Goal: Task Accomplishment & Management: Manage account settings

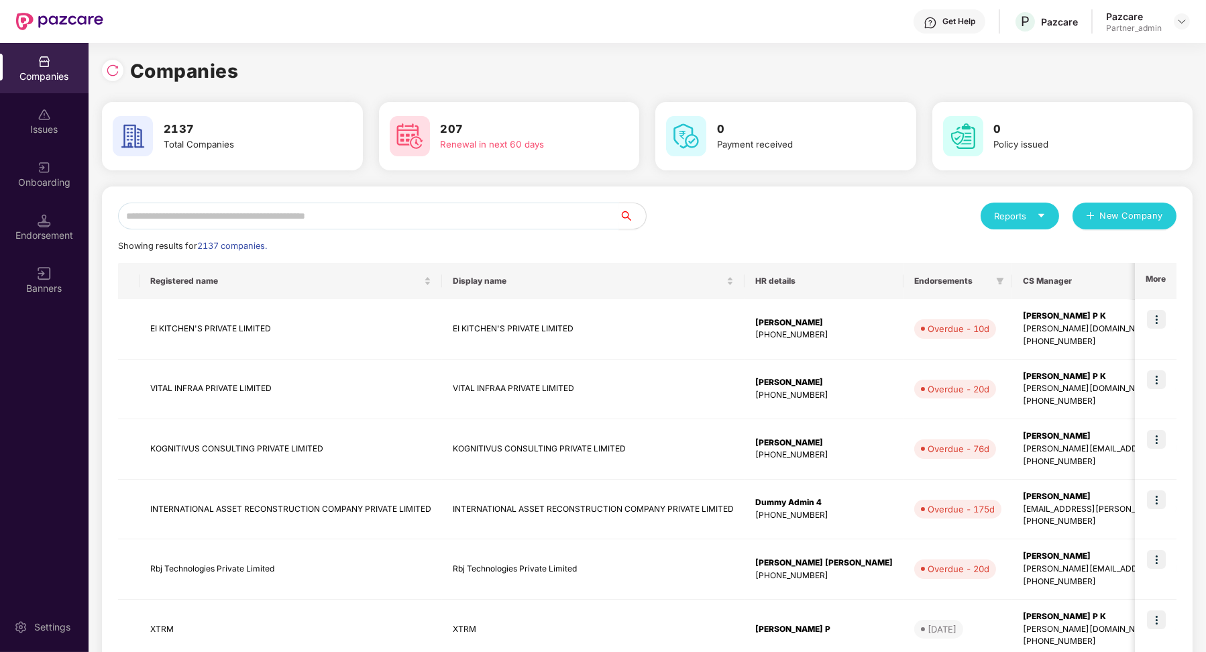
click at [280, 220] on input "text" at bounding box center [368, 216] width 501 height 27
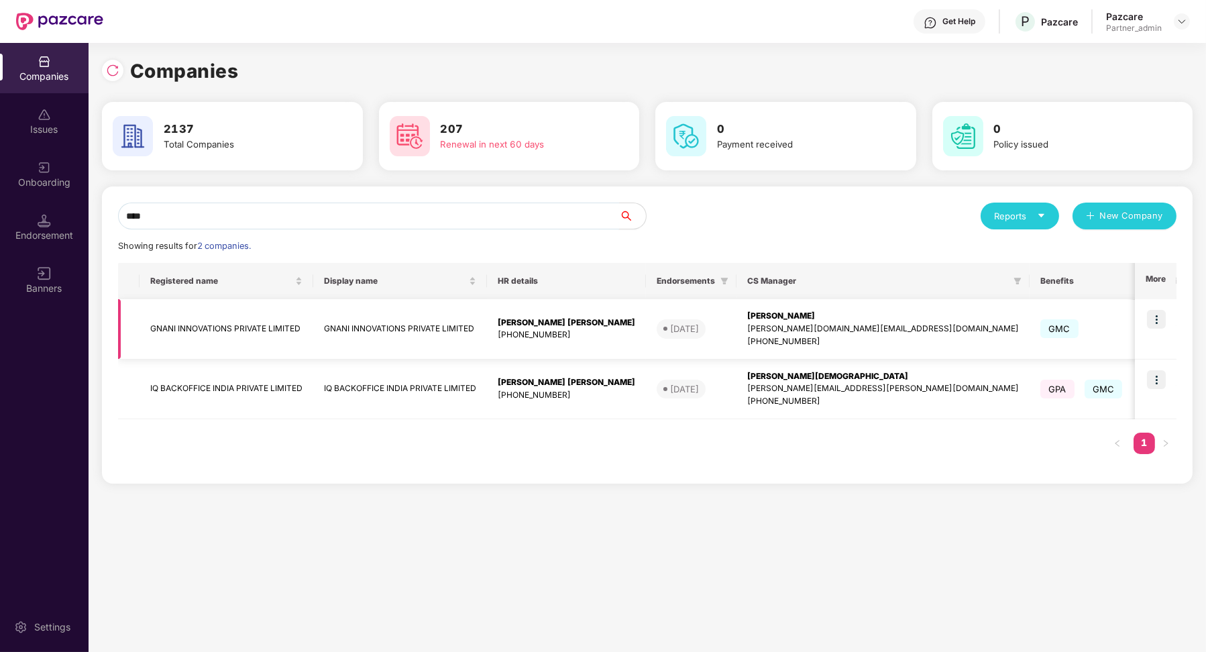
type input "****"
click at [1157, 316] on img at bounding box center [1156, 319] width 19 height 19
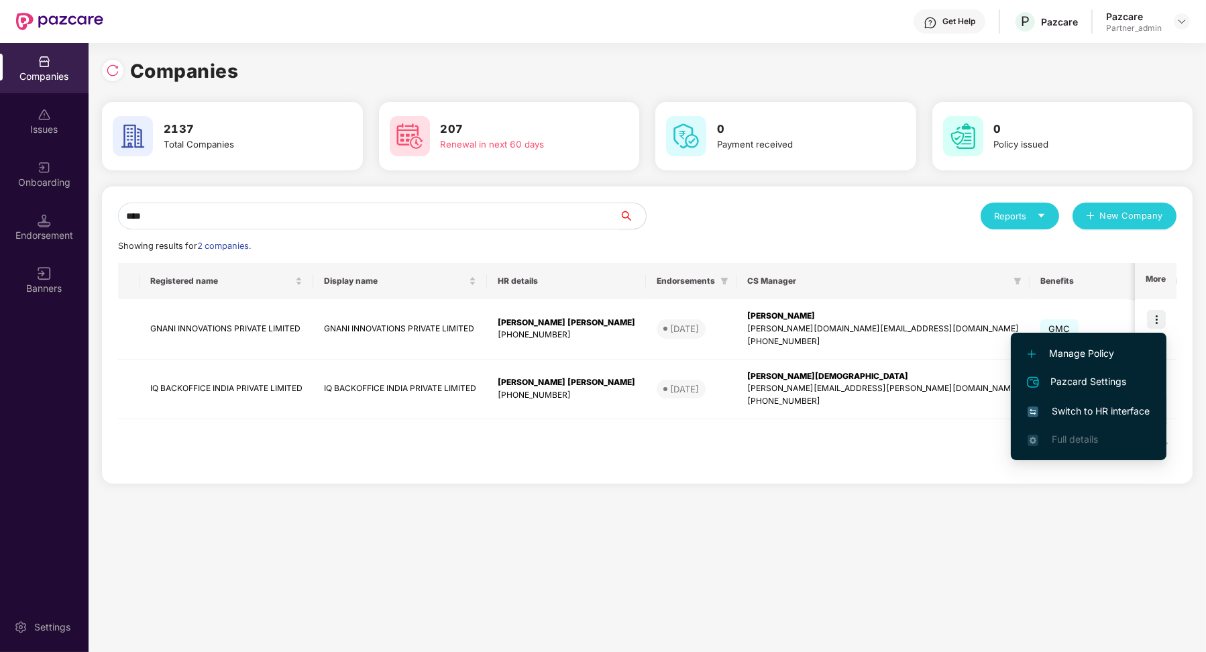
click at [1111, 405] on span "Switch to HR interface" at bounding box center [1089, 411] width 122 height 15
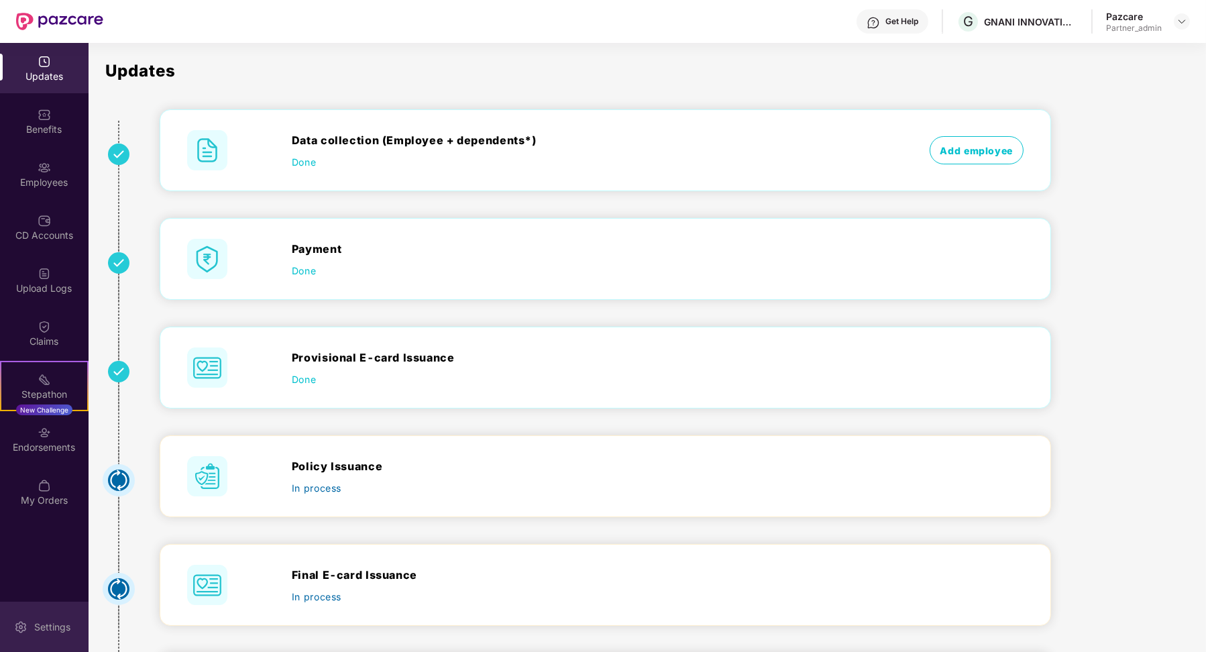
click at [44, 612] on div "Settings" at bounding box center [44, 627] width 89 height 50
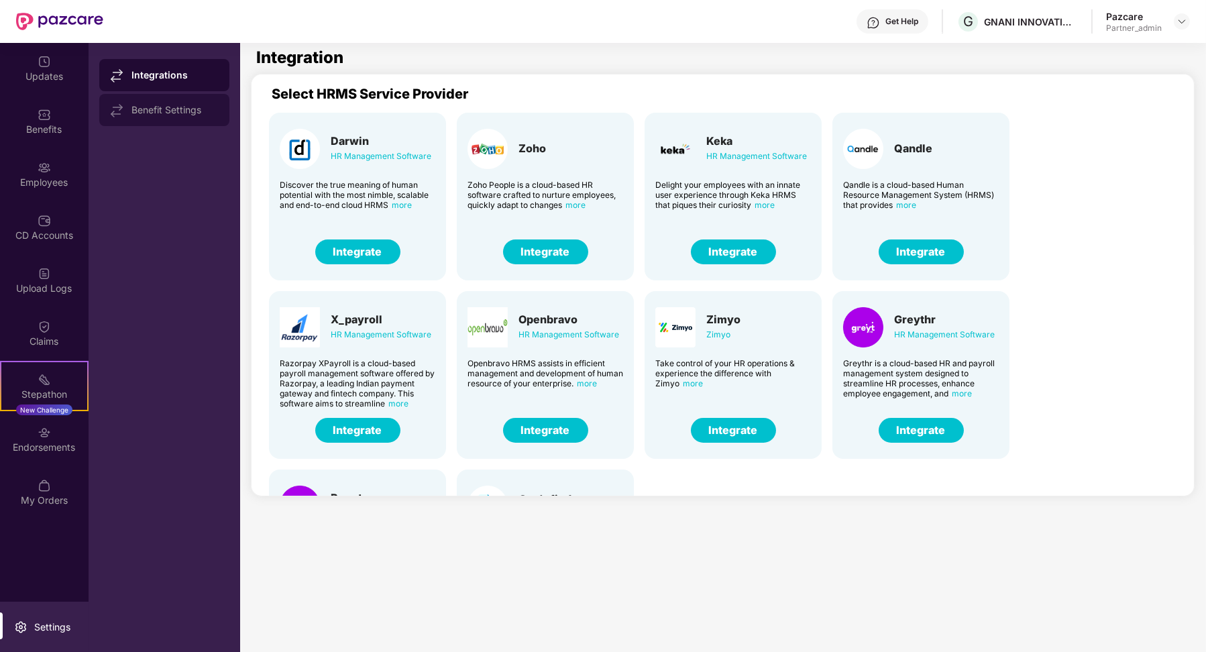
click at [166, 117] on div "Benefit Settings" at bounding box center [164, 110] width 130 height 32
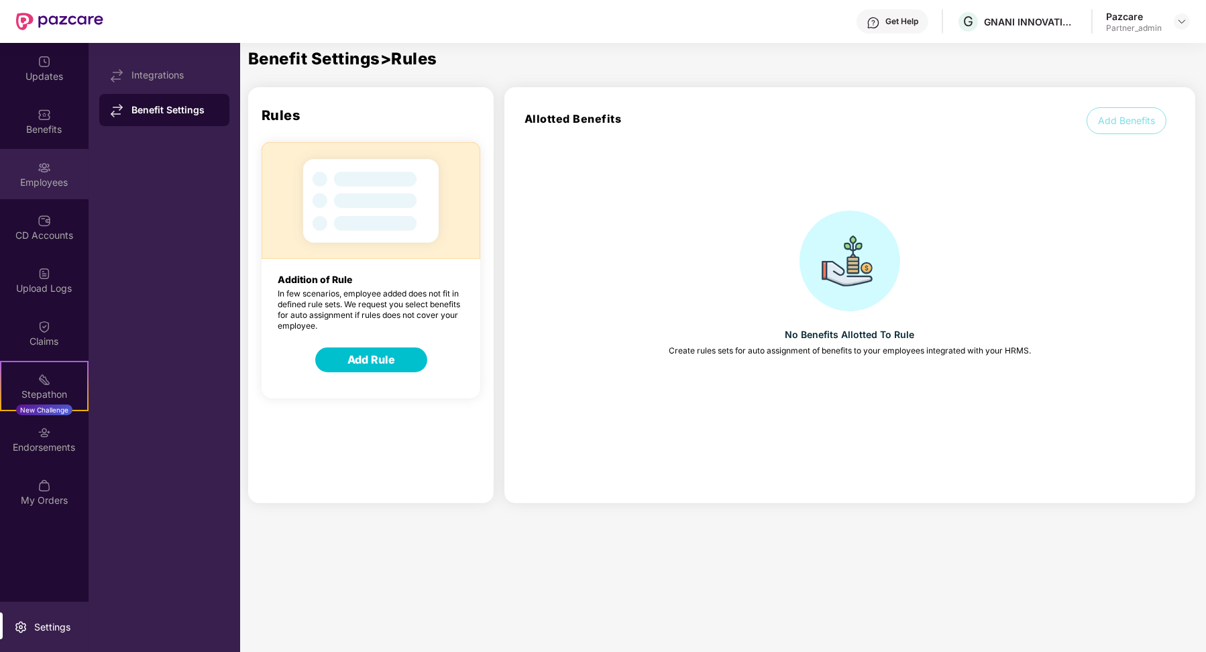
click at [61, 188] on div "Employees" at bounding box center [44, 182] width 89 height 13
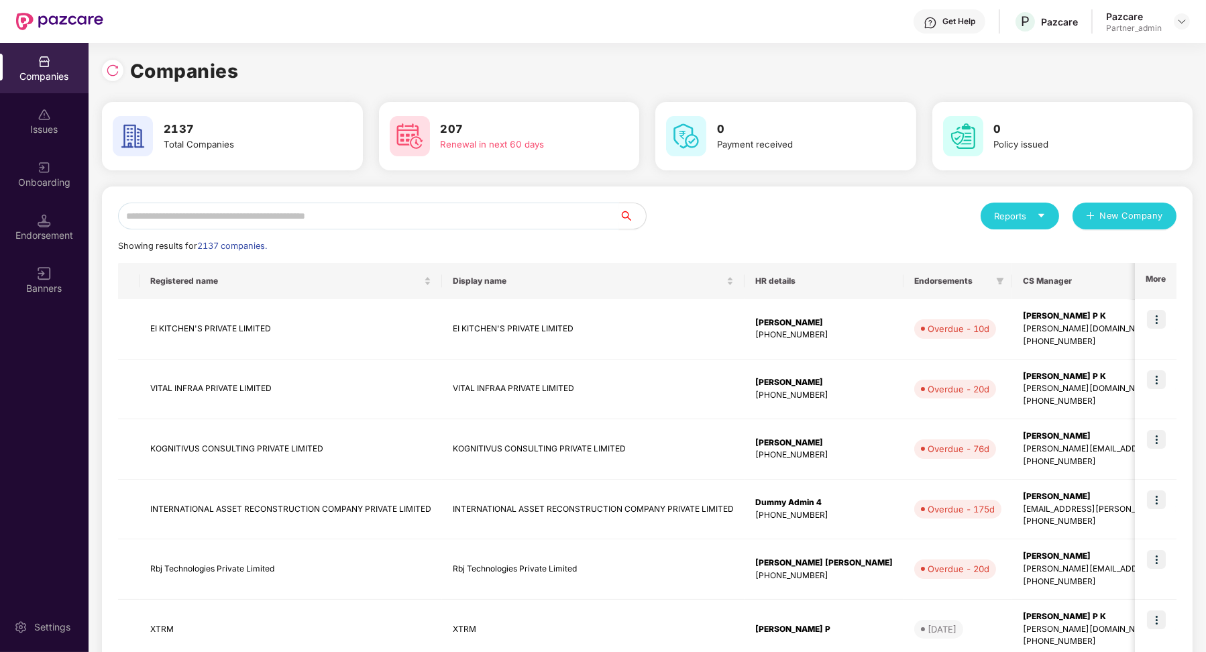
click at [381, 217] on input "text" at bounding box center [368, 216] width 501 height 27
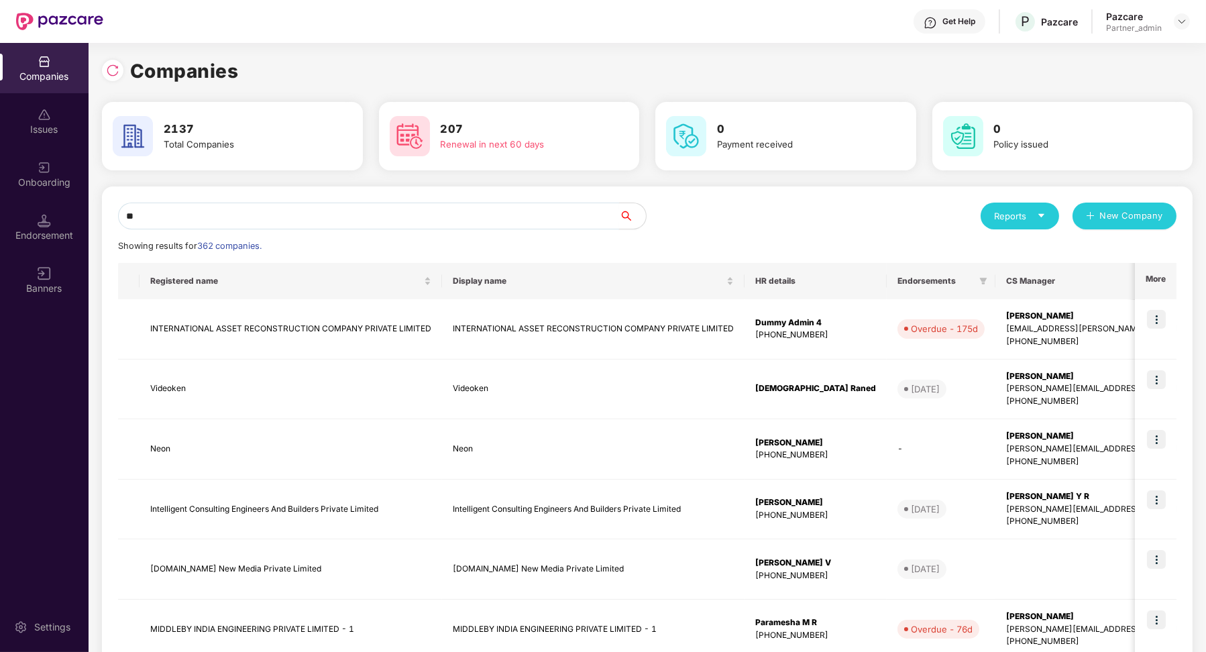
type input "*"
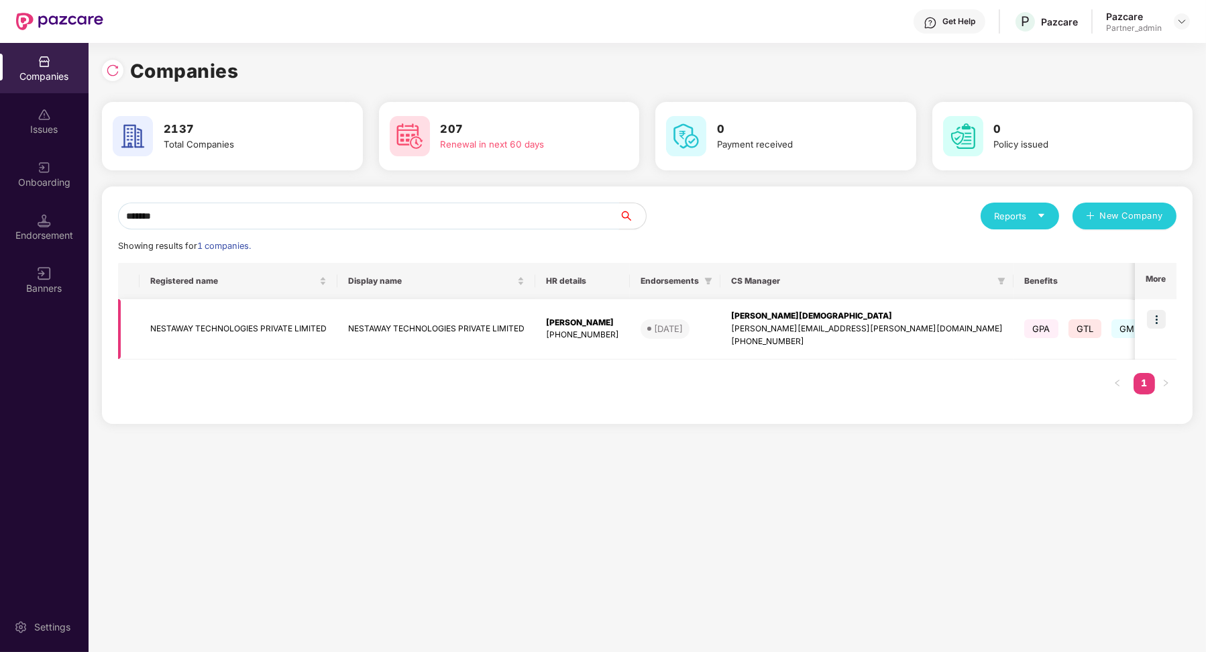
type input "*******"
click at [1149, 315] on img at bounding box center [1156, 319] width 19 height 19
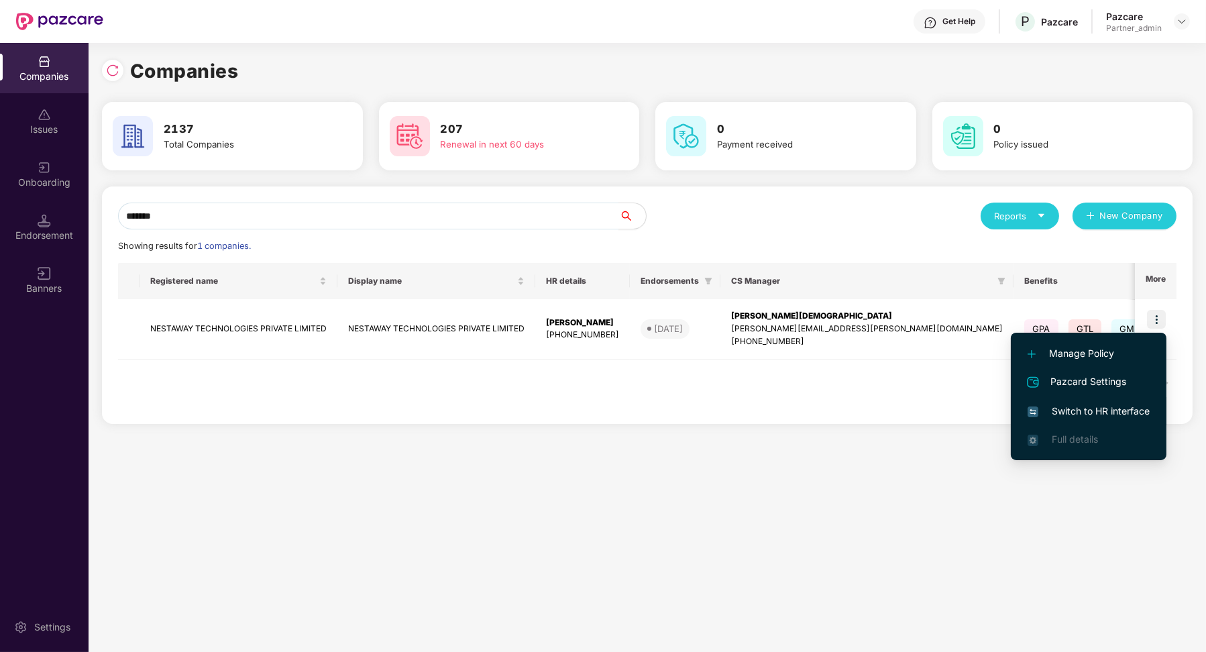
click at [1038, 416] on span "Switch to HR interface" at bounding box center [1089, 411] width 122 height 15
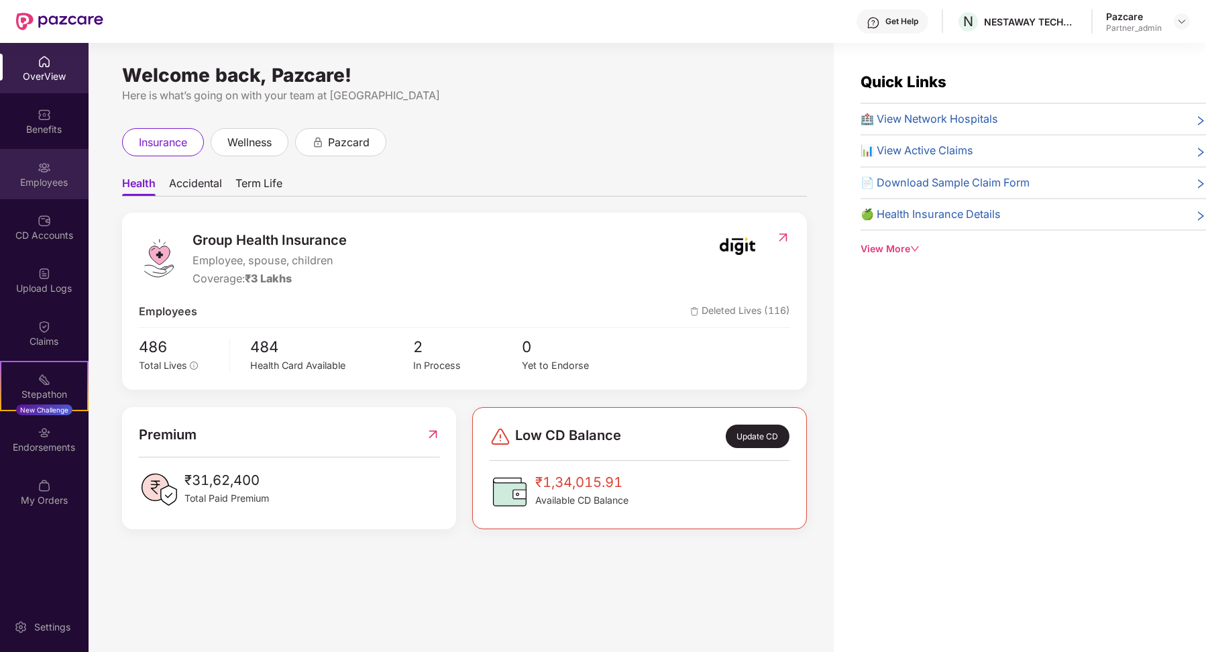
click at [44, 176] on div "Employees" at bounding box center [44, 182] width 89 height 13
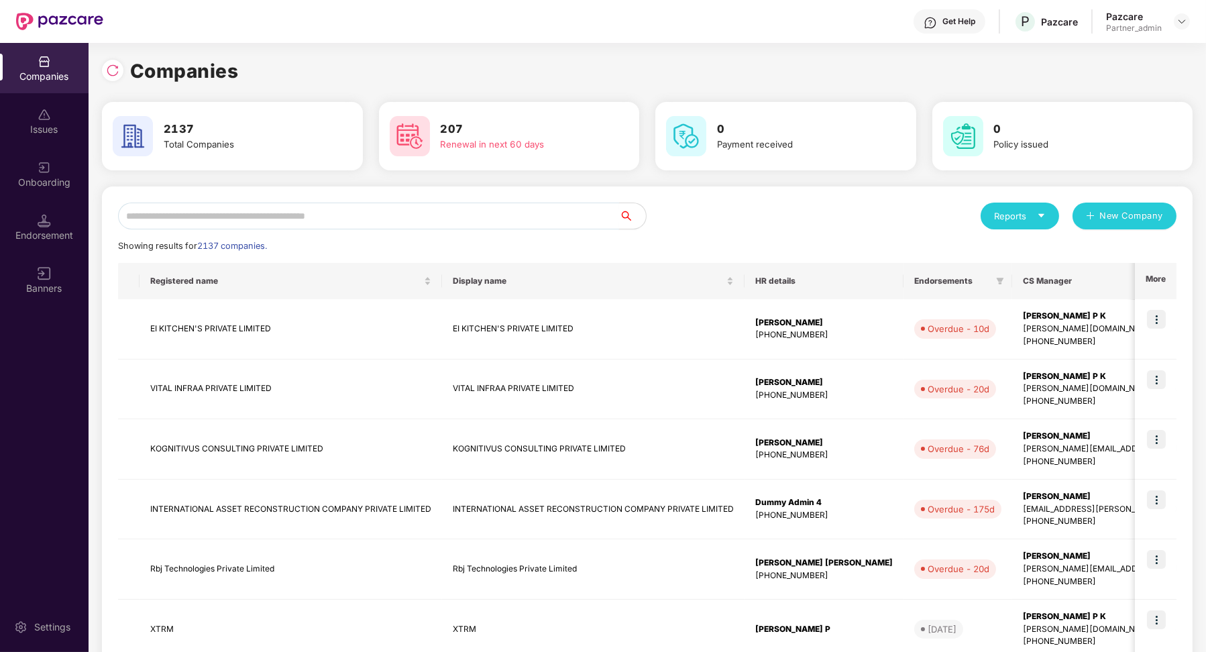
click at [251, 212] on input "text" at bounding box center [368, 216] width 501 height 27
type input "*"
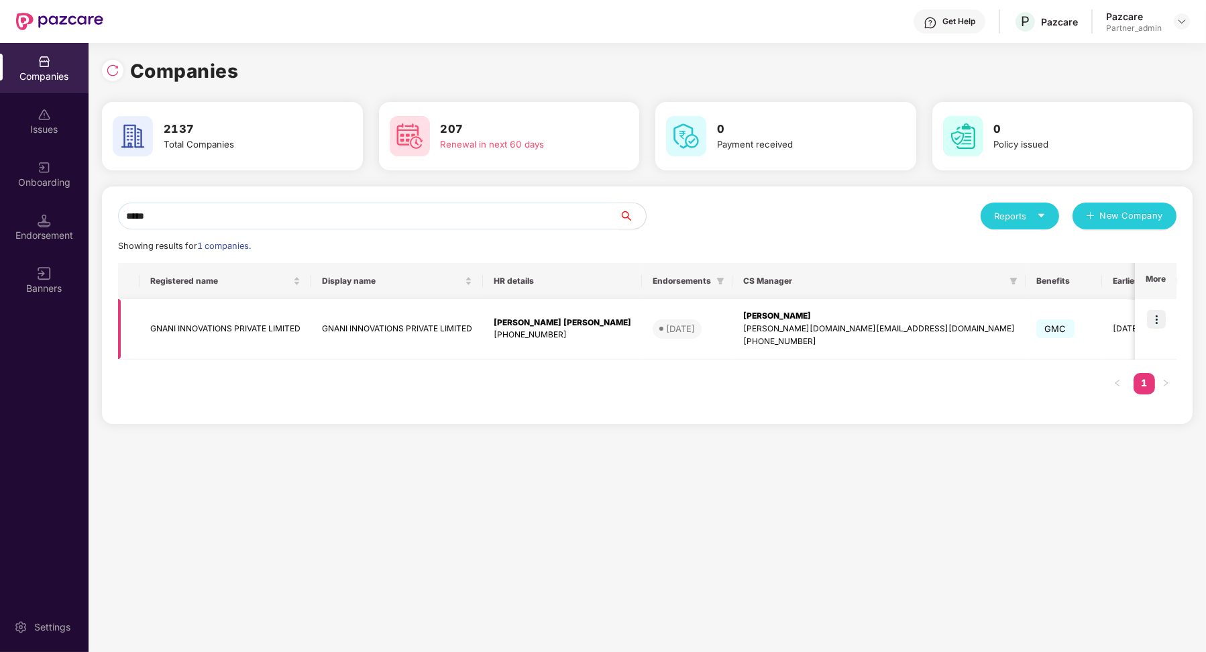
type input "*****"
click at [1153, 323] on img at bounding box center [1156, 319] width 19 height 19
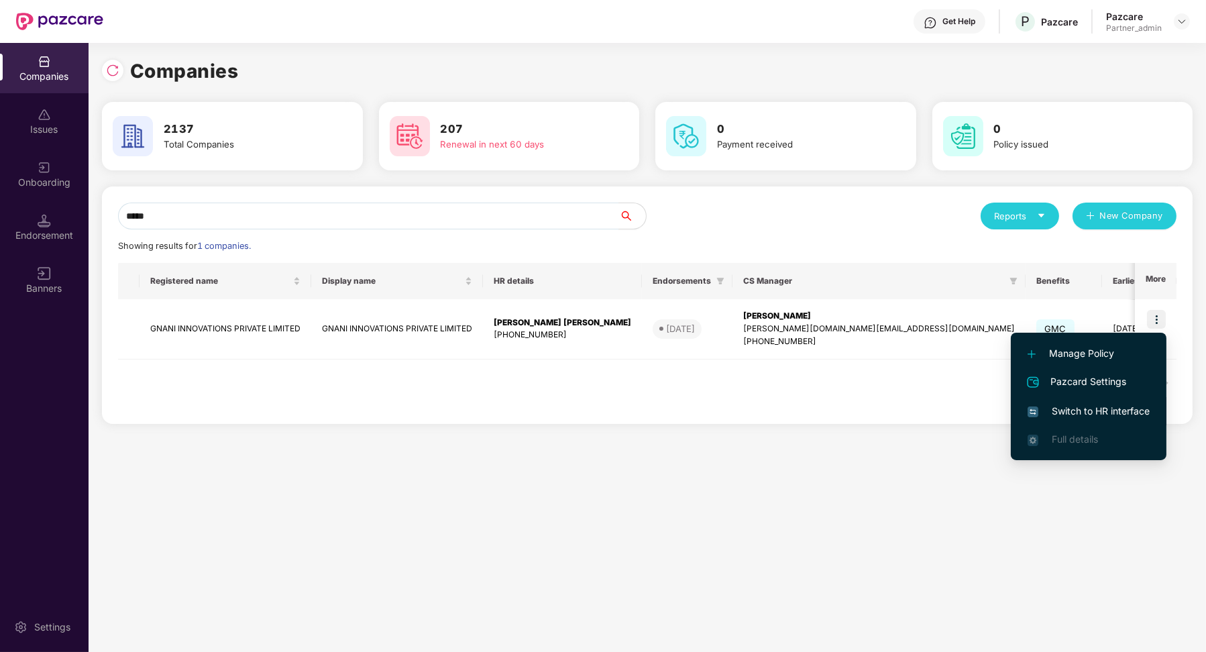
click at [1089, 415] on span "Switch to HR interface" at bounding box center [1089, 411] width 122 height 15
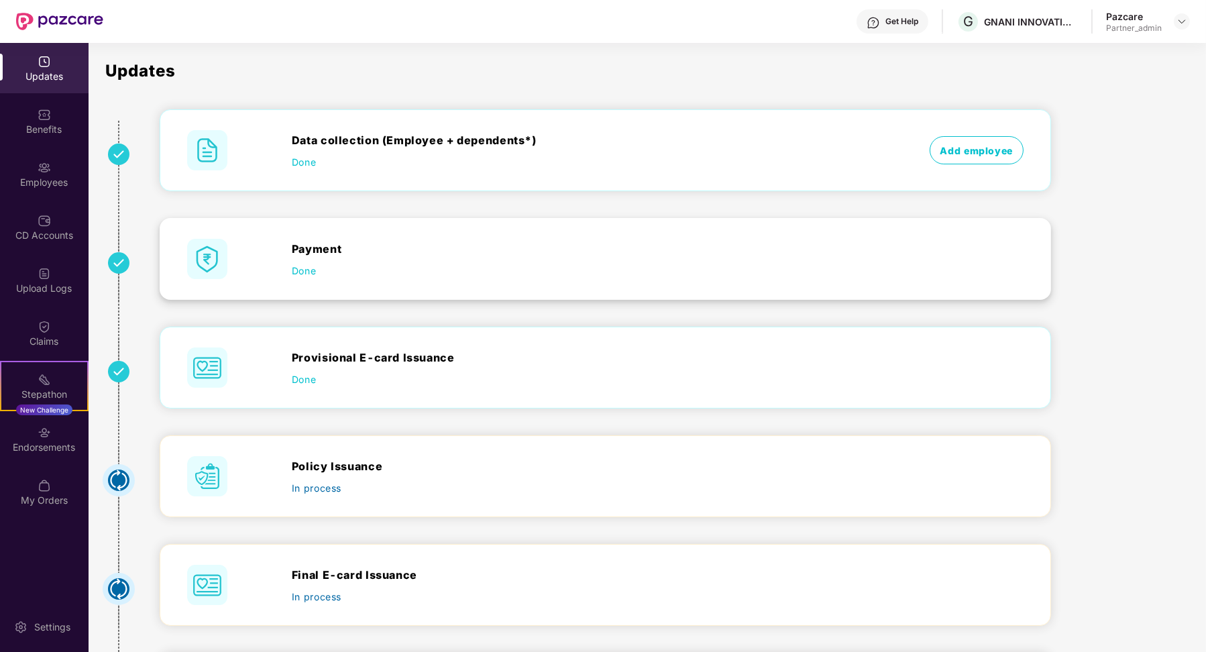
scroll to position [111, 0]
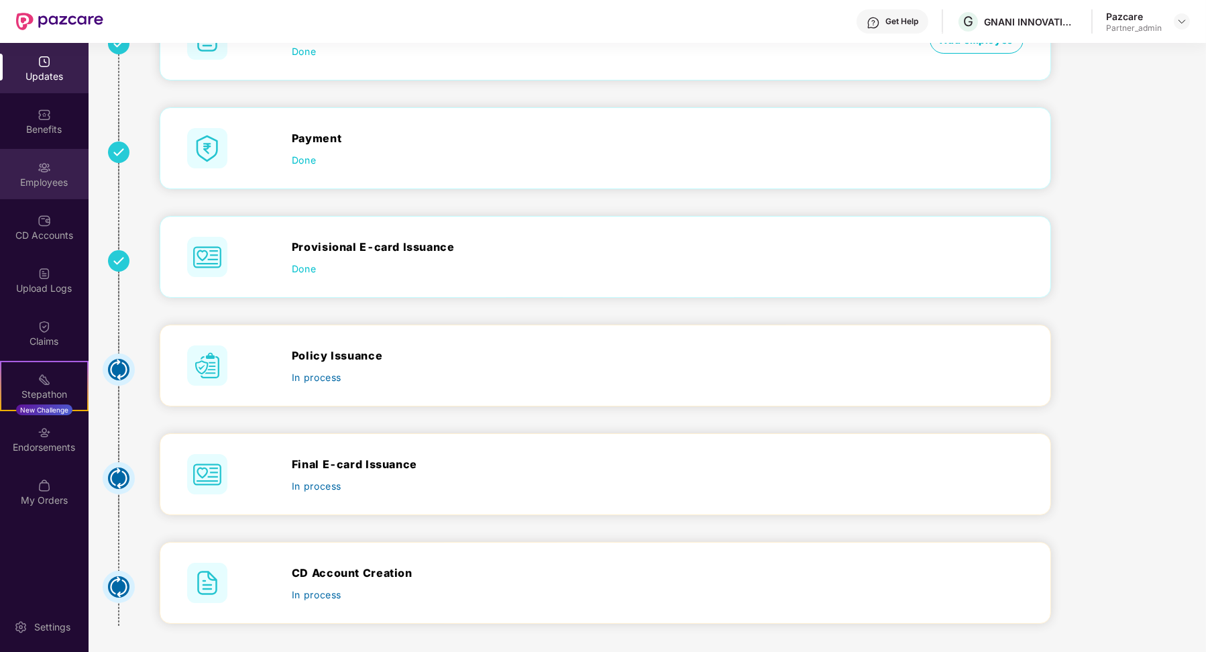
click at [64, 170] on div "Employees" at bounding box center [44, 174] width 89 height 50
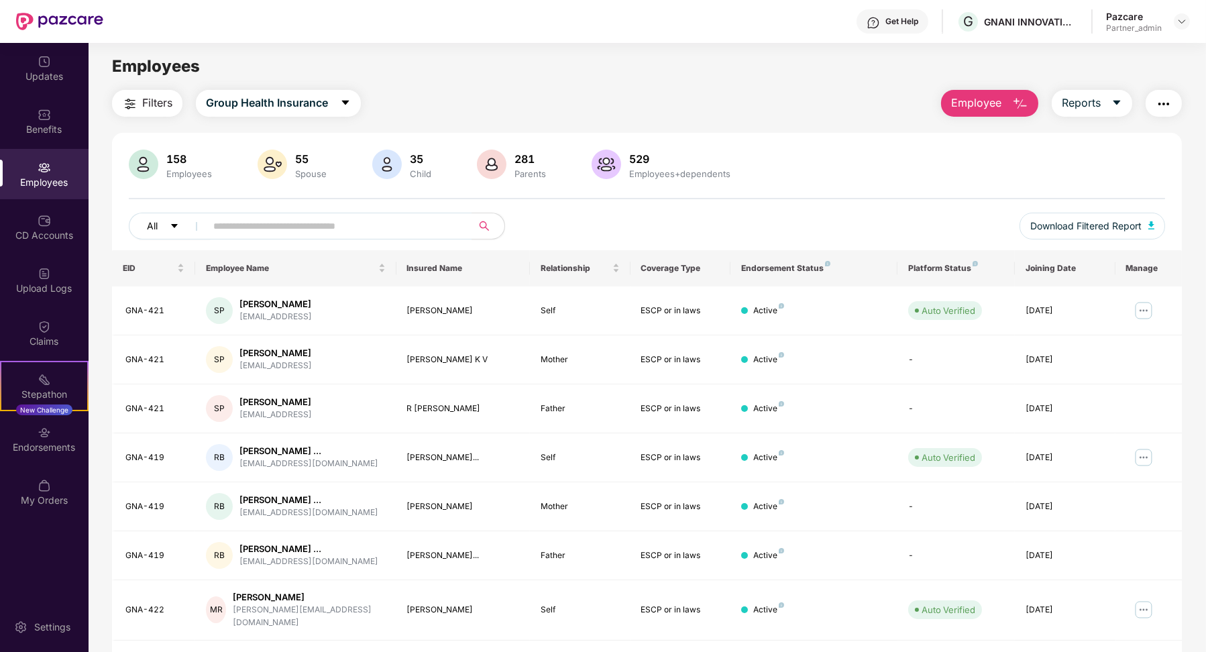
click at [170, 221] on icon "caret-down" at bounding box center [174, 225] width 9 height 9
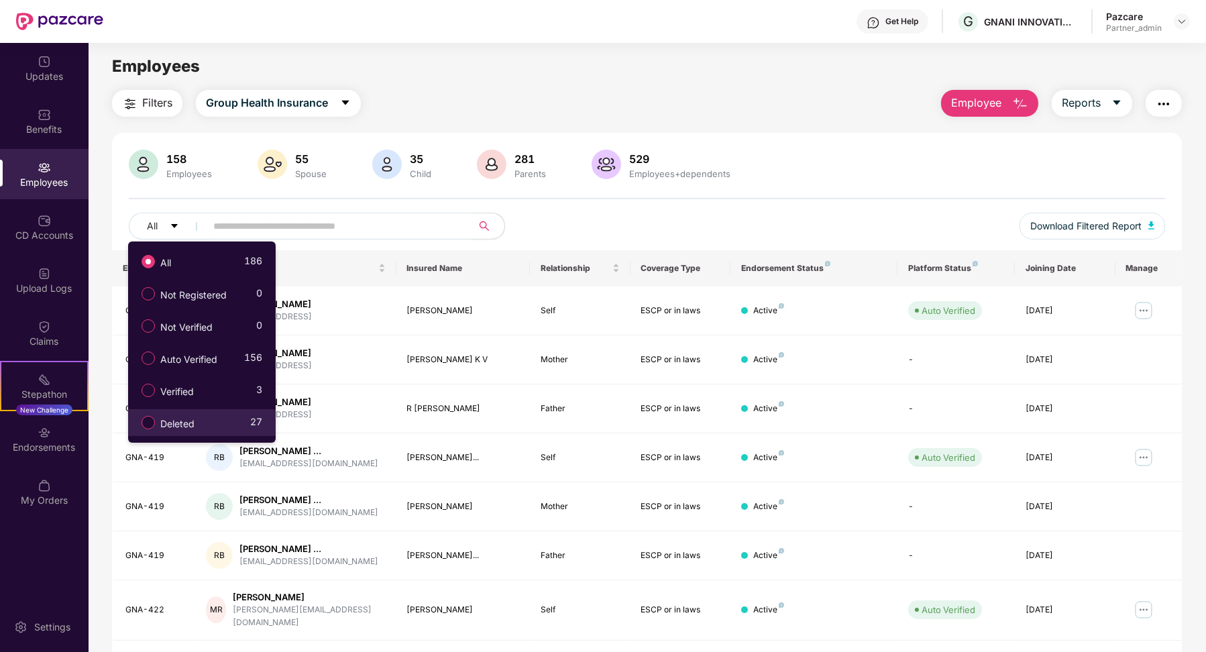
click at [229, 426] on div "Deleted 27" at bounding box center [198, 422] width 127 height 23
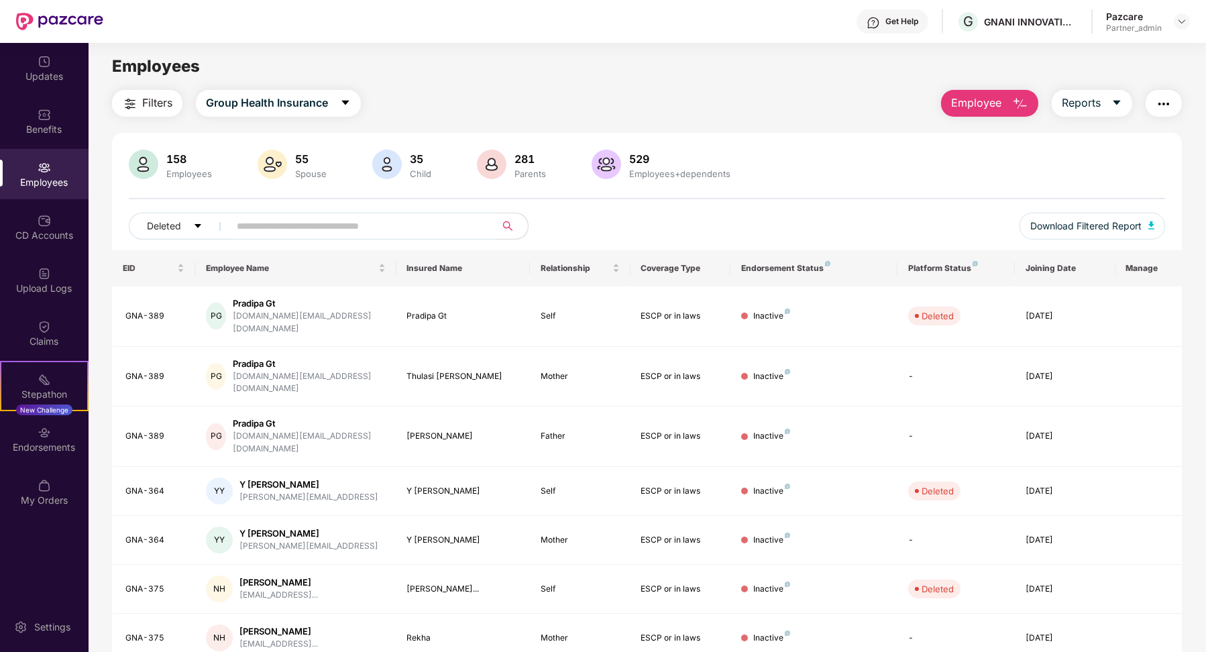
click at [164, 239] on div "Deleted Download Filtered Report" at bounding box center [647, 232] width 1037 height 38
click at [176, 227] on span "Deleted" at bounding box center [164, 226] width 34 height 15
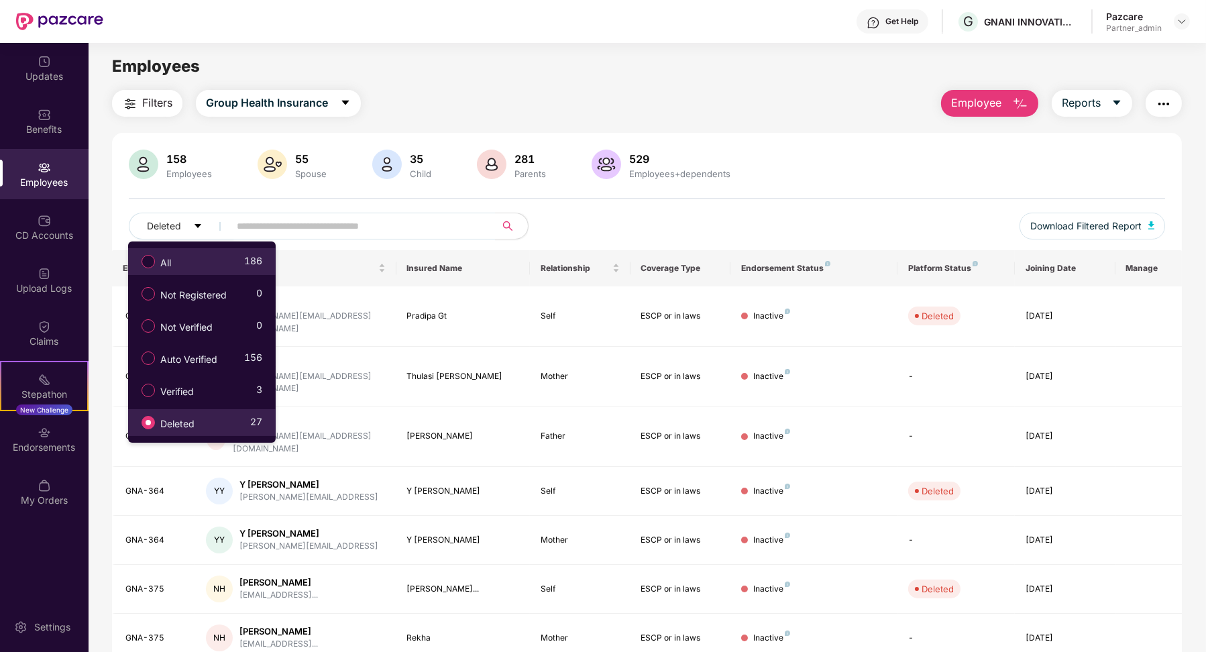
click at [160, 250] on li "All 186" at bounding box center [202, 261] width 148 height 27
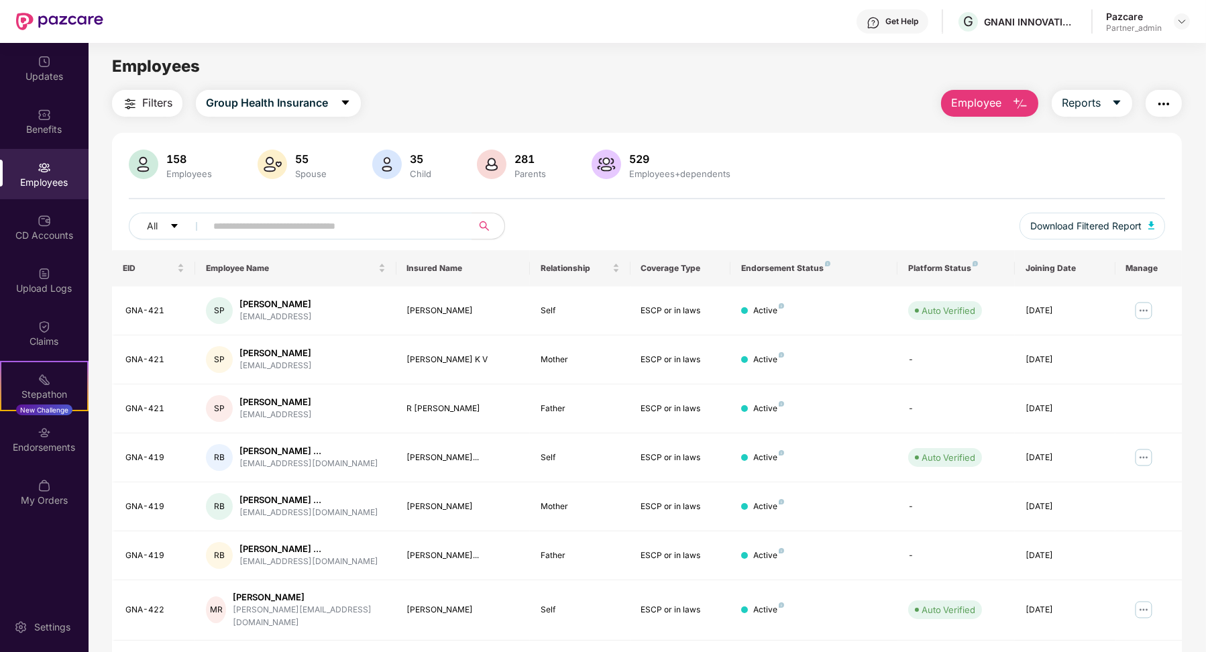
click at [162, 111] on span "Filters" at bounding box center [157, 103] width 30 height 17
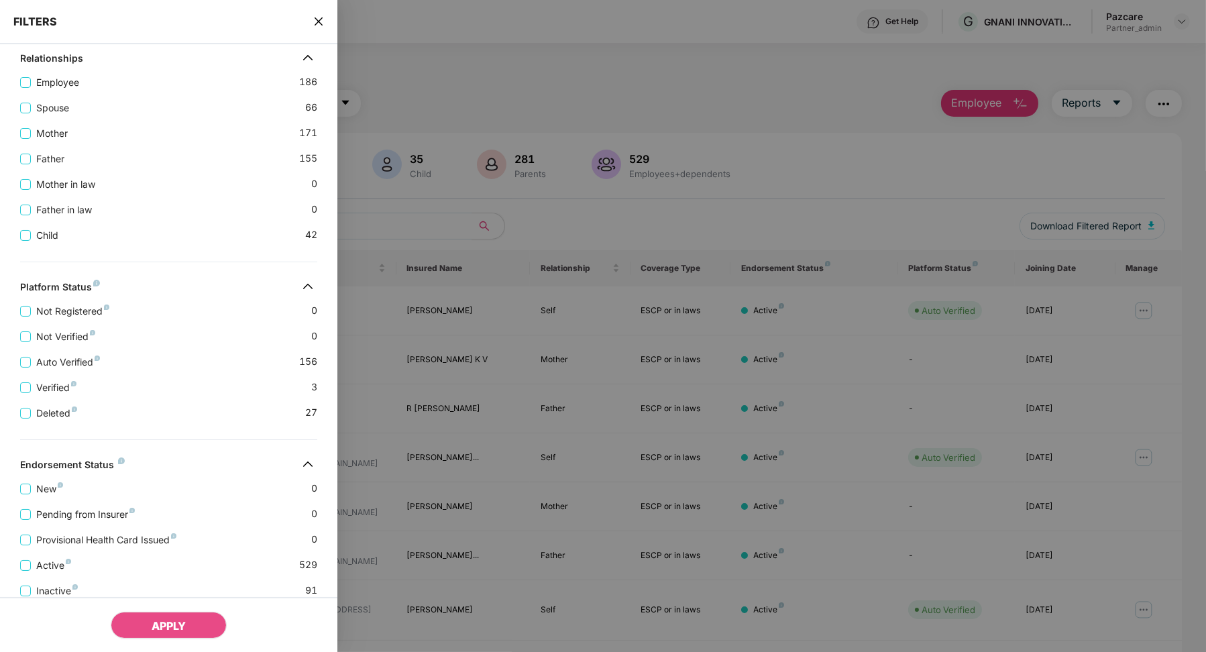
scroll to position [297, 0]
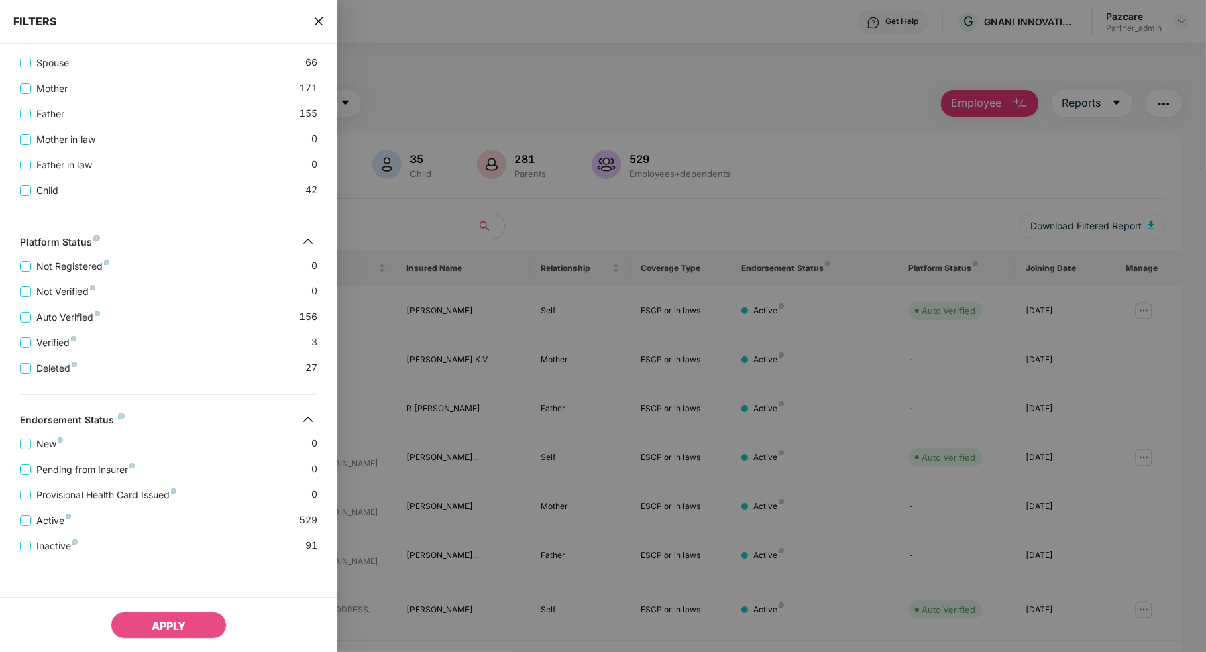
click at [323, 21] on icon "close" at bounding box center [318, 21] width 11 height 11
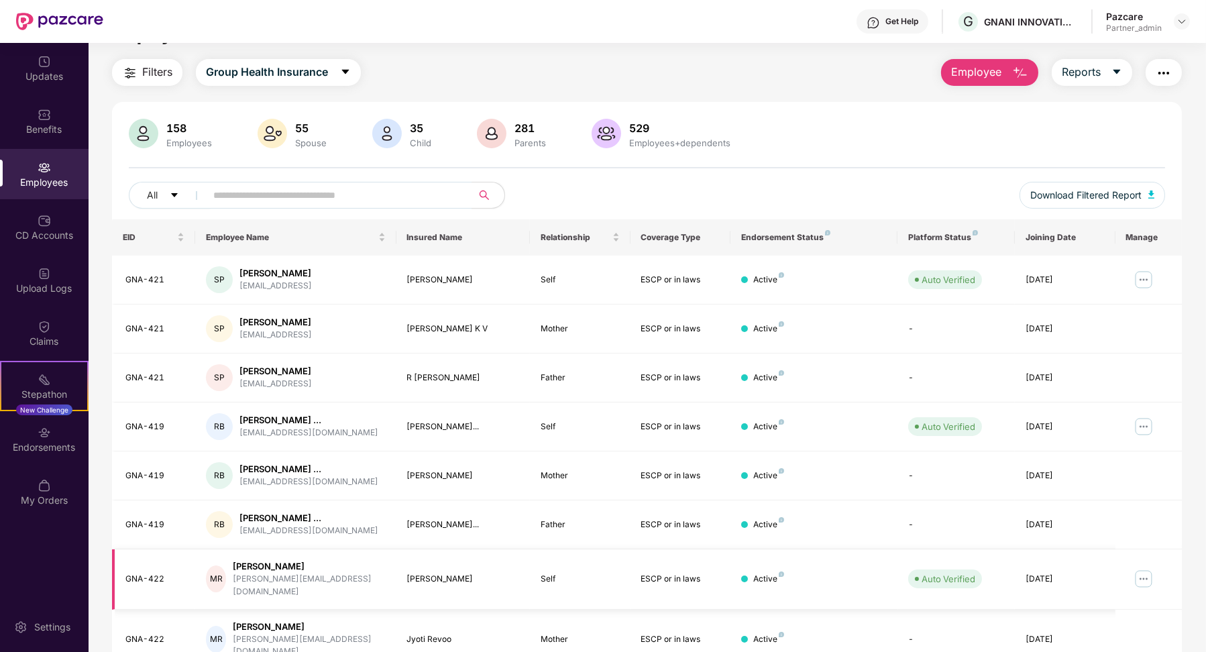
scroll to position [0, 0]
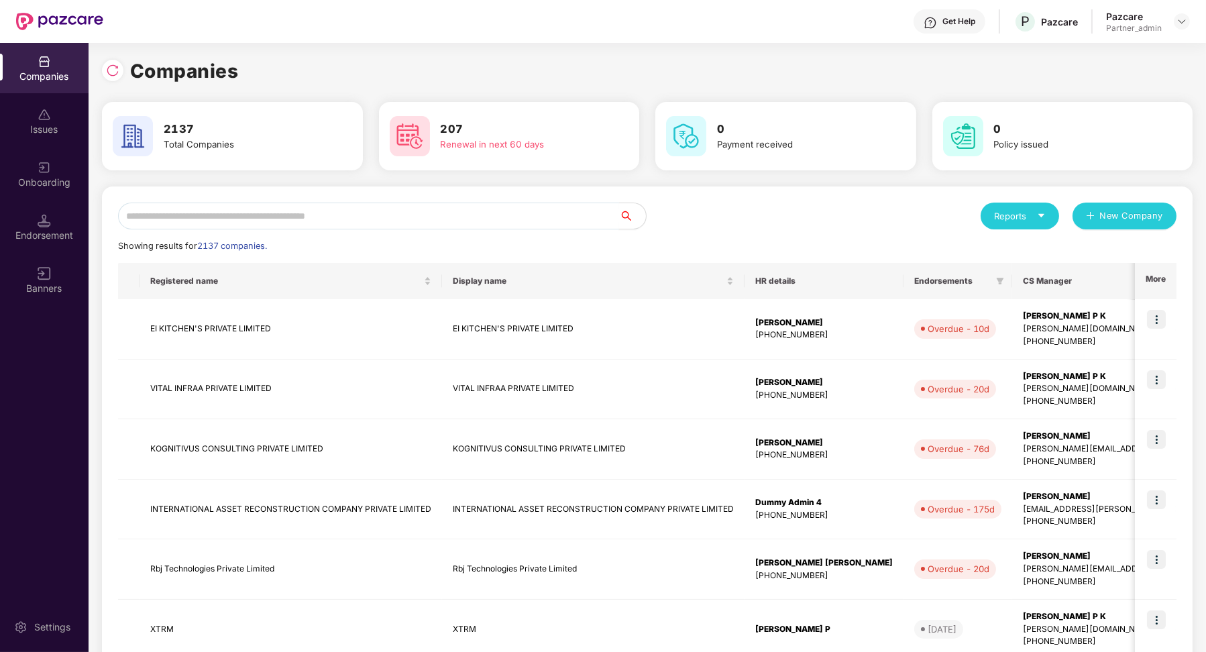
drag, startPoint x: 591, startPoint y: 7, endPoint x: 559, endPoint y: 109, distance: 106.7
click at [472, 223] on input "text" at bounding box center [368, 216] width 501 height 27
type input "*"
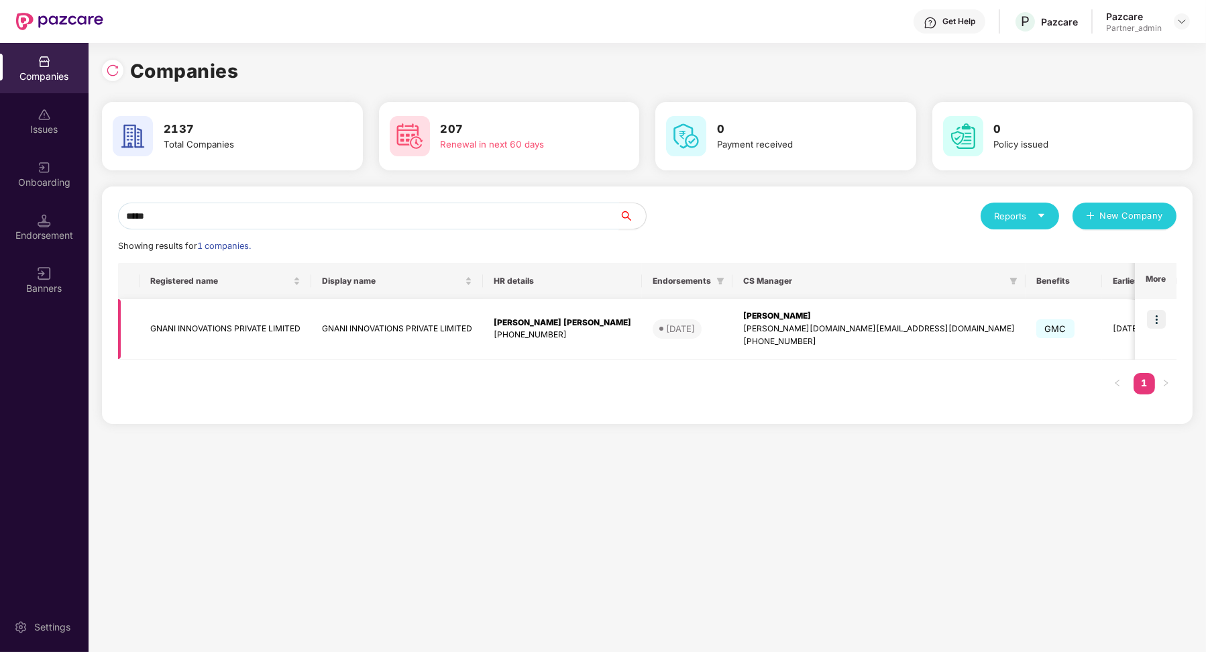
type input "*****"
click at [439, 324] on td "GNANI INNOVATIONS PRIVATE LIMITED" at bounding box center [397, 329] width 172 height 60
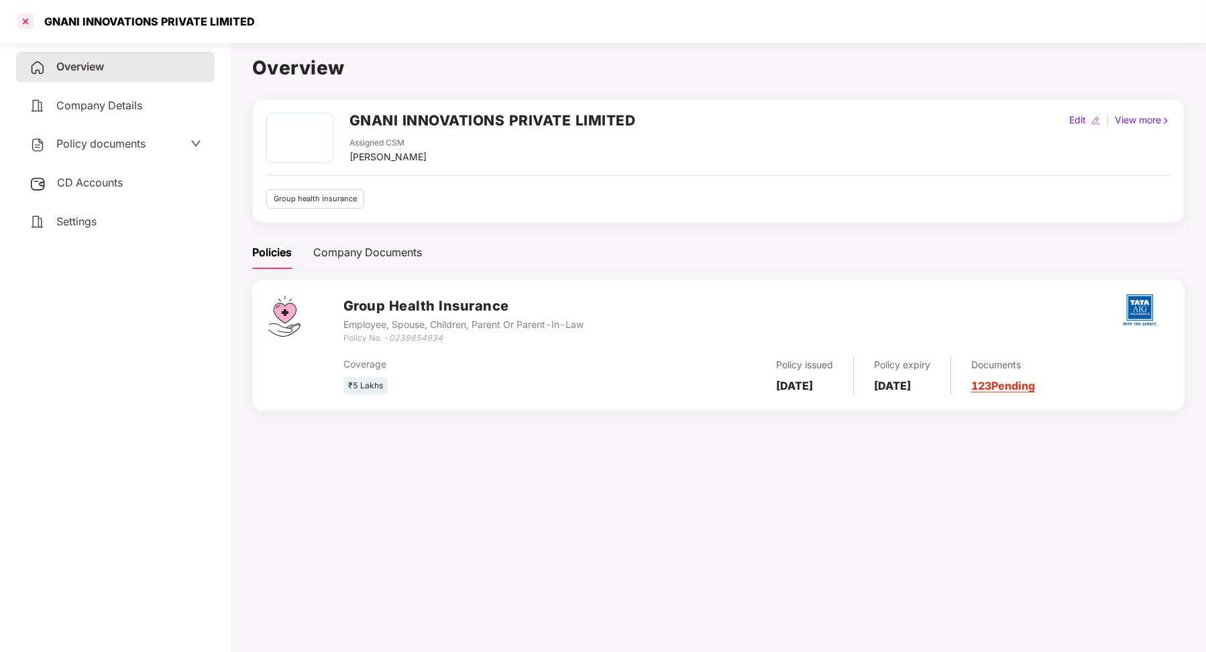
click at [22, 17] on div at bounding box center [25, 21] width 21 height 21
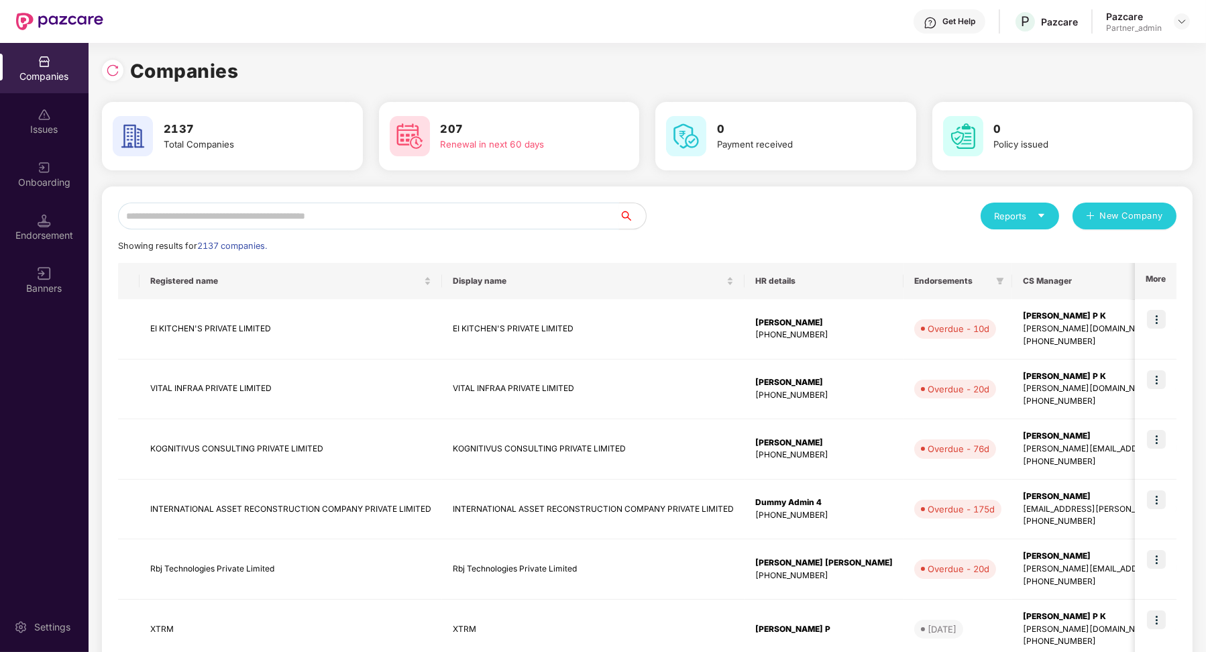
click at [199, 211] on input "text" at bounding box center [368, 216] width 501 height 27
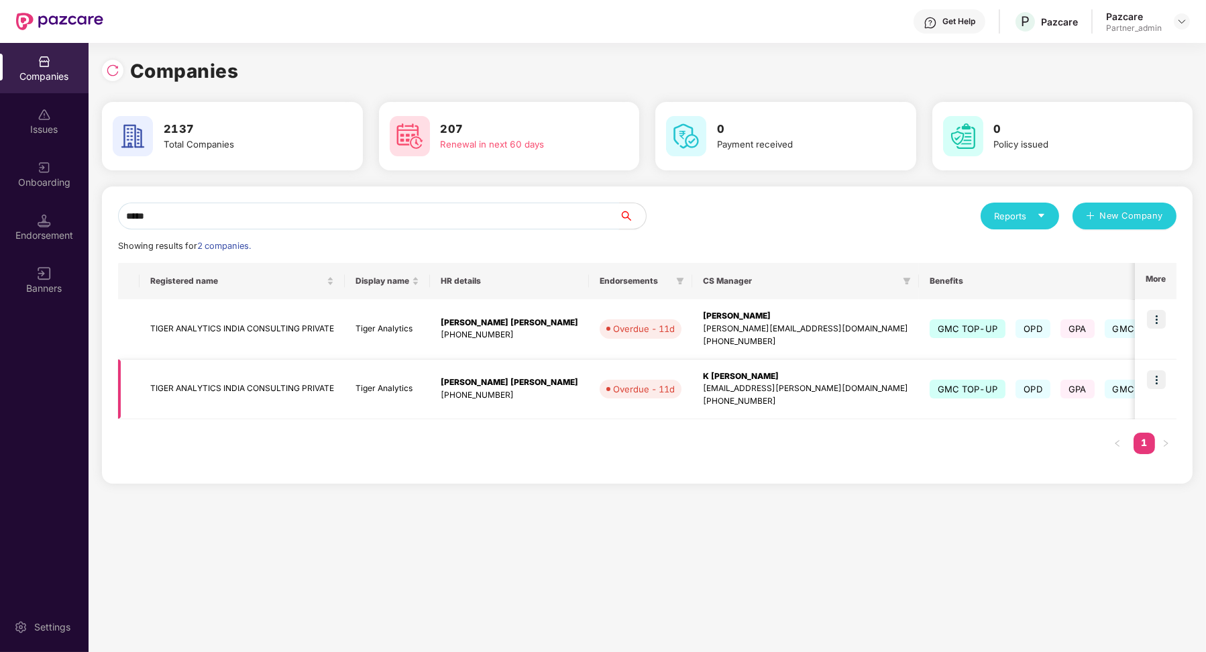
type input "*****"
click at [270, 369] on td "TIGER ANALYTICS INDIA CONSULTING PRIVATE" at bounding box center [242, 390] width 205 height 60
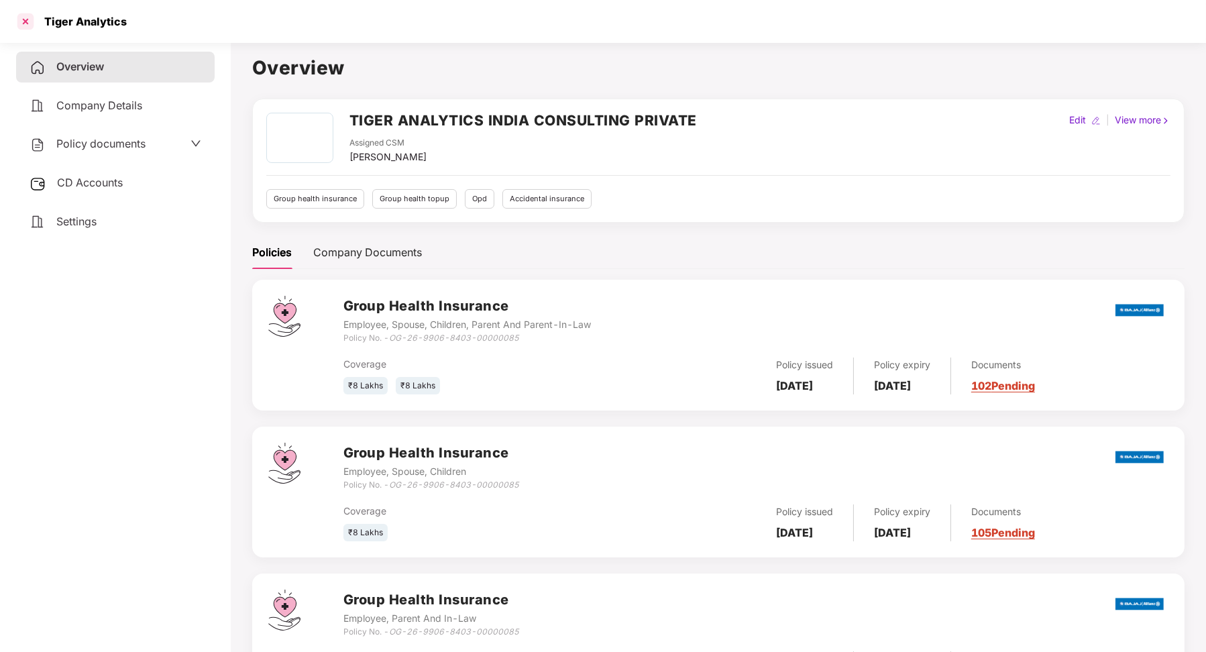
click at [22, 27] on div at bounding box center [25, 21] width 21 height 21
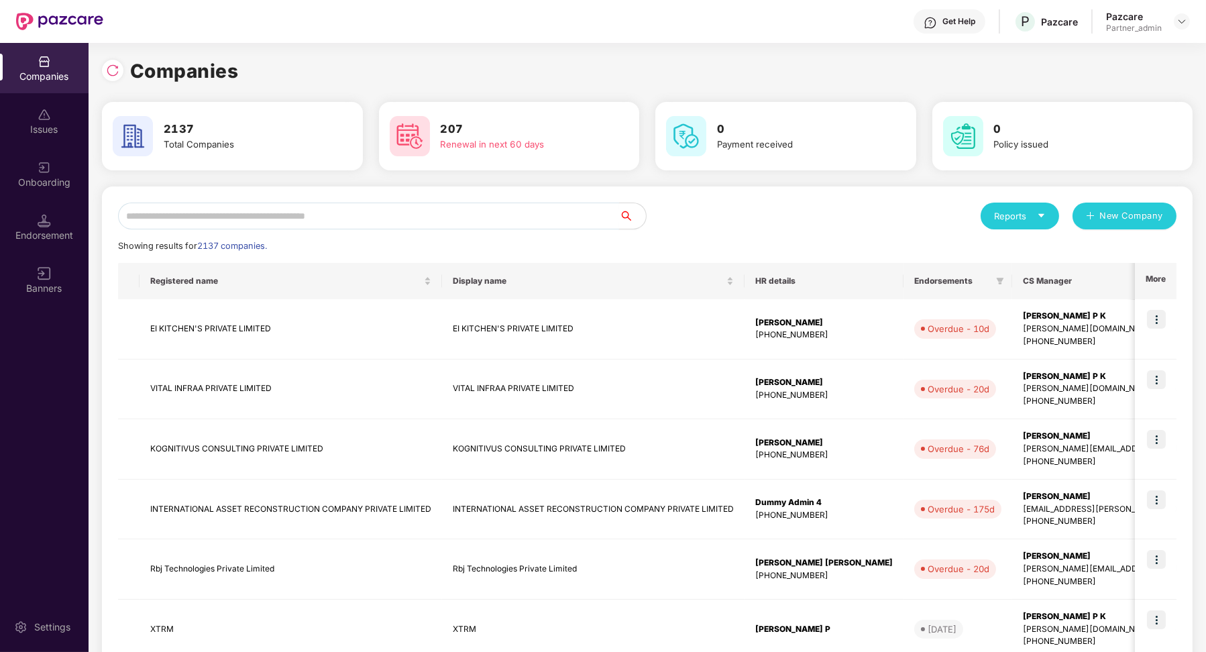
click at [250, 225] on input "text" at bounding box center [368, 216] width 501 height 27
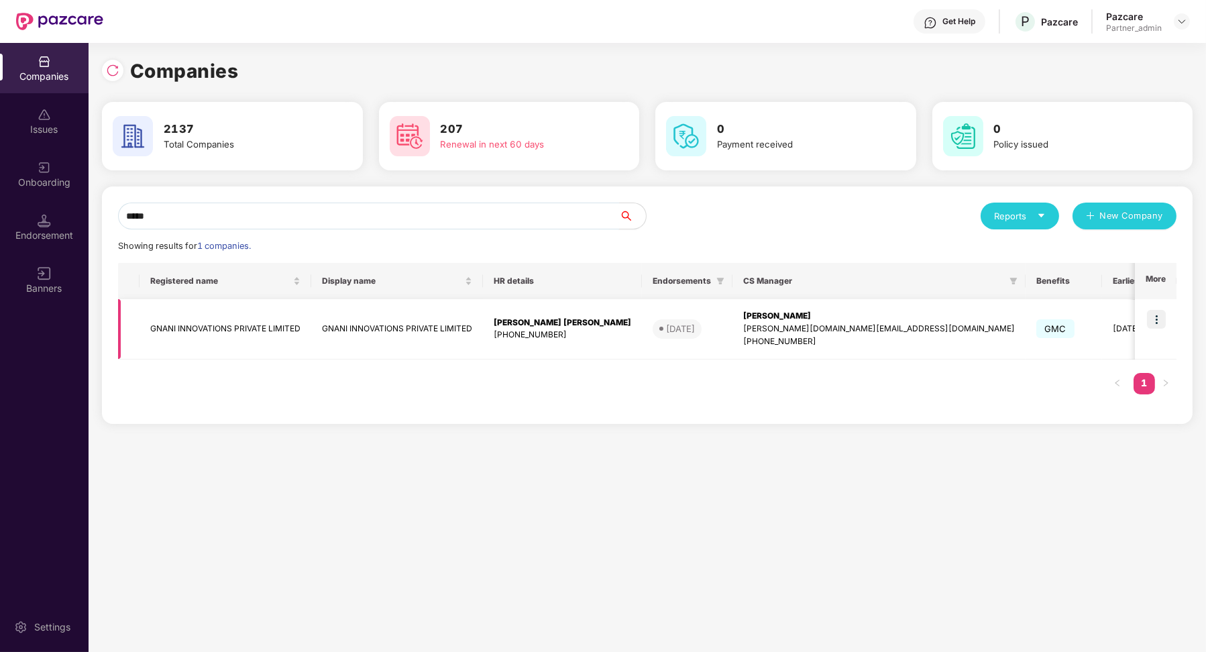
type input "*****"
click at [1165, 321] on img at bounding box center [1156, 319] width 19 height 19
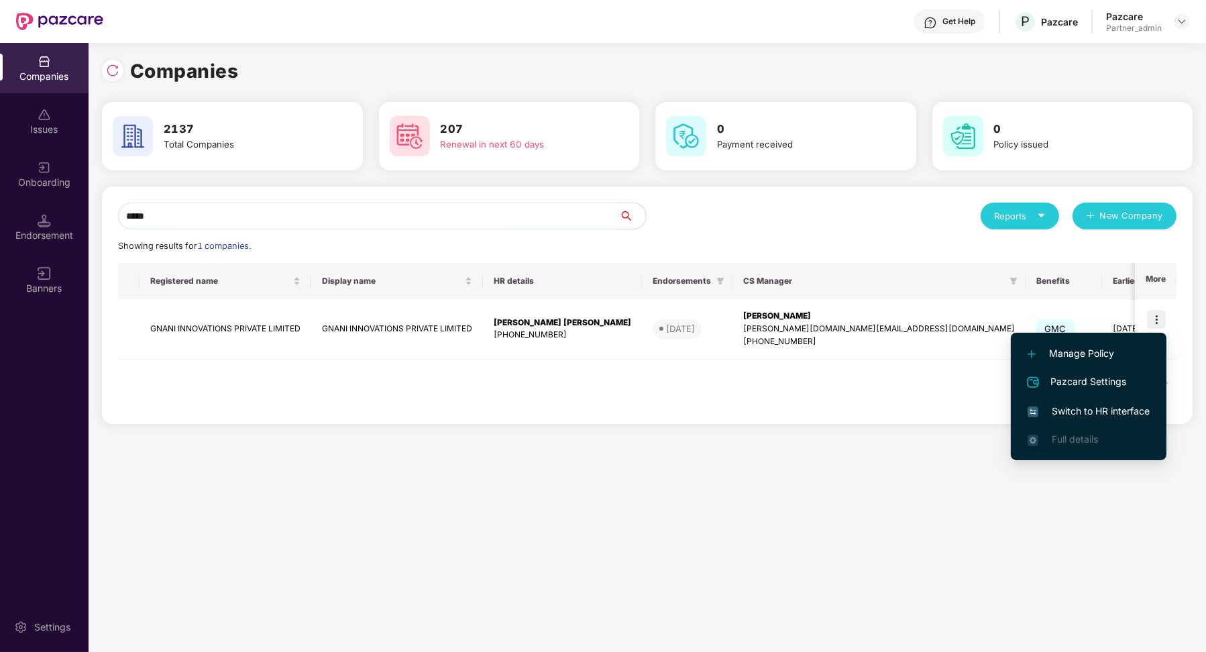
click at [1104, 407] on span "Switch to HR interface" at bounding box center [1089, 411] width 122 height 15
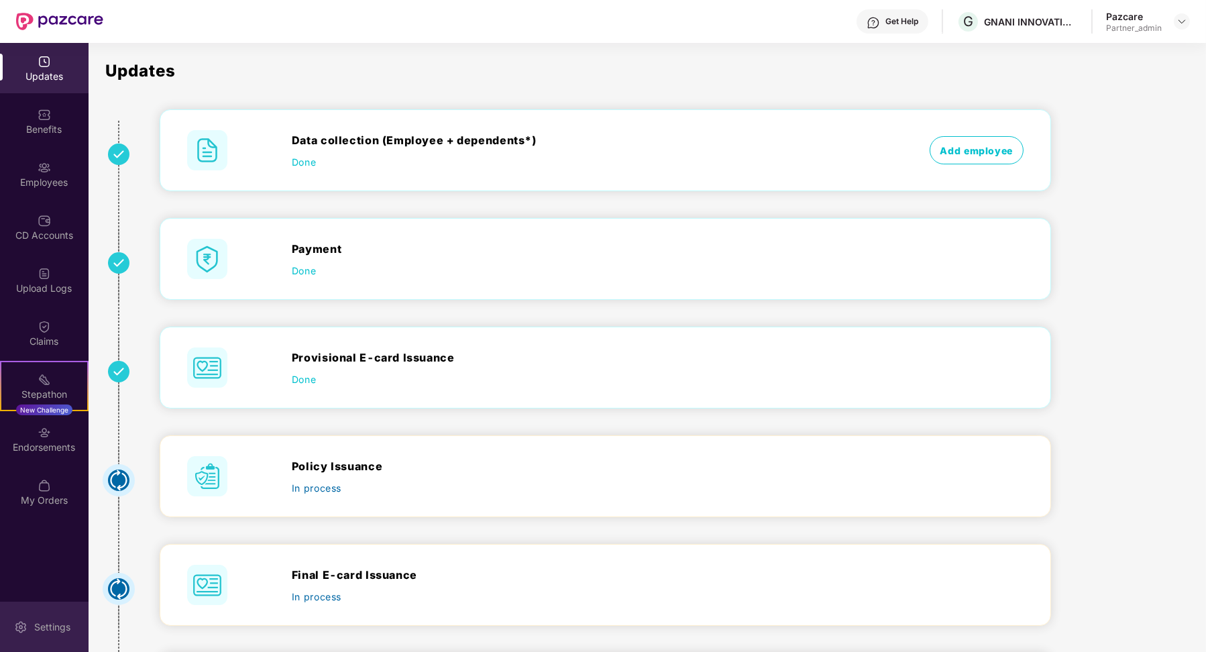
click at [46, 615] on div "Settings" at bounding box center [44, 627] width 89 height 50
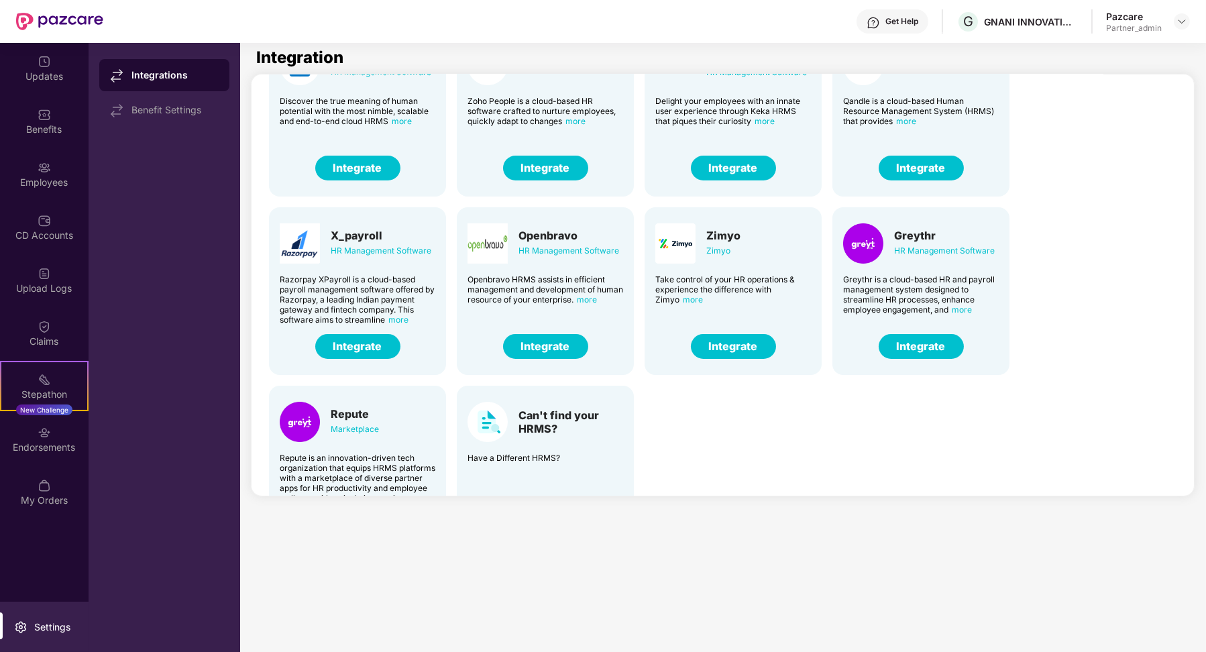
scroll to position [141, 0]
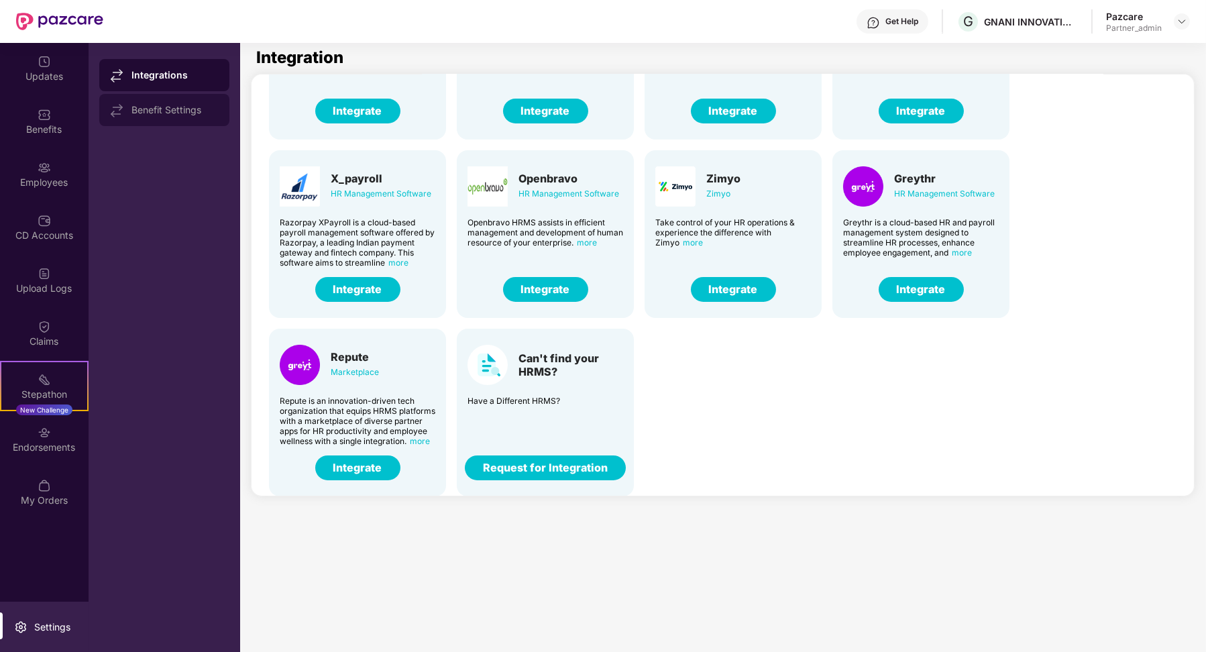
click at [201, 114] on div "Benefit Settings" at bounding box center [174, 110] width 87 height 11
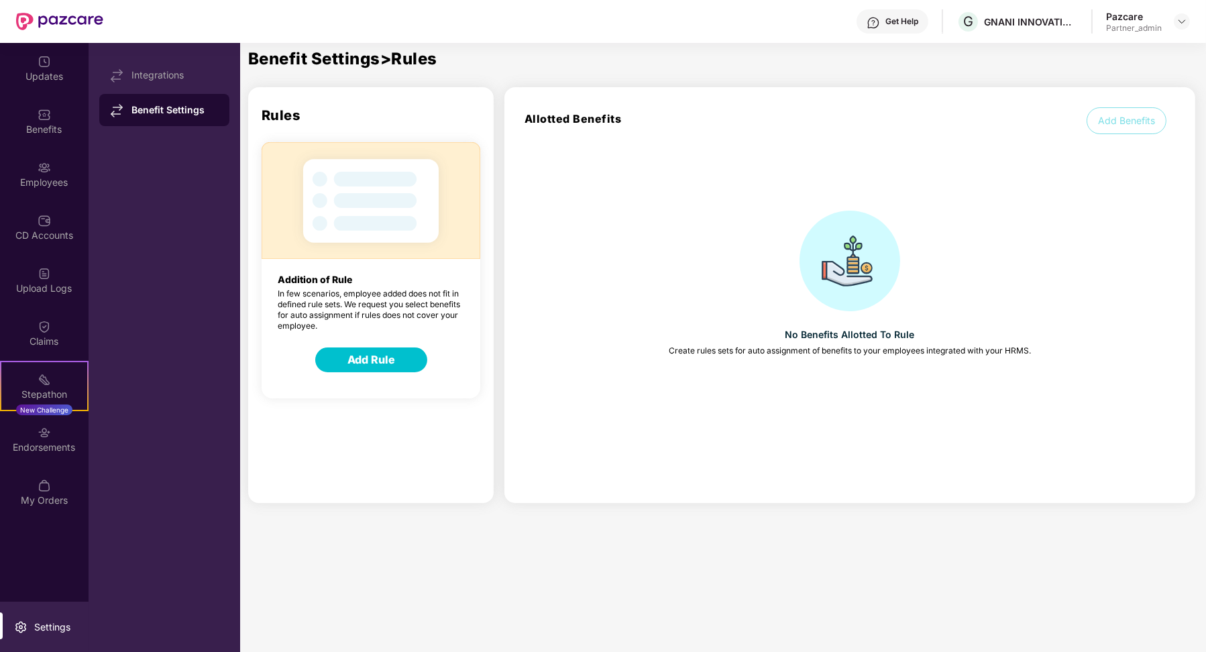
click at [382, 364] on button "Add Rule" at bounding box center [371, 359] width 112 height 25
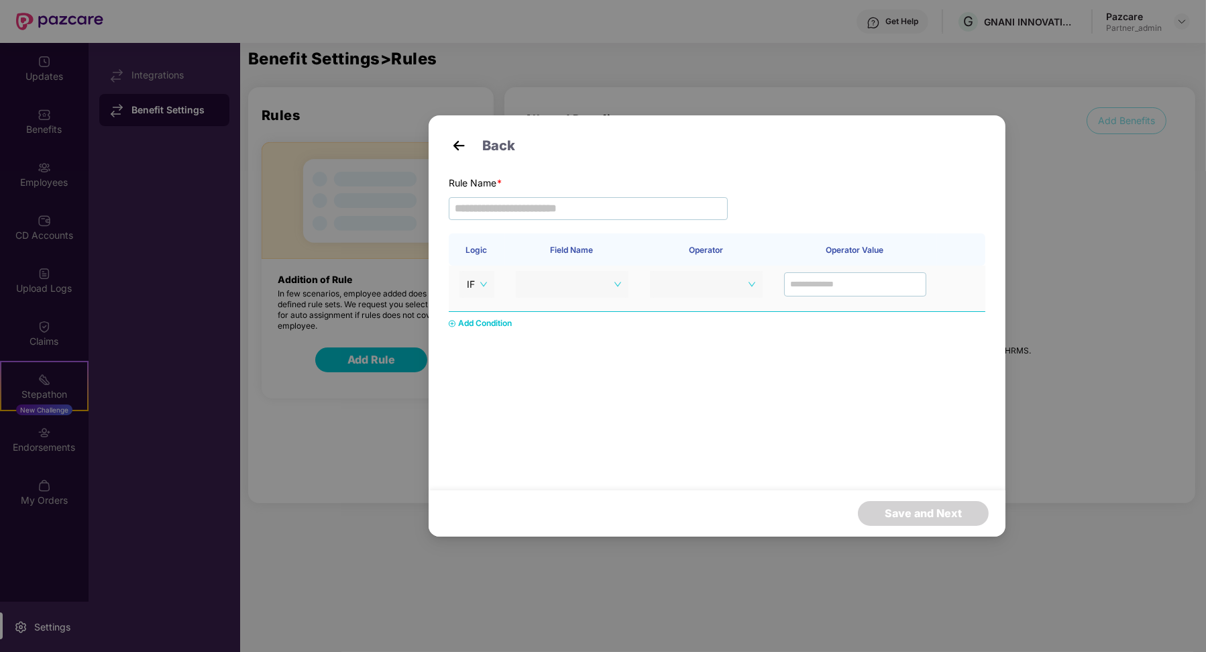
click at [592, 280] on span at bounding box center [572, 284] width 98 height 20
click at [181, 82] on div "Back Rule Name * Logic Field Name Operator Operator Value IF Add Condition Save…" at bounding box center [603, 326] width 1206 height 652
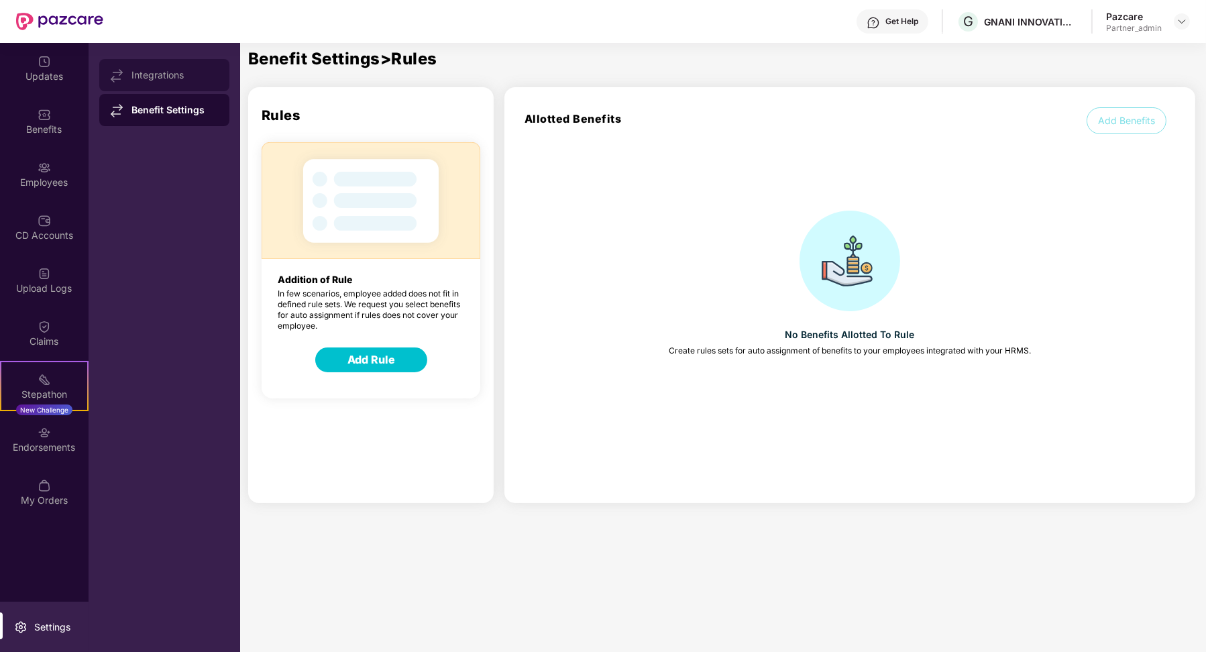
click at [168, 72] on div "Integrations" at bounding box center [174, 75] width 87 height 11
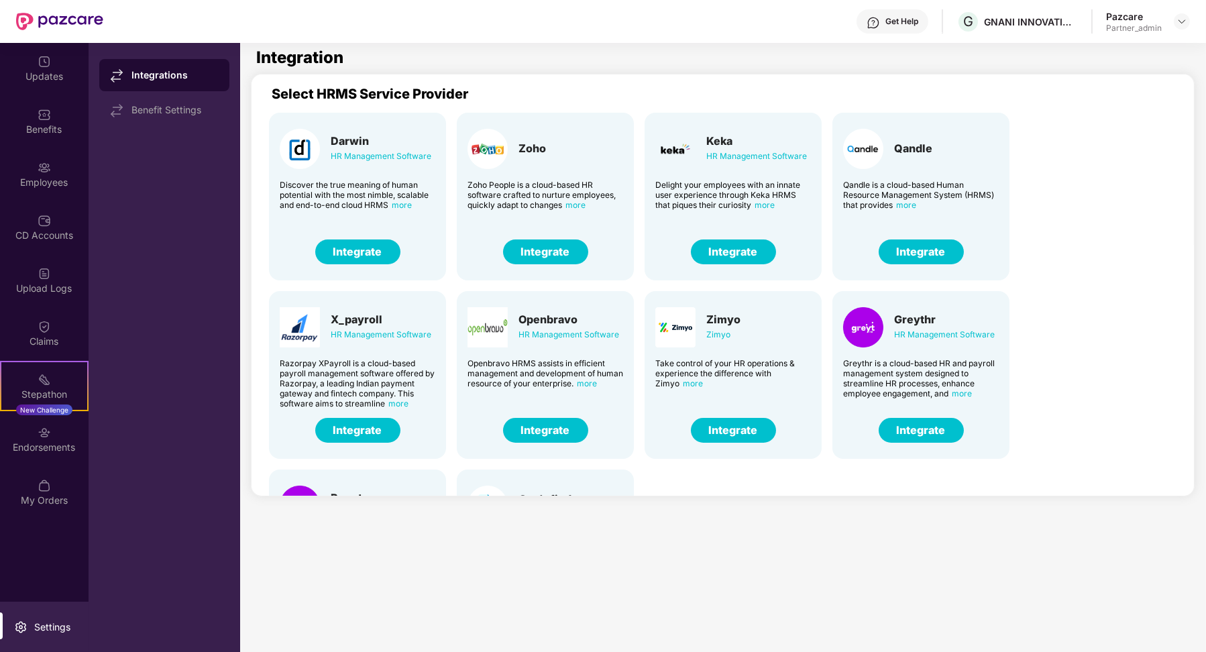
scroll to position [141, 0]
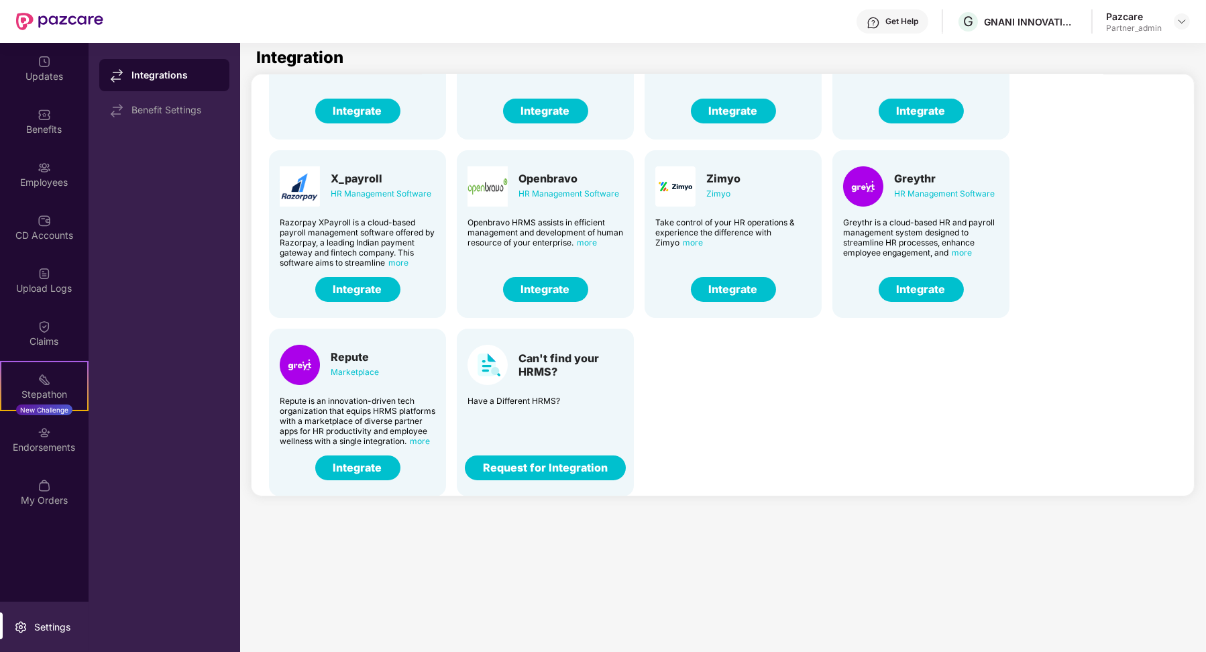
click at [362, 458] on button "Integrate" at bounding box center [357, 467] width 85 height 25
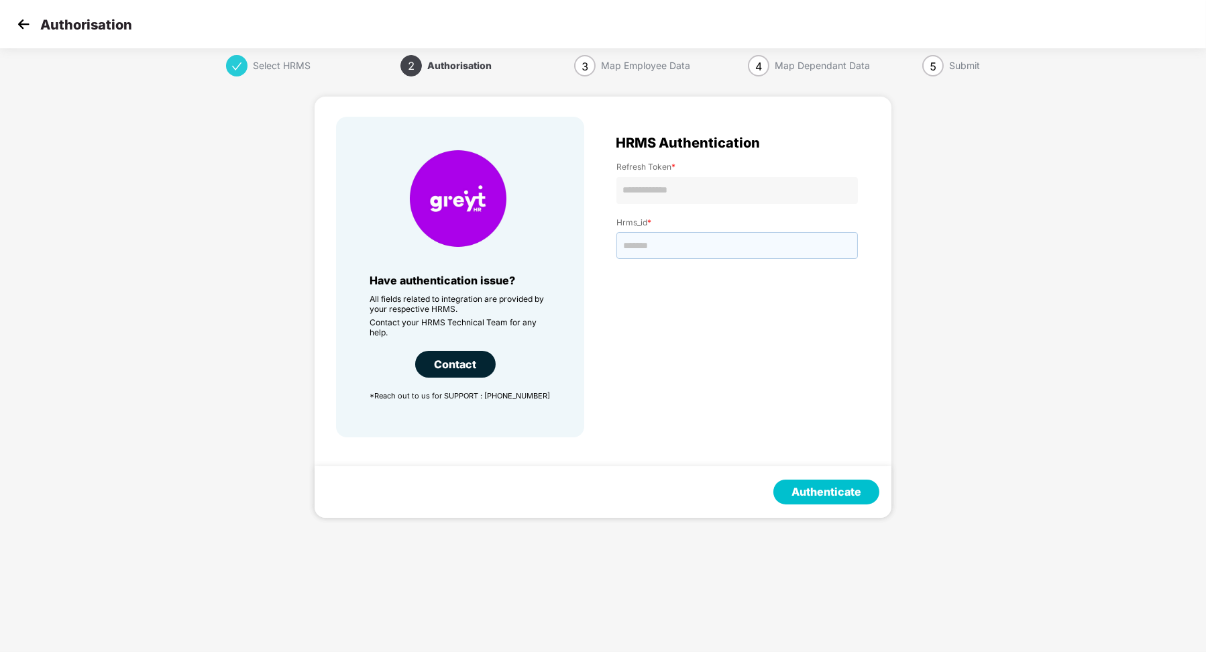
click at [643, 256] on input "text" at bounding box center [736, 245] width 241 height 27
paste input "*******"
type input "*******"
click at [698, 187] on input "text" at bounding box center [736, 190] width 241 height 27
paste input "**********"
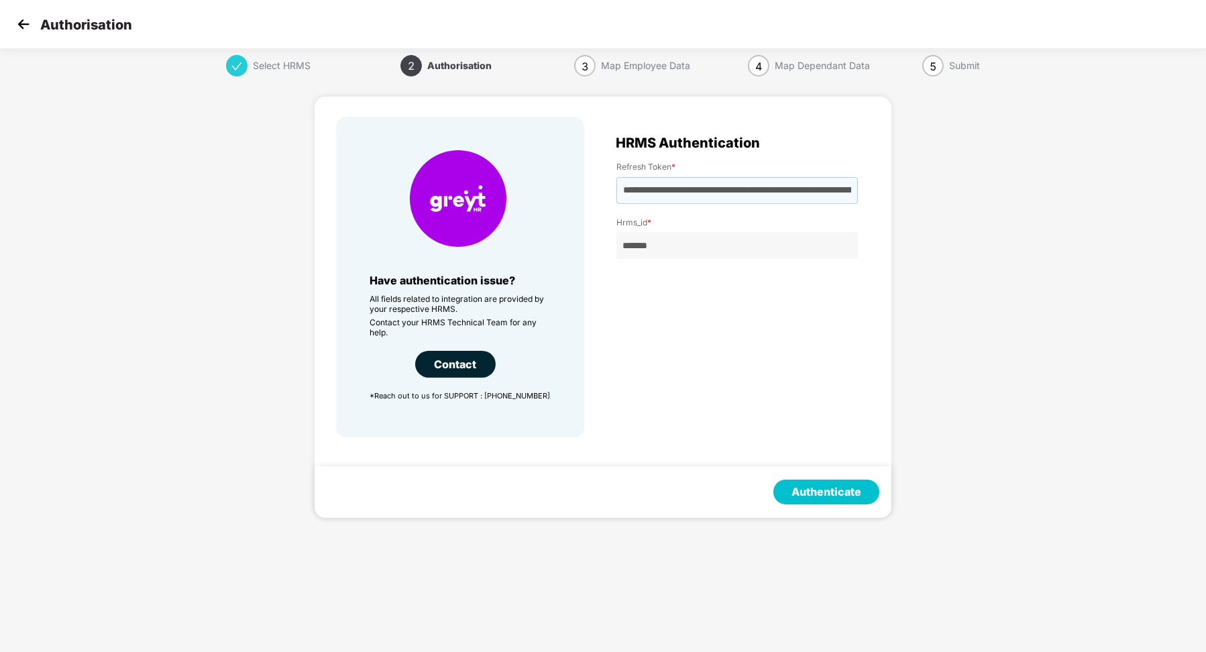
type input "**********"
click at [819, 478] on div "Authenticate" at bounding box center [603, 492] width 577 height 52
click at [819, 486] on button "Authenticate" at bounding box center [826, 492] width 106 height 25
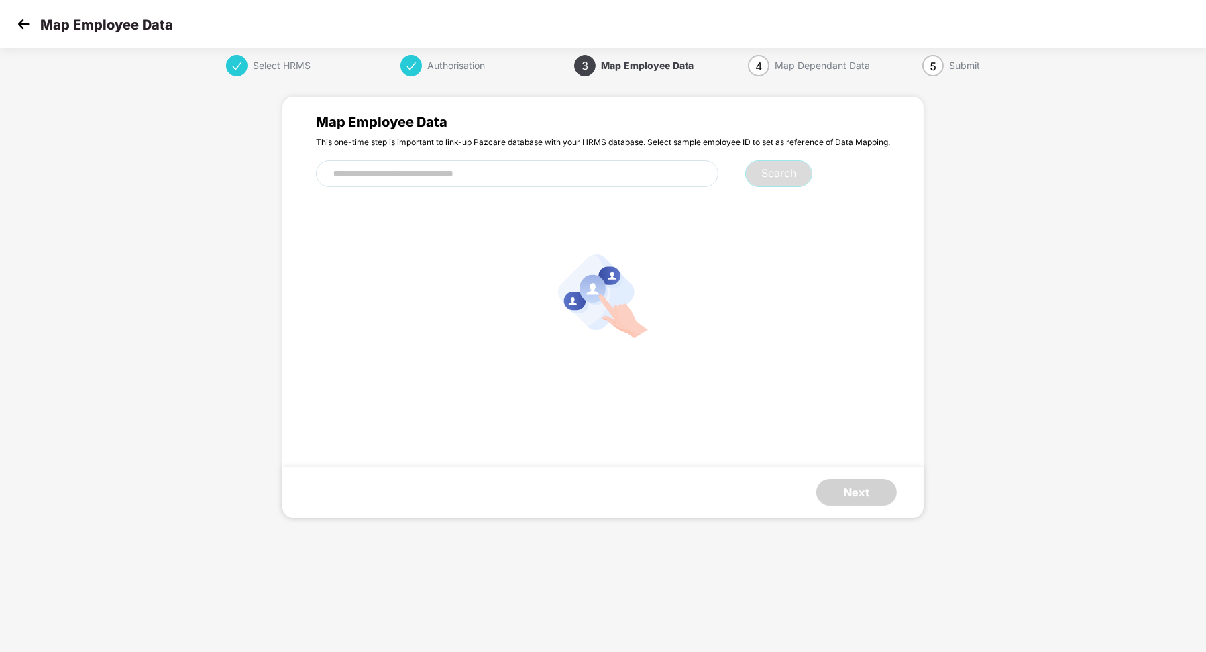
click at [539, 178] on input "text" at bounding box center [517, 173] width 402 height 27
paste input "***"
type input "***"
click at [755, 177] on button "Search" at bounding box center [778, 173] width 67 height 27
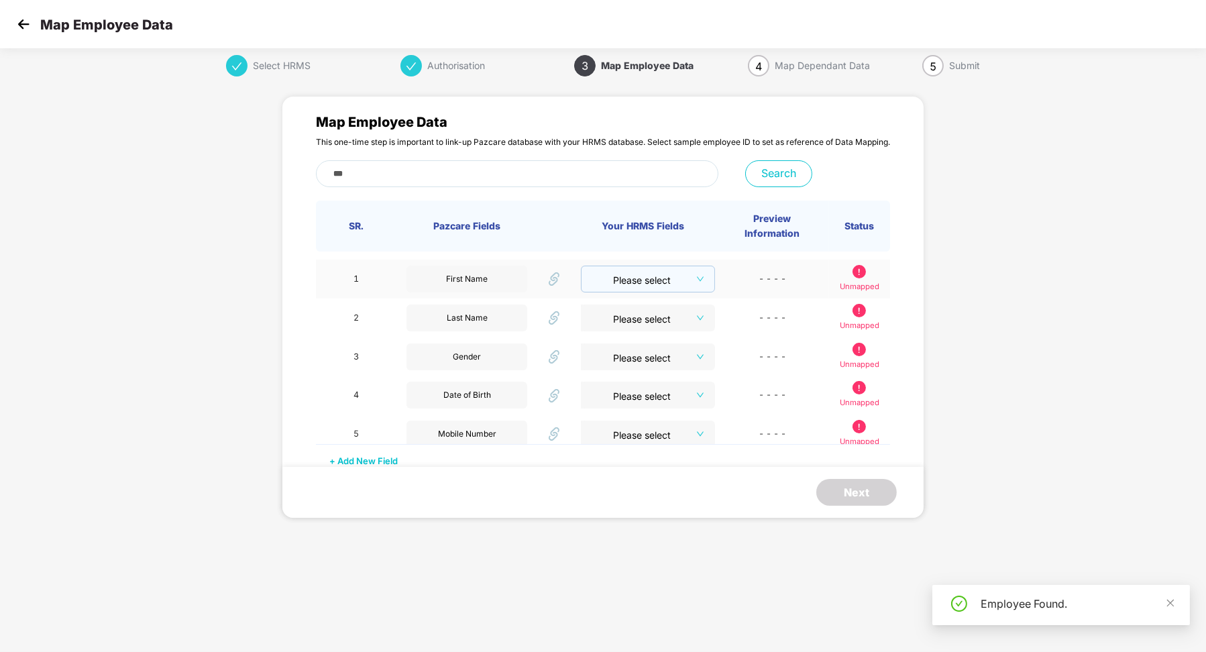
click at [680, 280] on input "search" at bounding box center [643, 276] width 109 height 20
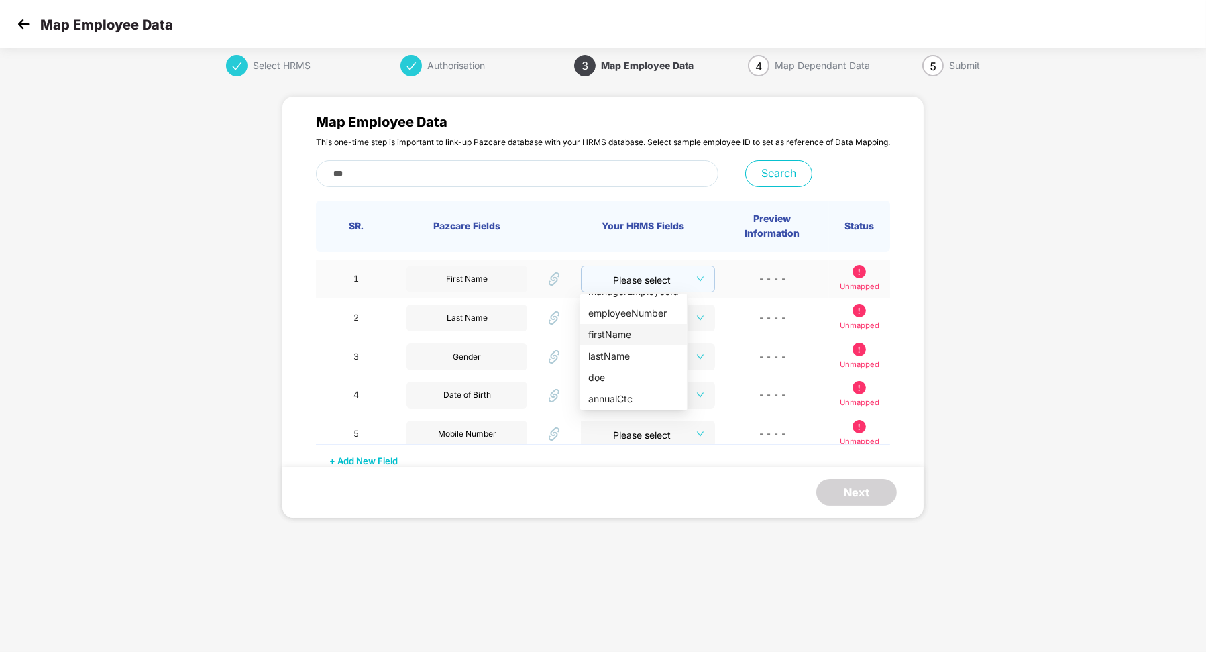
click at [630, 333] on div "firstName" at bounding box center [633, 334] width 91 height 15
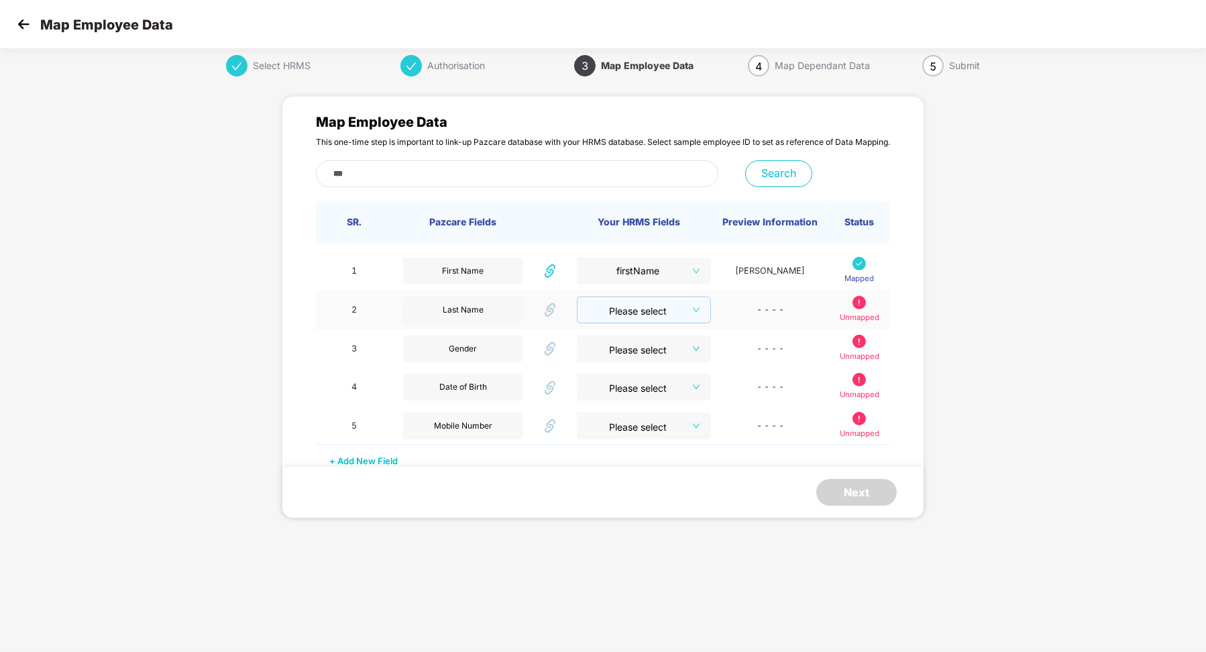
click at [666, 313] on input "search" at bounding box center [639, 307] width 109 height 20
click at [642, 396] on div "lastName" at bounding box center [633, 395] width 91 height 15
click at [667, 354] on input "search" at bounding box center [639, 345] width 110 height 20
click at [651, 354] on input "search" at bounding box center [639, 346] width 109 height 20
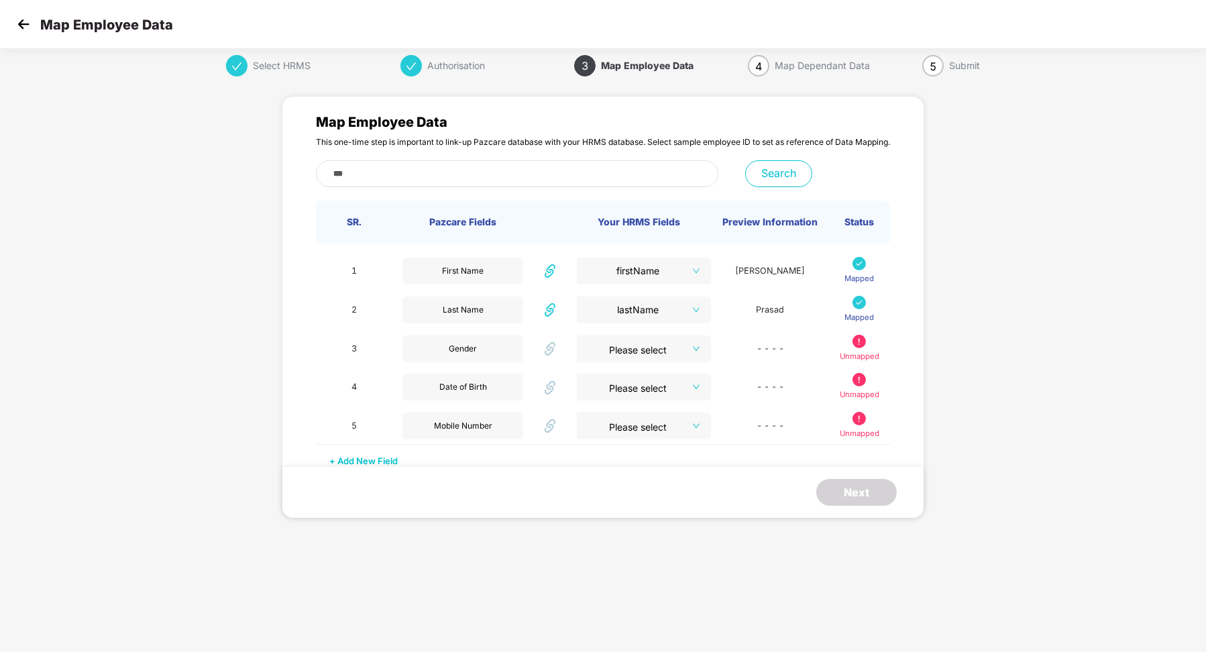
click at [494, 174] on input "***" at bounding box center [517, 173] width 402 height 27
paste input "***"
type input "***"
click at [771, 174] on button "Search" at bounding box center [778, 173] width 67 height 27
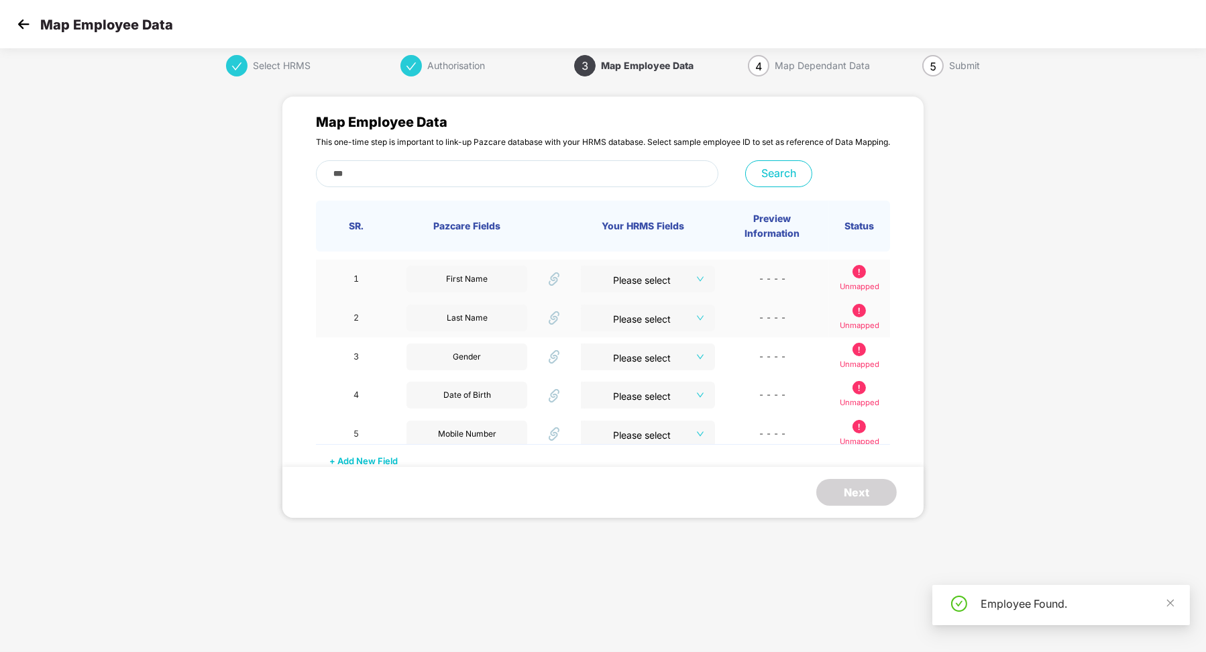
click at [673, 300] on td "Please select" at bounding box center [642, 318] width 145 height 39
click at [673, 282] on input "search" at bounding box center [643, 276] width 110 height 20
click at [635, 333] on div "firstName" at bounding box center [633, 335] width 91 height 15
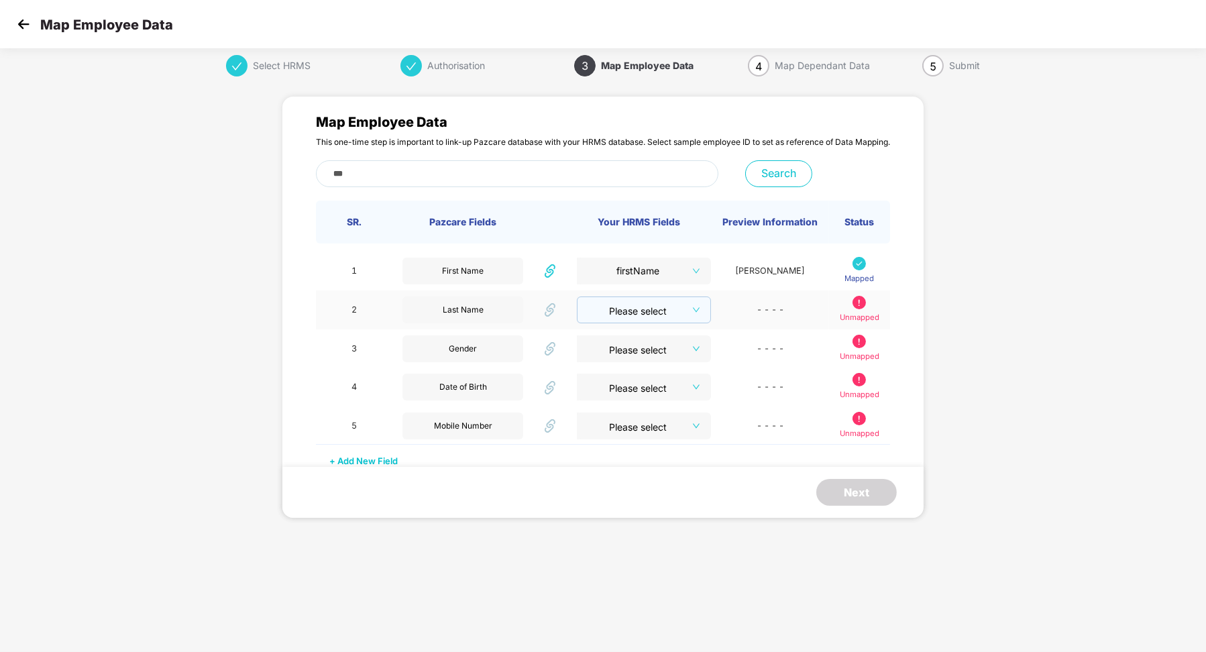
click at [653, 317] on input "search" at bounding box center [639, 307] width 109 height 20
click at [641, 393] on div "lastName" at bounding box center [633, 395] width 91 height 15
click at [653, 356] on input "search" at bounding box center [639, 345] width 110 height 20
click at [626, 397] on div "gender" at bounding box center [633, 397] width 91 height 15
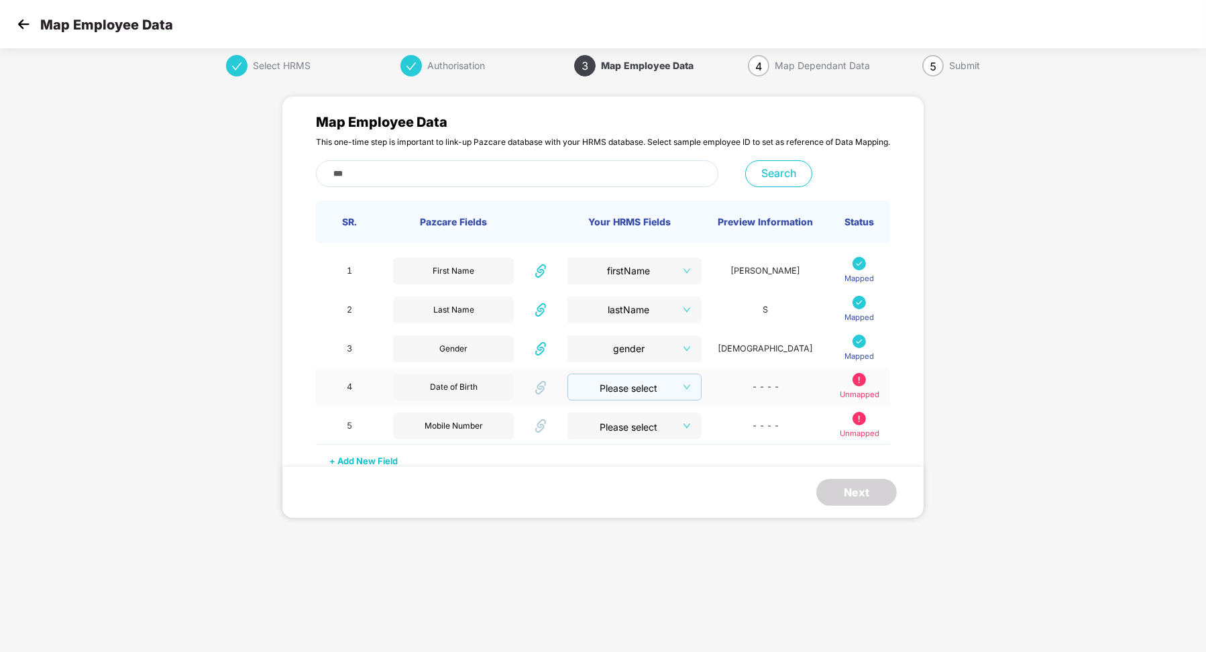
click at [651, 388] on input "search" at bounding box center [630, 384] width 109 height 20
click at [629, 467] on div "dob" at bounding box center [633, 464] width 91 height 15
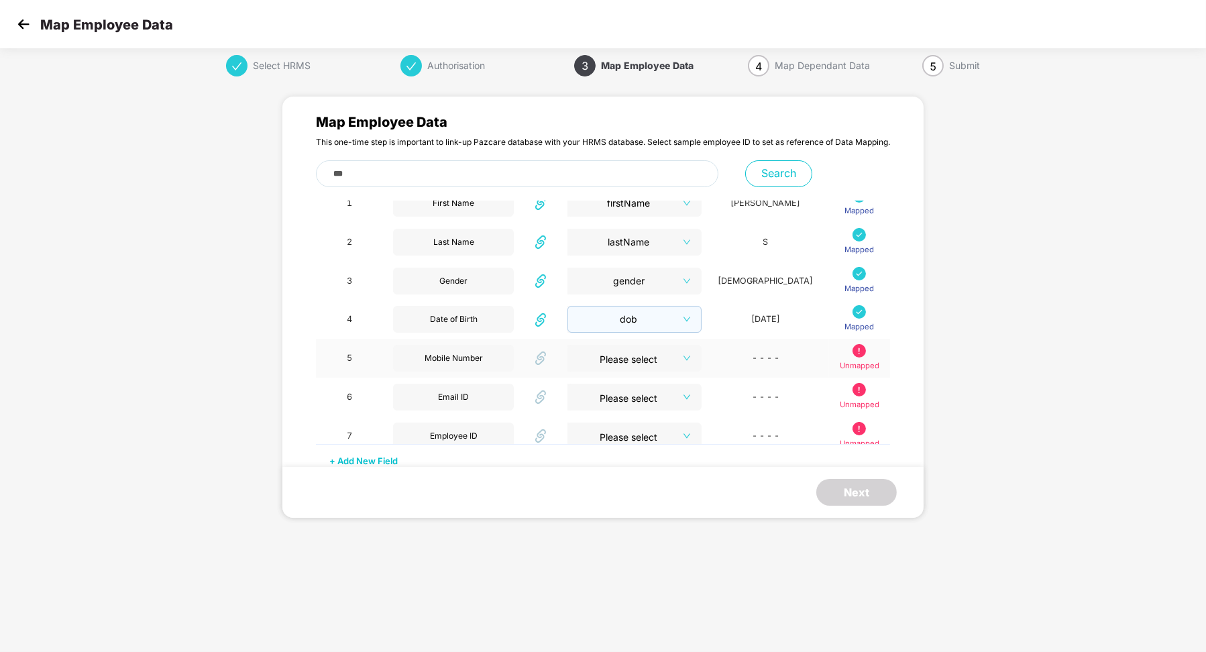
click at [656, 365] on input "search" at bounding box center [630, 355] width 110 height 20
click at [641, 437] on div "mobileNumber" at bounding box center [633, 438] width 91 height 15
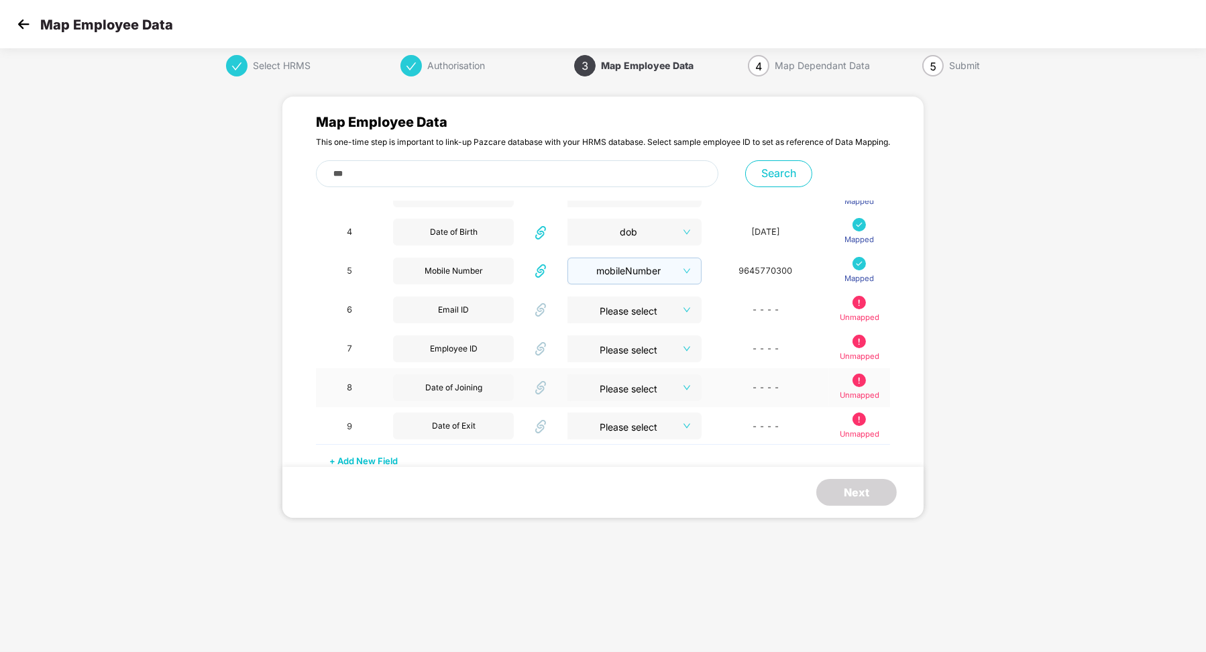
scroll to position [164, 0]
click at [659, 312] on input "search" at bounding box center [630, 306] width 109 height 20
click at [647, 390] on div "officialEmailId" at bounding box center [633, 386] width 91 height 15
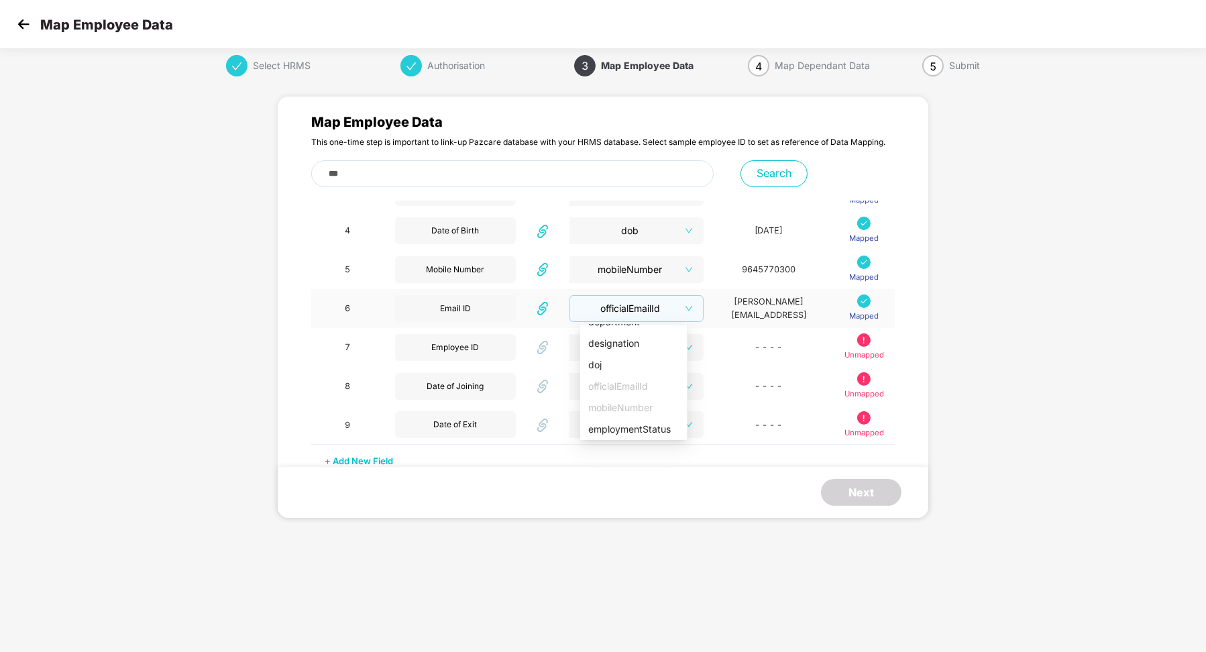
scroll to position [156, 0]
click at [651, 383] on input "search" at bounding box center [632, 383] width 110 height 20
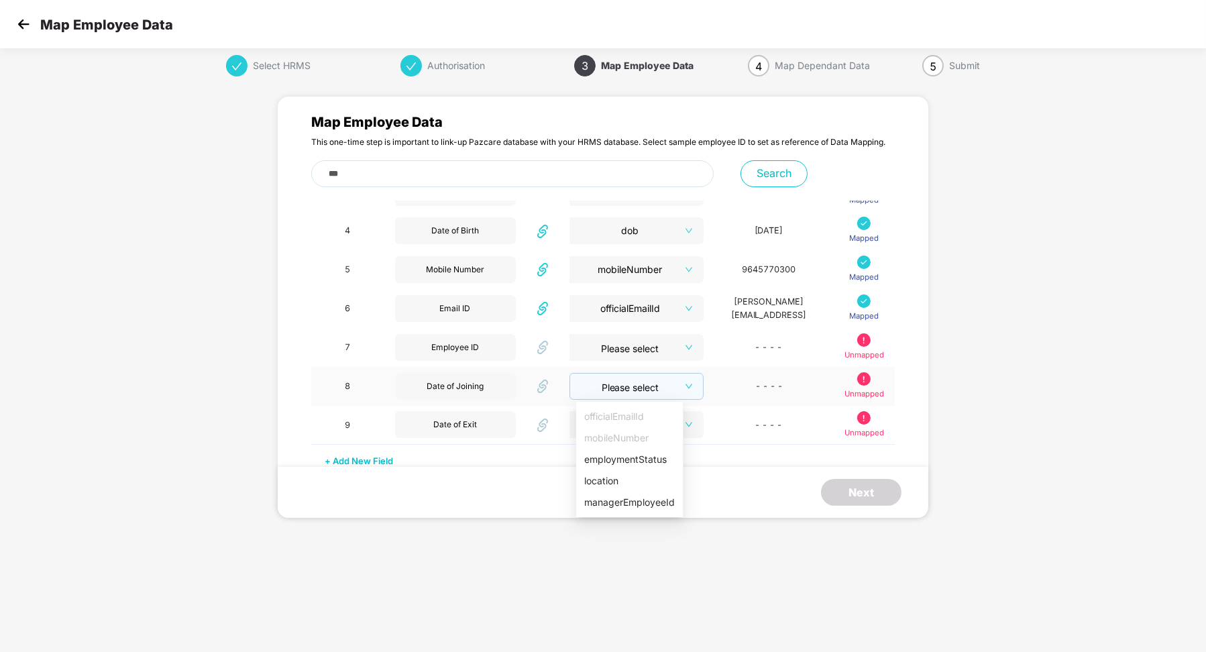
scroll to position [91, 0]
click at [640, 452] on div "doj" at bounding box center [629, 450] width 91 height 15
click at [655, 425] on input "search" at bounding box center [632, 421] width 110 height 20
click at [632, 529] on div "doe" at bounding box center [629, 524] width 91 height 15
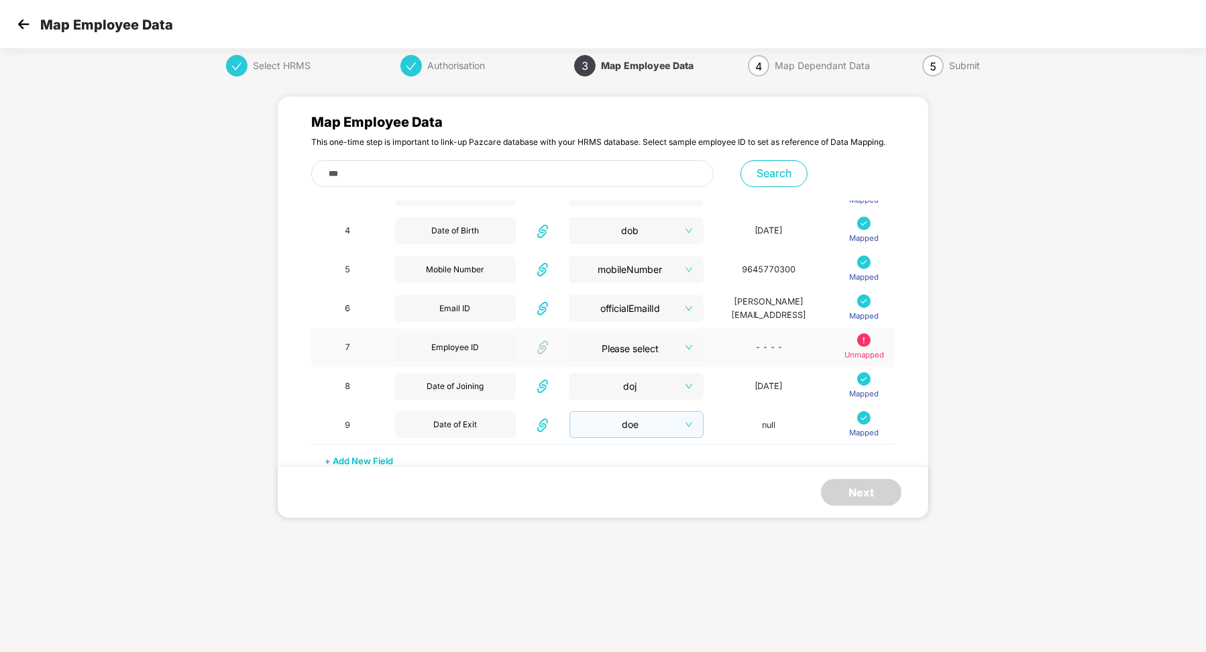
click at [651, 356] on span at bounding box center [632, 347] width 110 height 27
click at [639, 387] on div "employeeNumber" at bounding box center [629, 382] width 91 height 15
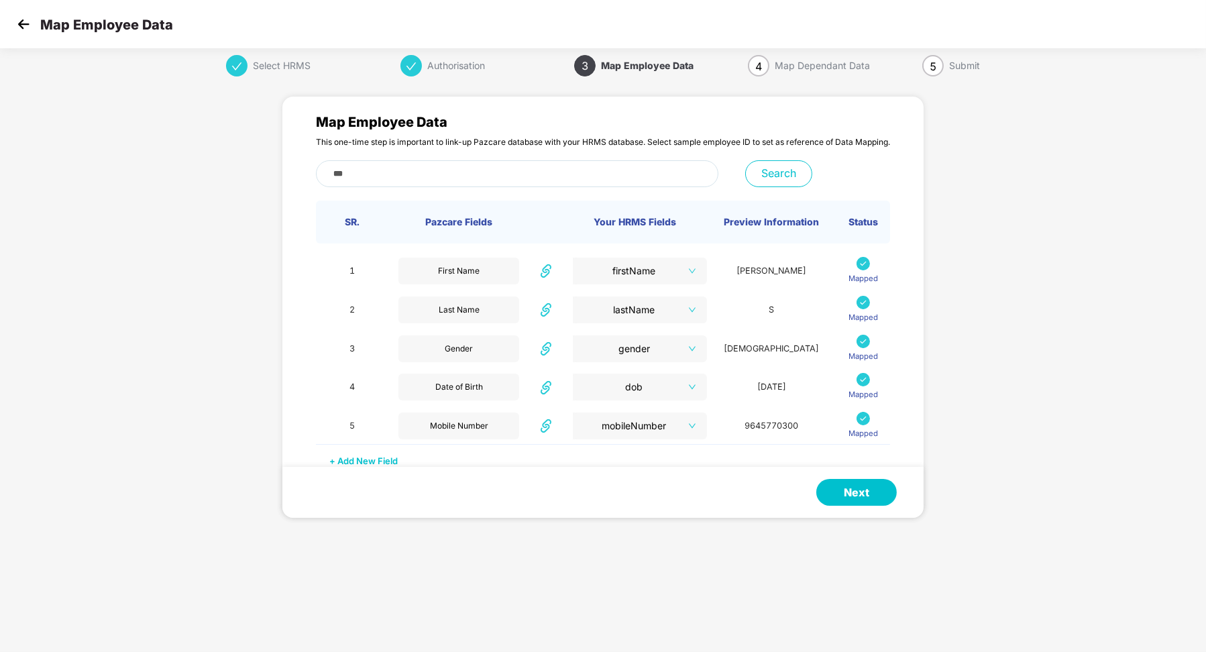
scroll to position [156, 0]
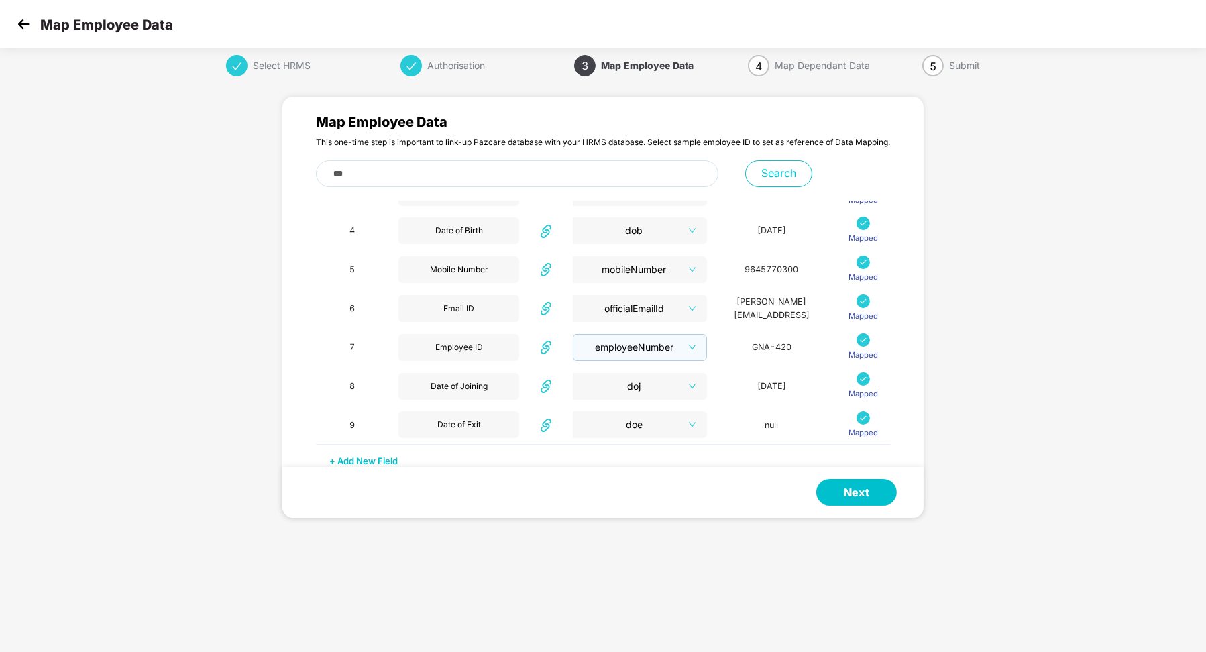
click at [845, 490] on button "Next" at bounding box center [856, 492] width 80 height 27
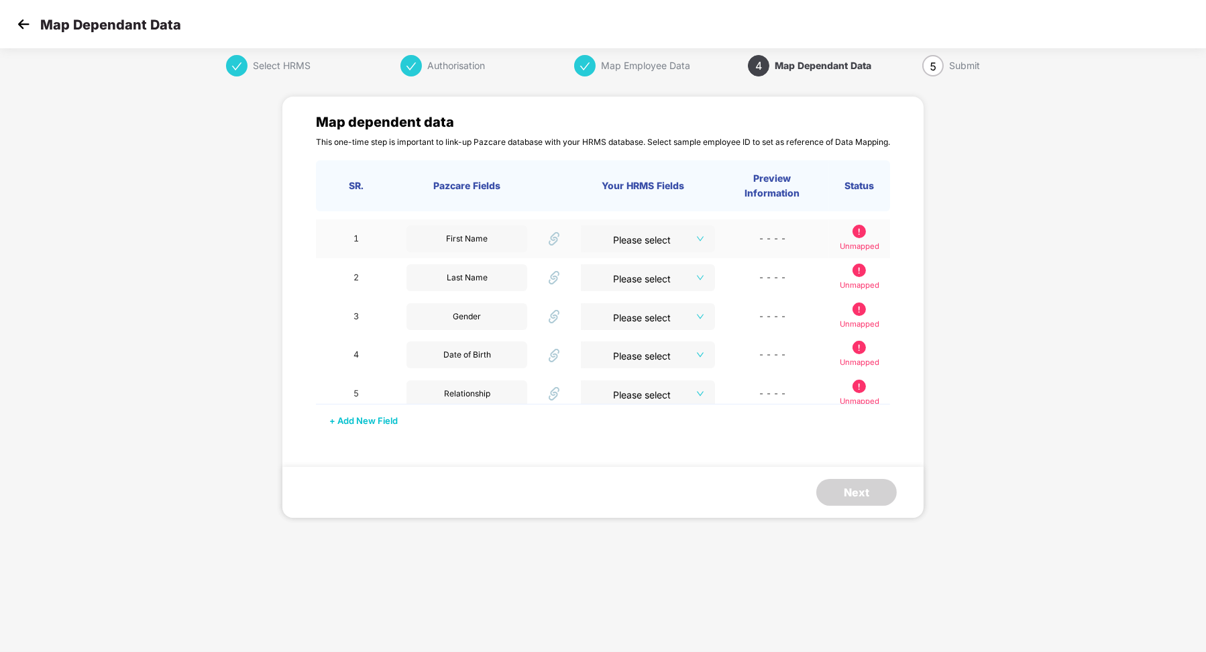
click at [671, 233] on input "search" at bounding box center [643, 235] width 110 height 20
click at [632, 265] on div "name" at bounding box center [620, 265] width 64 height 15
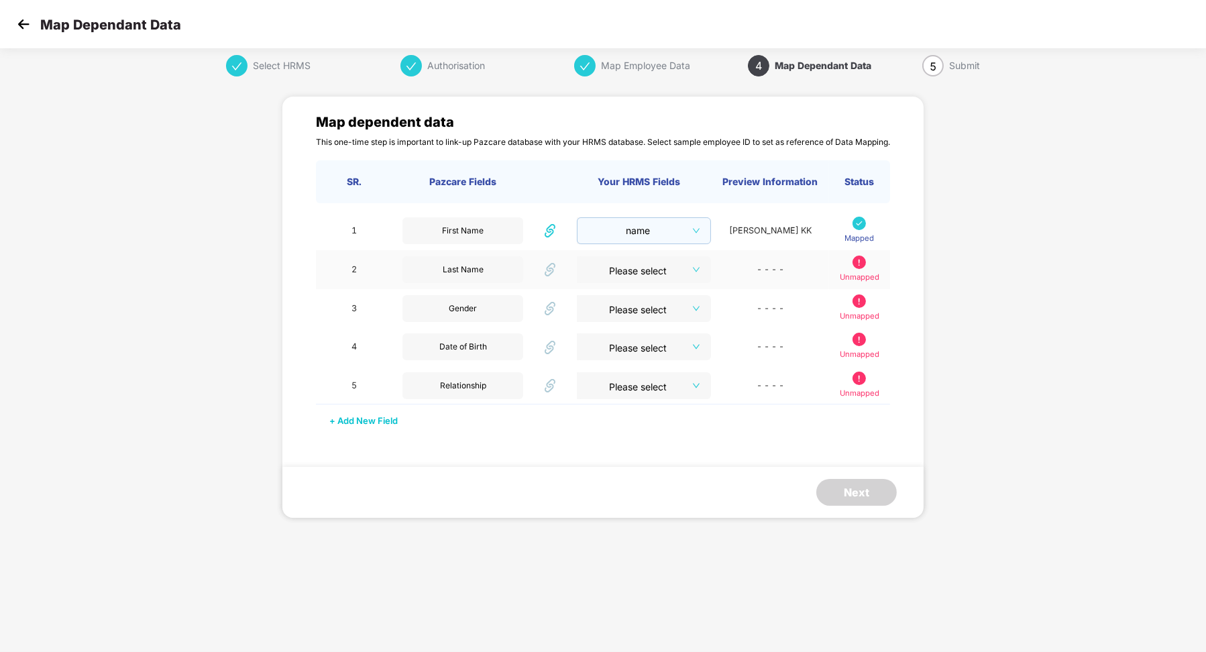
click at [649, 276] on input "search" at bounding box center [639, 266] width 110 height 20
click at [629, 392] on div "lastName" at bounding box center [620, 397] width 64 height 15
click at [671, 237] on span "name" at bounding box center [643, 231] width 119 height 20
click at [627, 338] on div "firstName" at bounding box center [620, 337] width 64 height 15
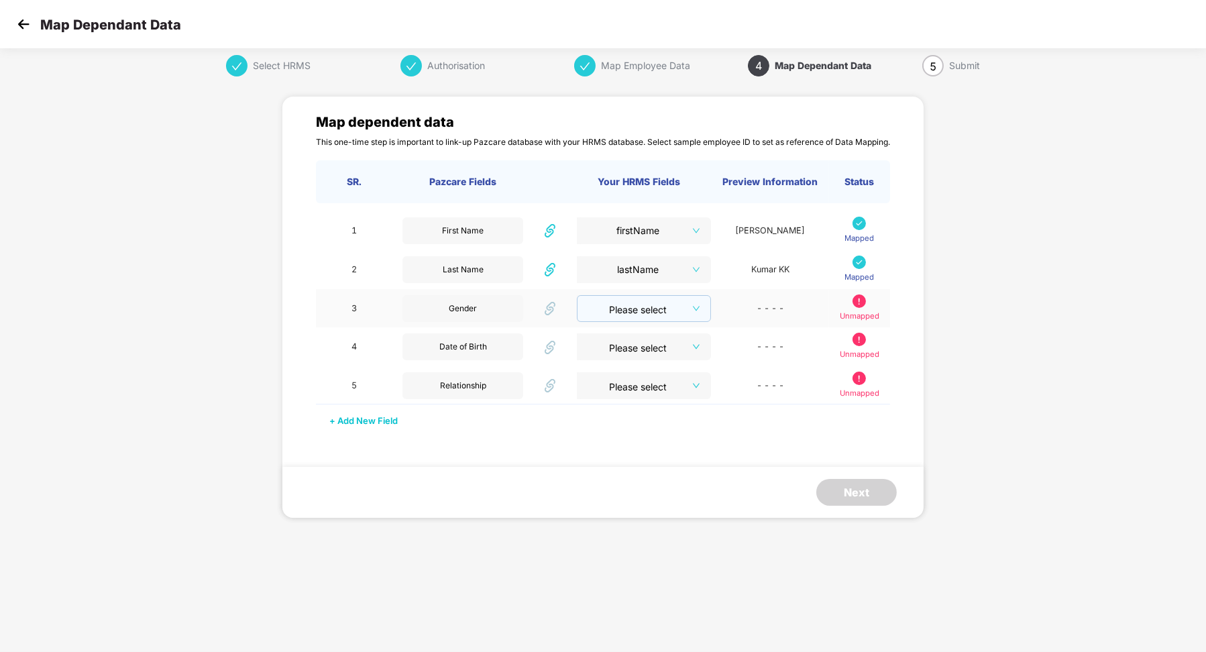
click at [678, 308] on input "search" at bounding box center [639, 306] width 109 height 20
click at [629, 432] on div "gender" at bounding box center [620, 428] width 64 height 15
click at [671, 352] on input "search" at bounding box center [639, 344] width 109 height 20
click at [635, 431] on div "dob" at bounding box center [620, 424] width 64 height 15
click at [676, 389] on input "search" at bounding box center [639, 382] width 110 height 20
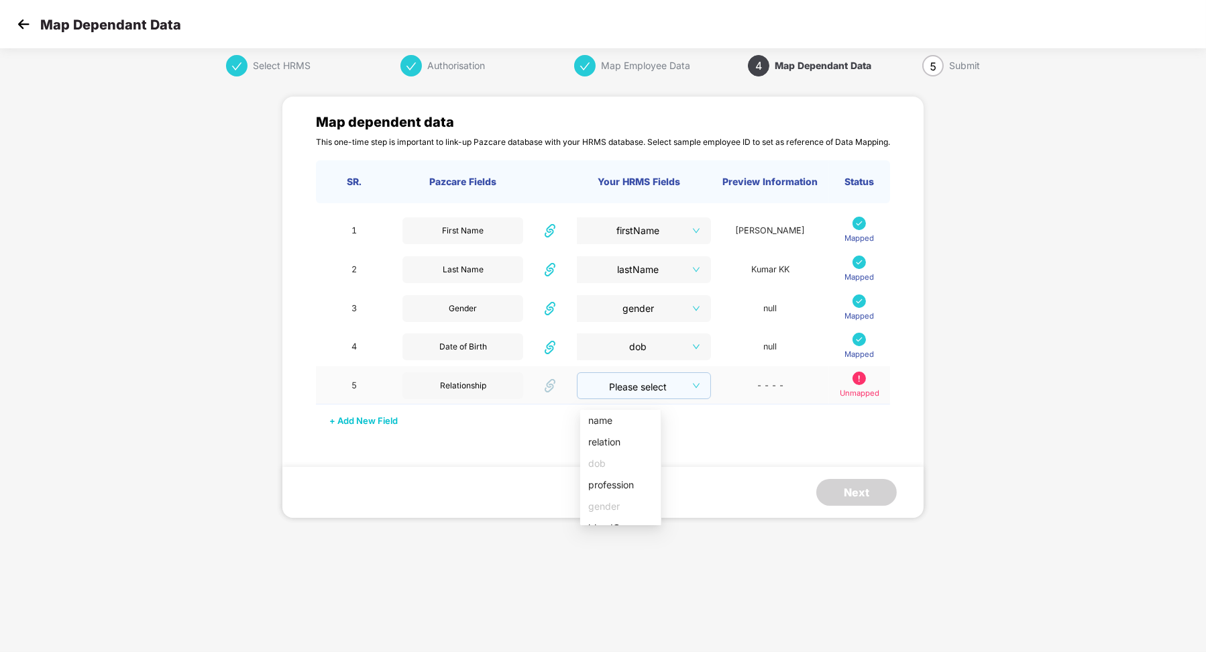
scroll to position [9, 0]
click at [621, 444] on div "relation" at bounding box center [620, 442] width 64 height 15
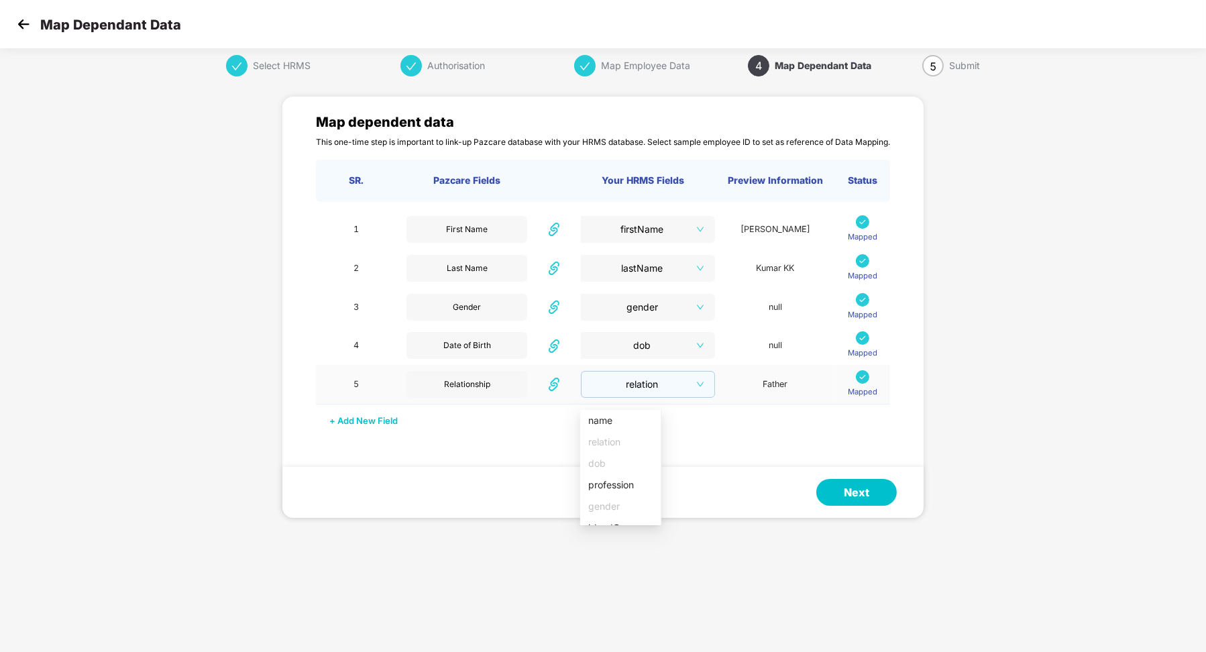
scroll to position [1, 0]
click at [863, 496] on button "Next" at bounding box center [856, 492] width 80 height 27
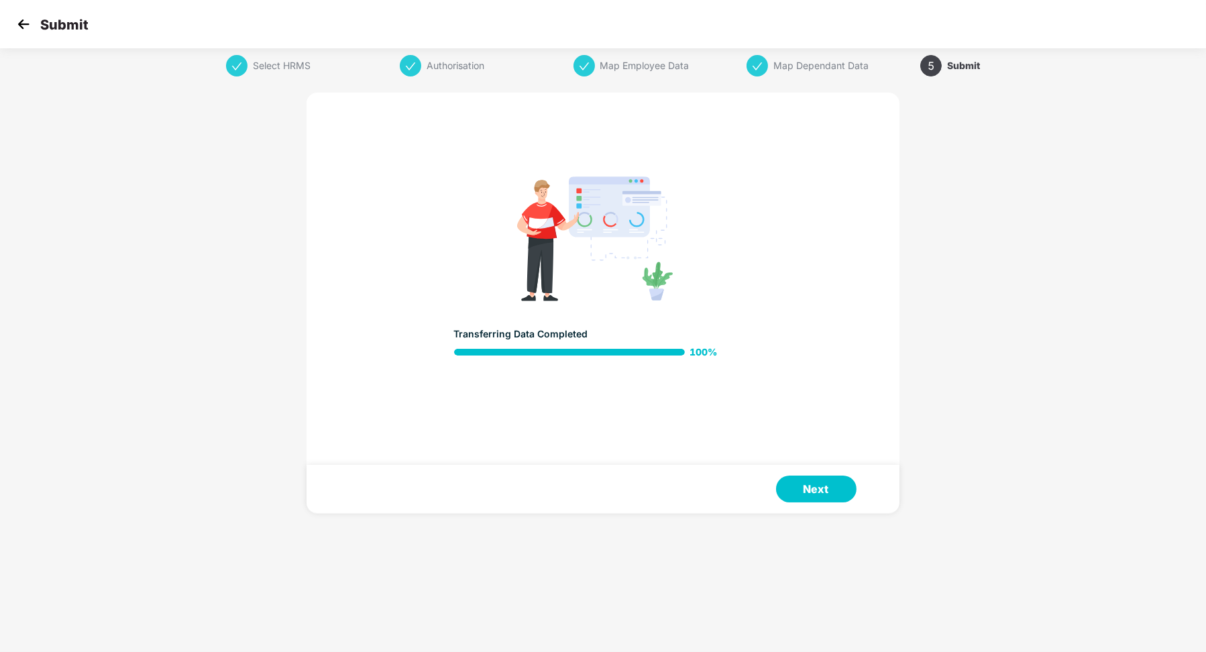
click at [822, 490] on button "Next" at bounding box center [816, 489] width 80 height 27
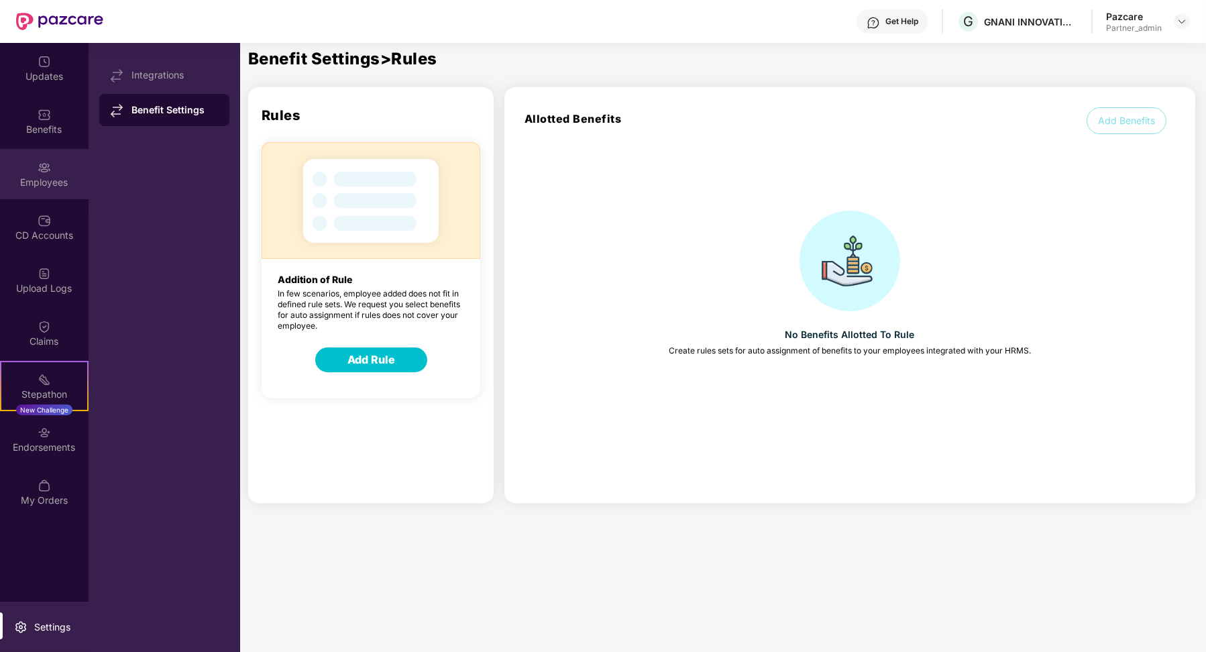
click at [41, 169] on img at bounding box center [44, 167] width 13 height 13
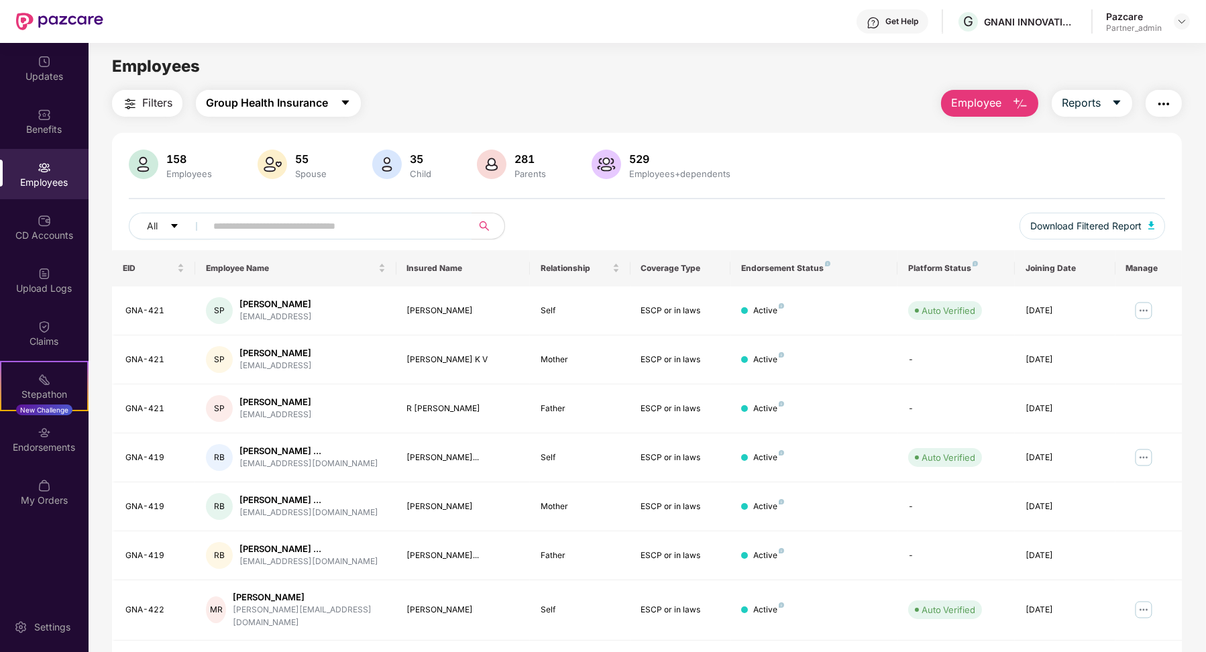
click at [326, 113] on button "Group Health Insurance" at bounding box center [278, 103] width 165 height 27
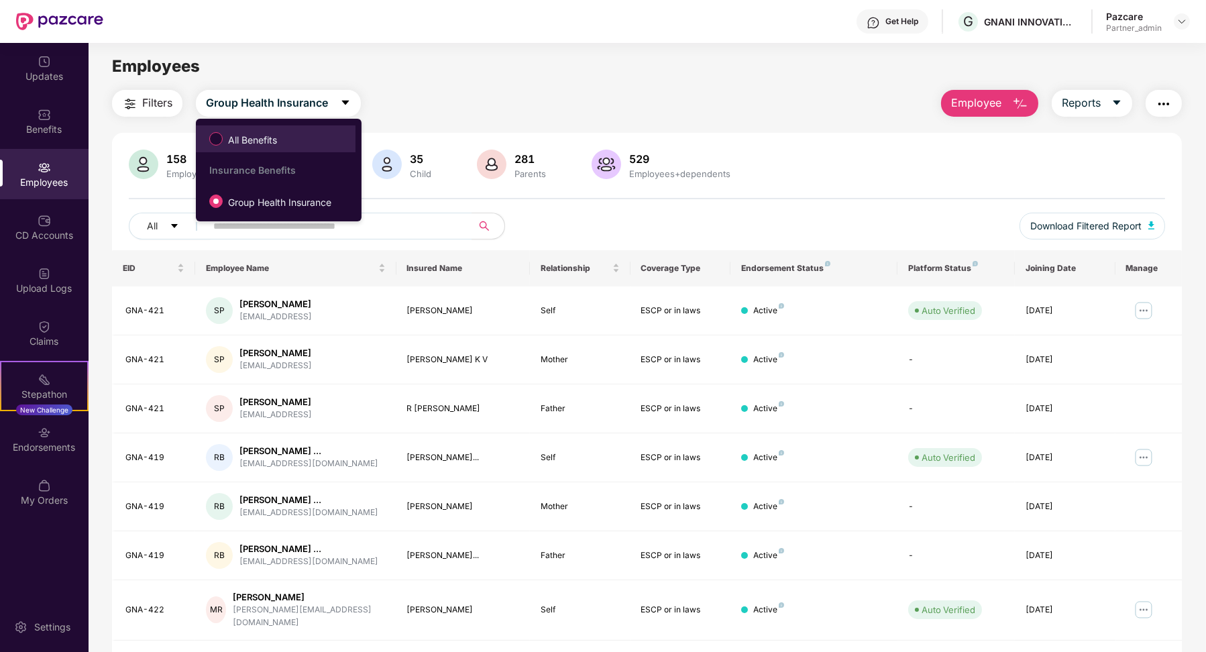
click at [310, 134] on span "All Benefits" at bounding box center [276, 138] width 146 height 23
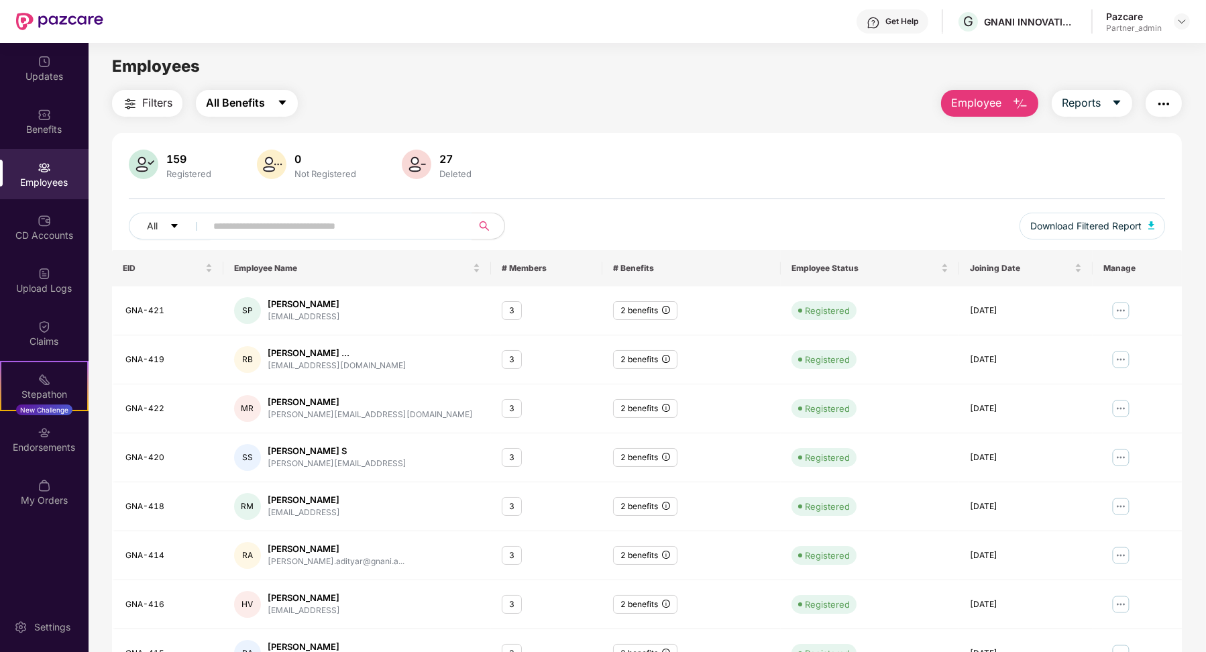
click at [287, 112] on button "All Benefits" at bounding box center [247, 103] width 102 height 27
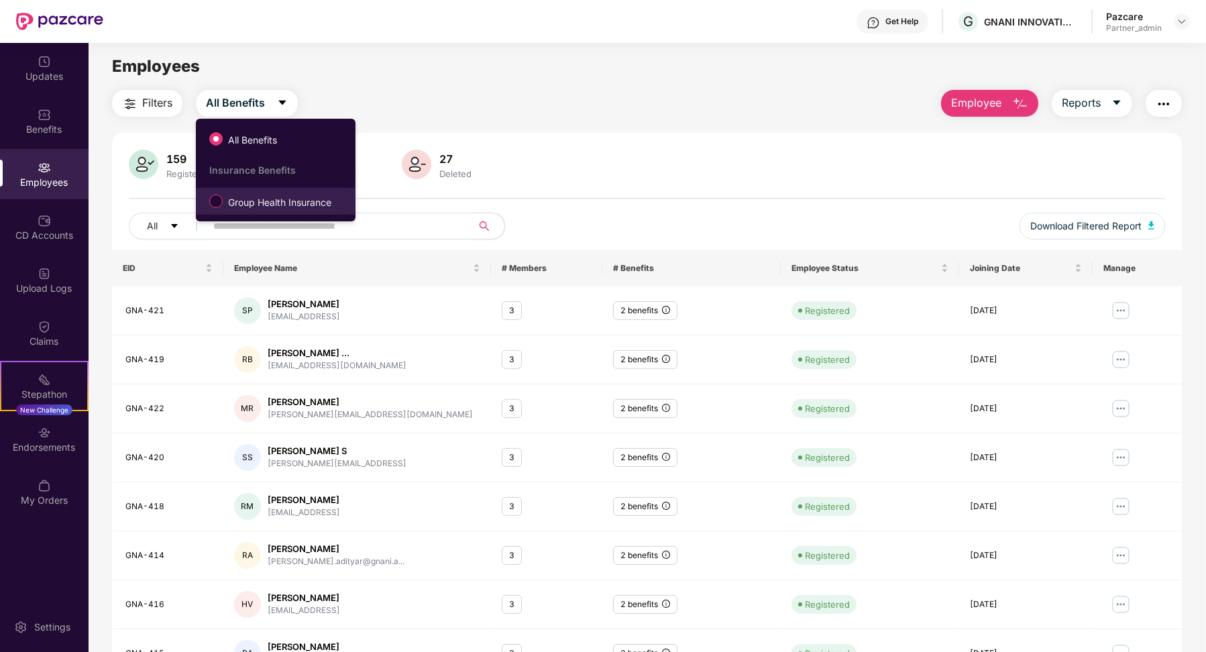
click at [260, 195] on span "Group Health Insurance" at bounding box center [280, 202] width 114 height 15
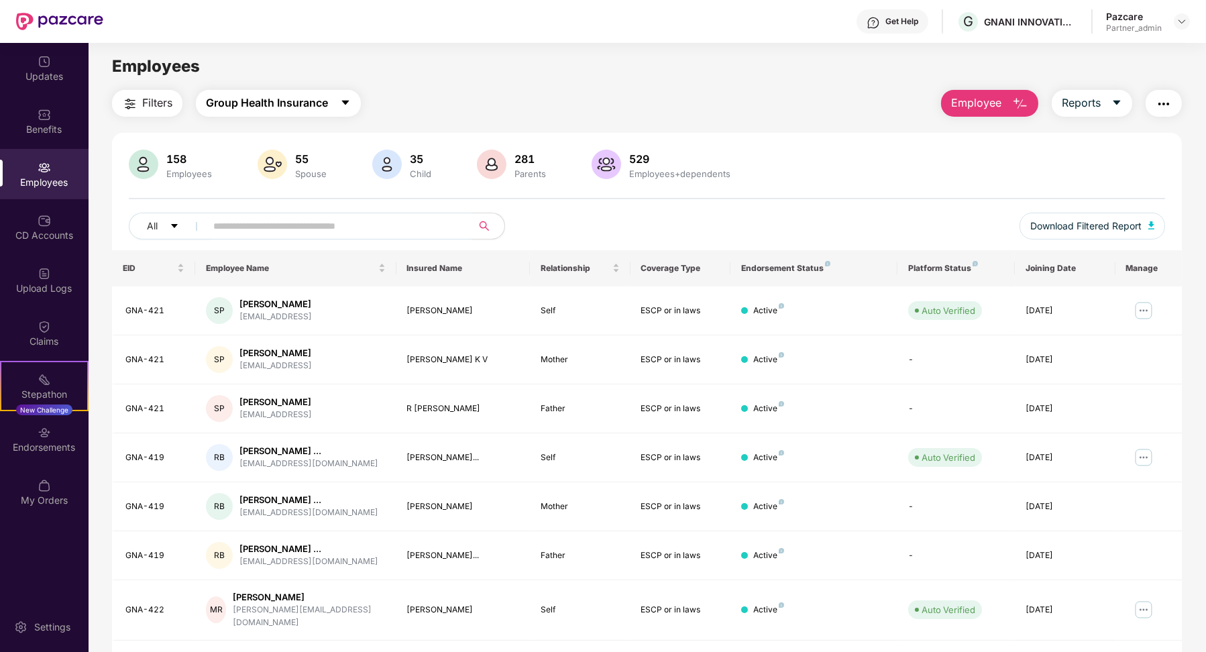
click at [294, 95] on span "Group Health Insurance" at bounding box center [267, 103] width 122 height 17
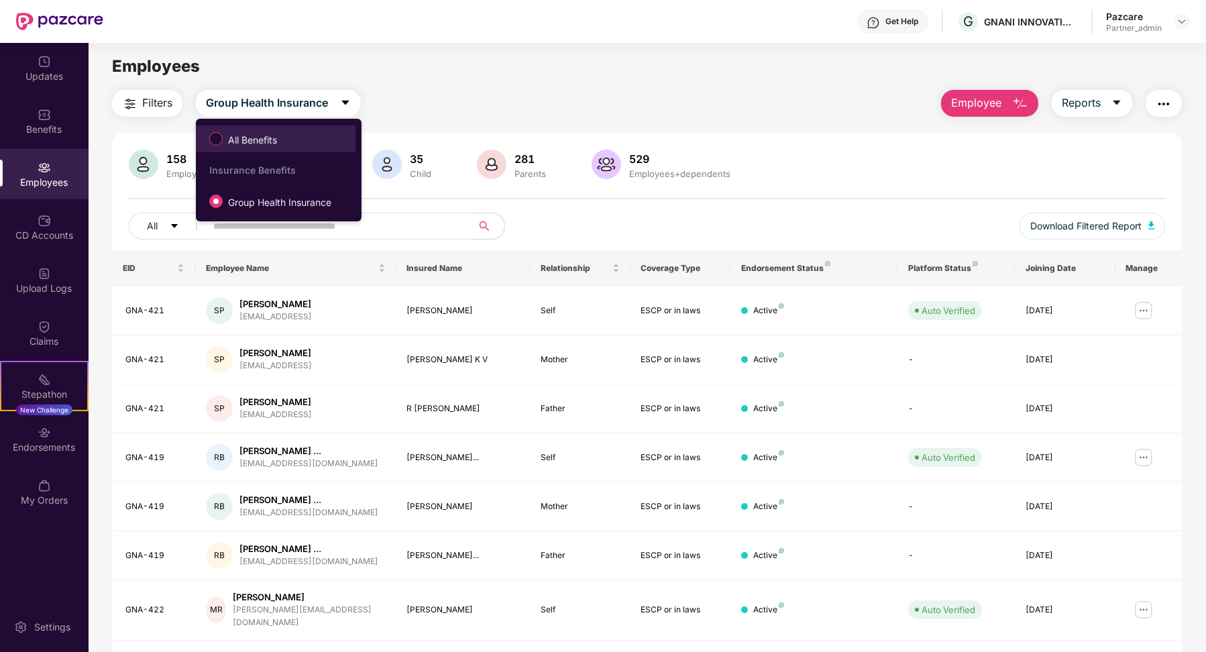
click at [289, 149] on label "All Benefits" at bounding box center [246, 138] width 87 height 23
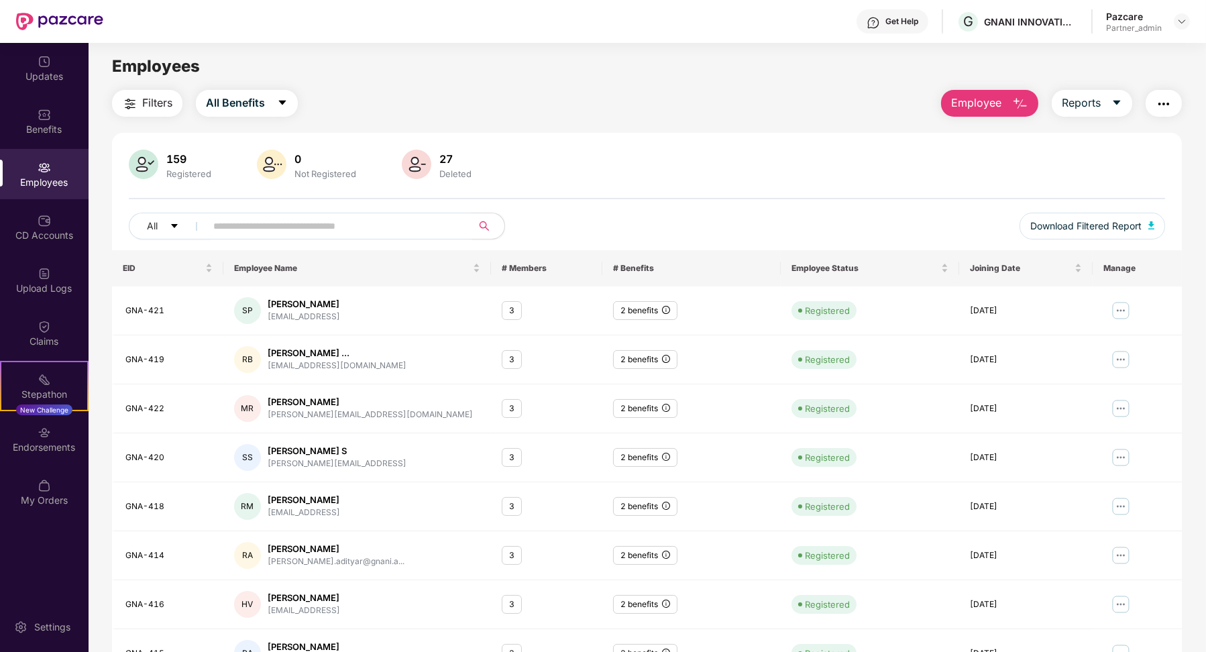
scroll to position [168, 0]
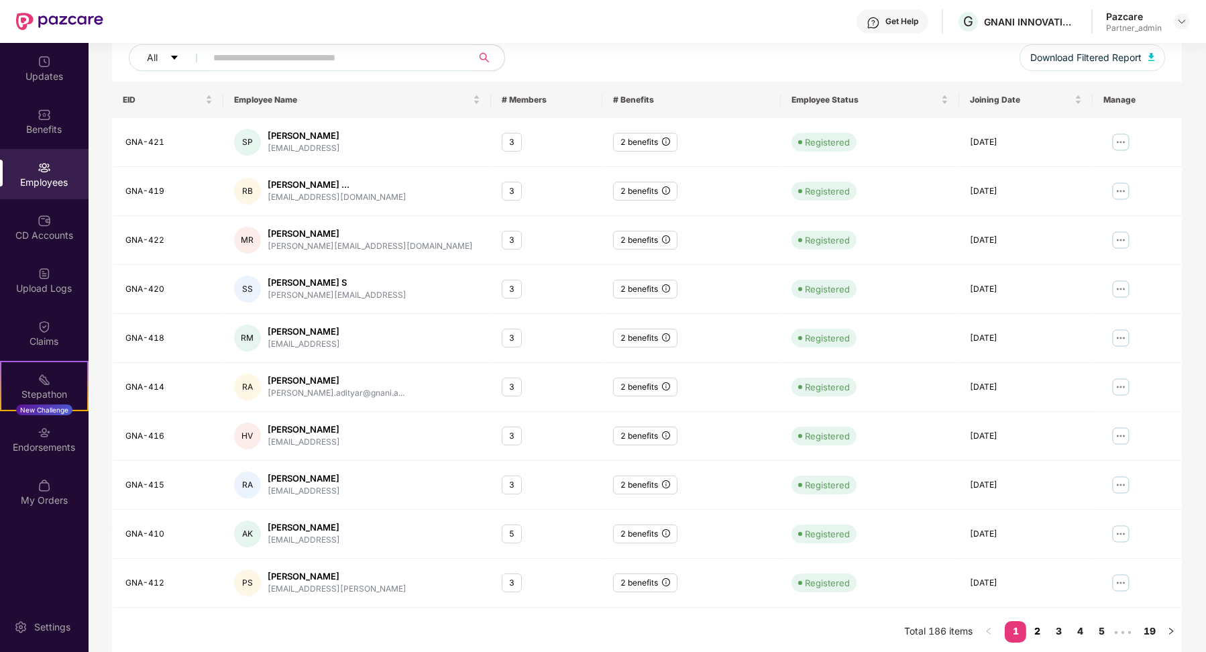
click at [1034, 627] on link "2" at bounding box center [1036, 631] width 21 height 20
click at [1063, 631] on link "3" at bounding box center [1058, 631] width 21 height 20
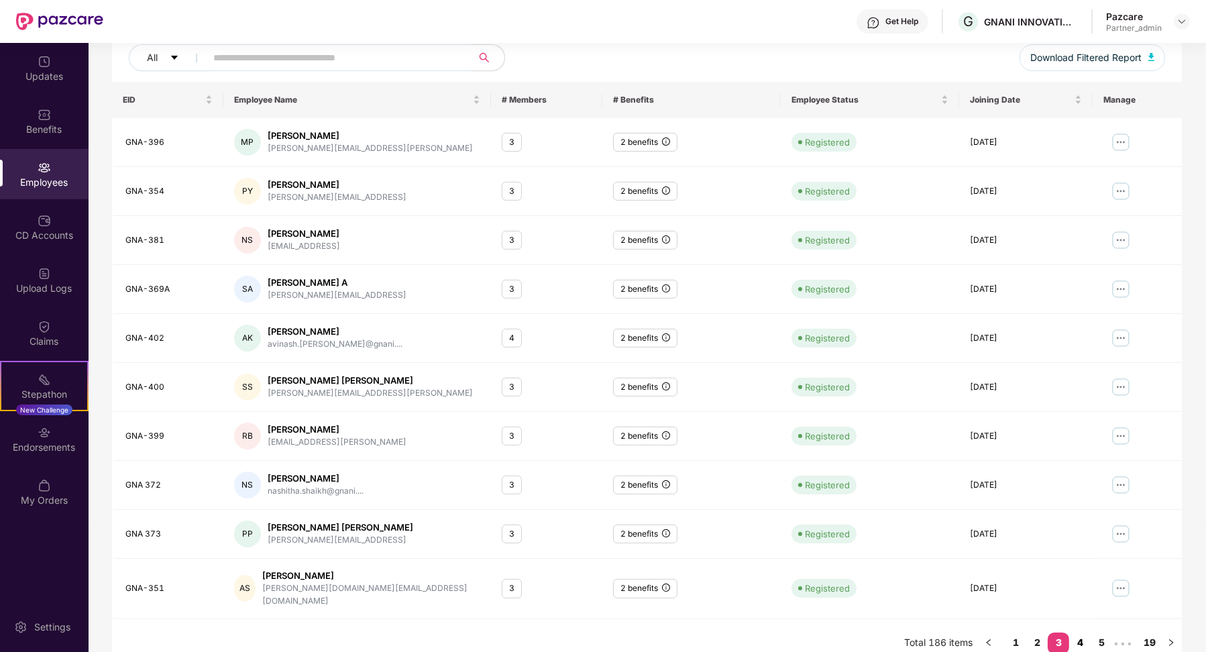
click at [1075, 633] on link "4" at bounding box center [1079, 643] width 21 height 20
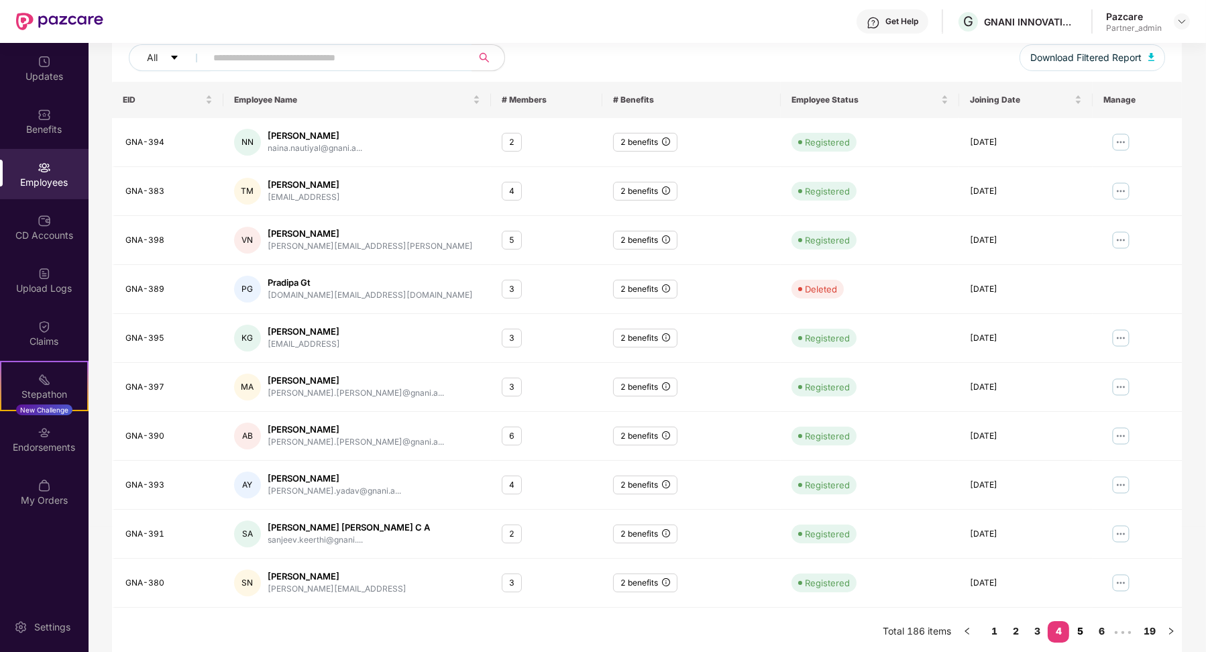
click at [1087, 629] on link "5" at bounding box center [1079, 631] width 21 height 20
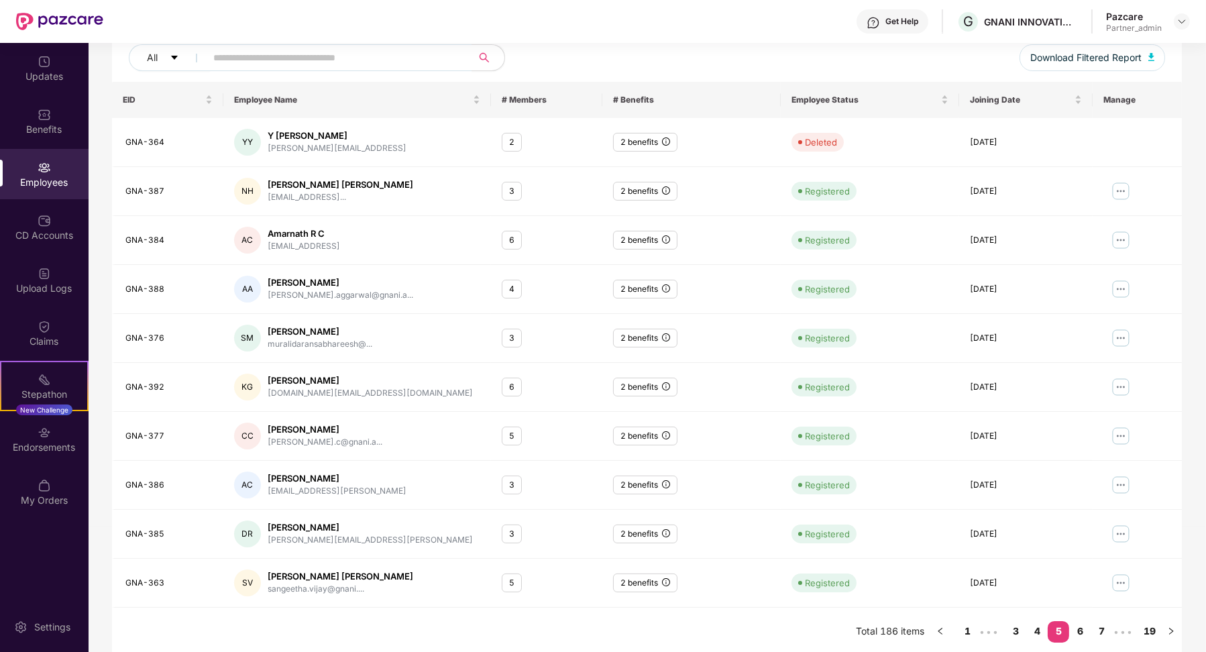
click at [1087, 629] on link "6" at bounding box center [1079, 631] width 21 height 20
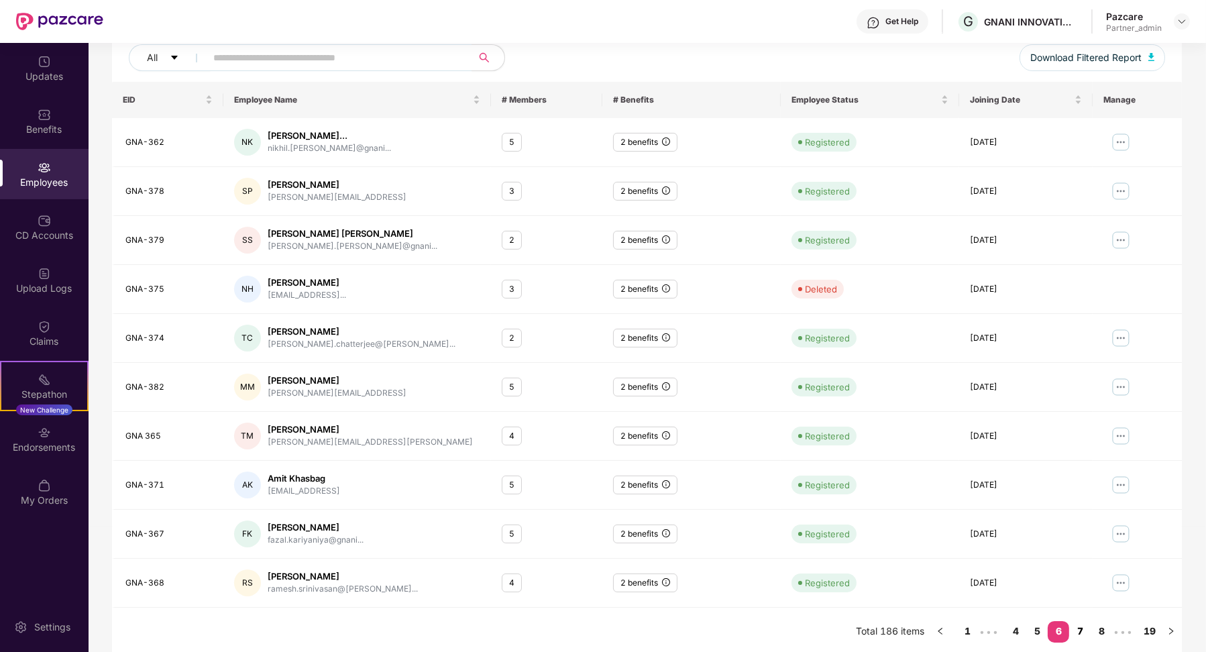
click at [1087, 629] on link "7" at bounding box center [1079, 631] width 21 height 20
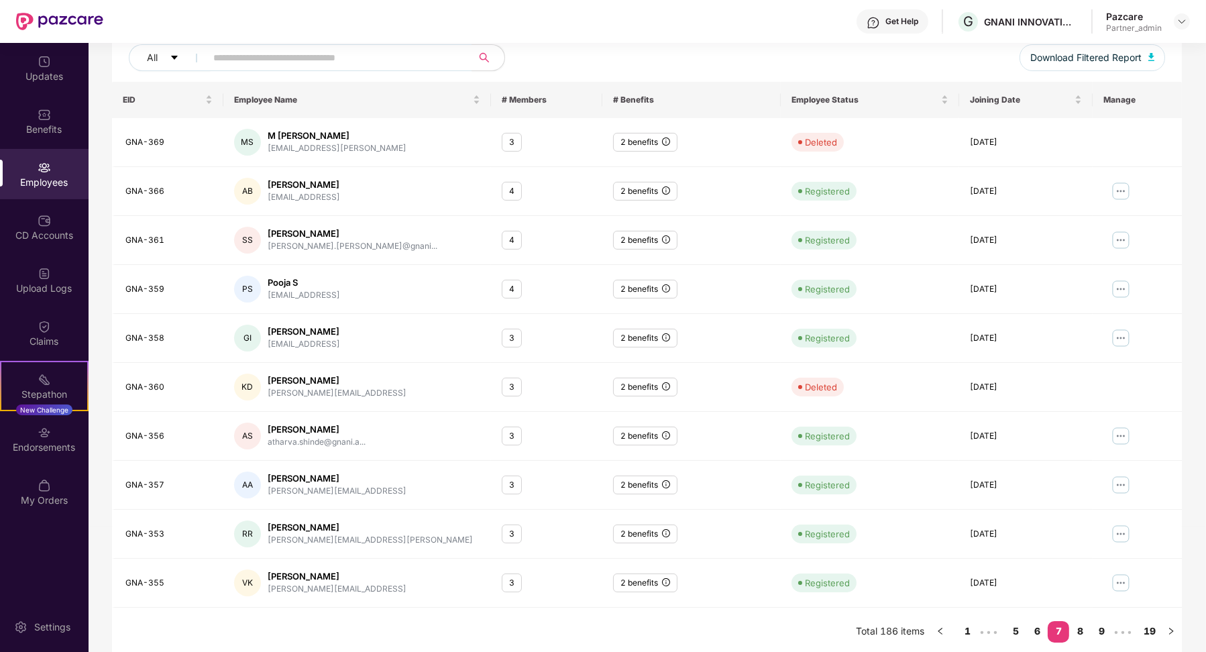
click at [1087, 629] on link "8" at bounding box center [1079, 631] width 21 height 20
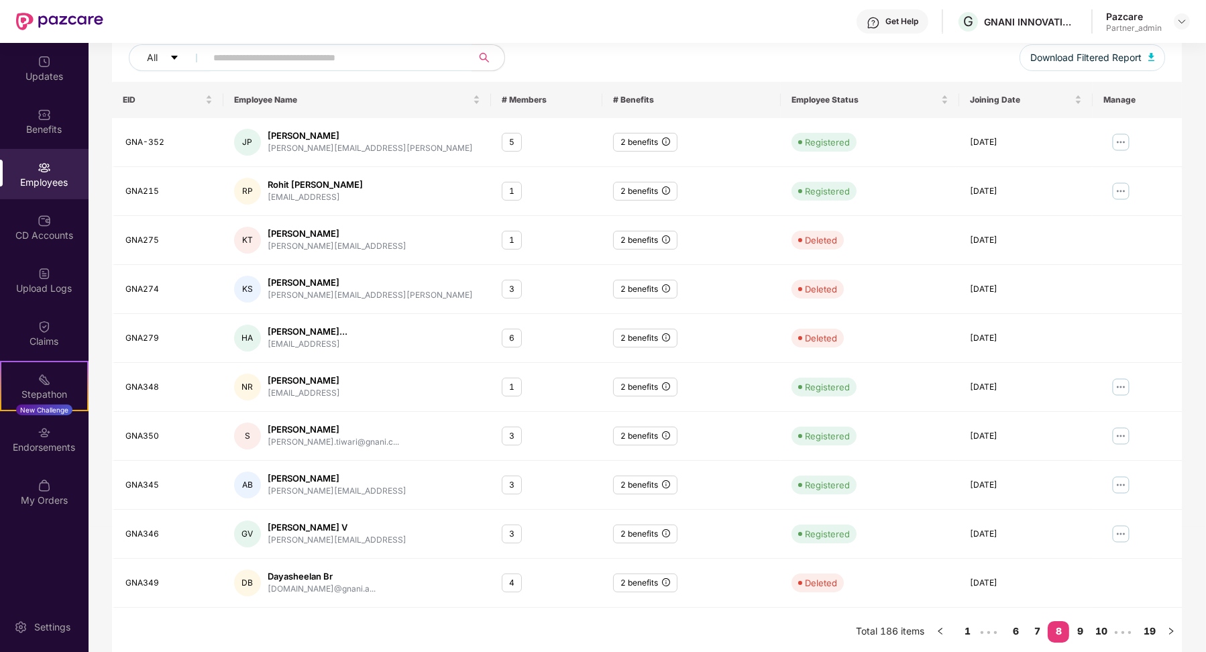
scroll to position [0, 0]
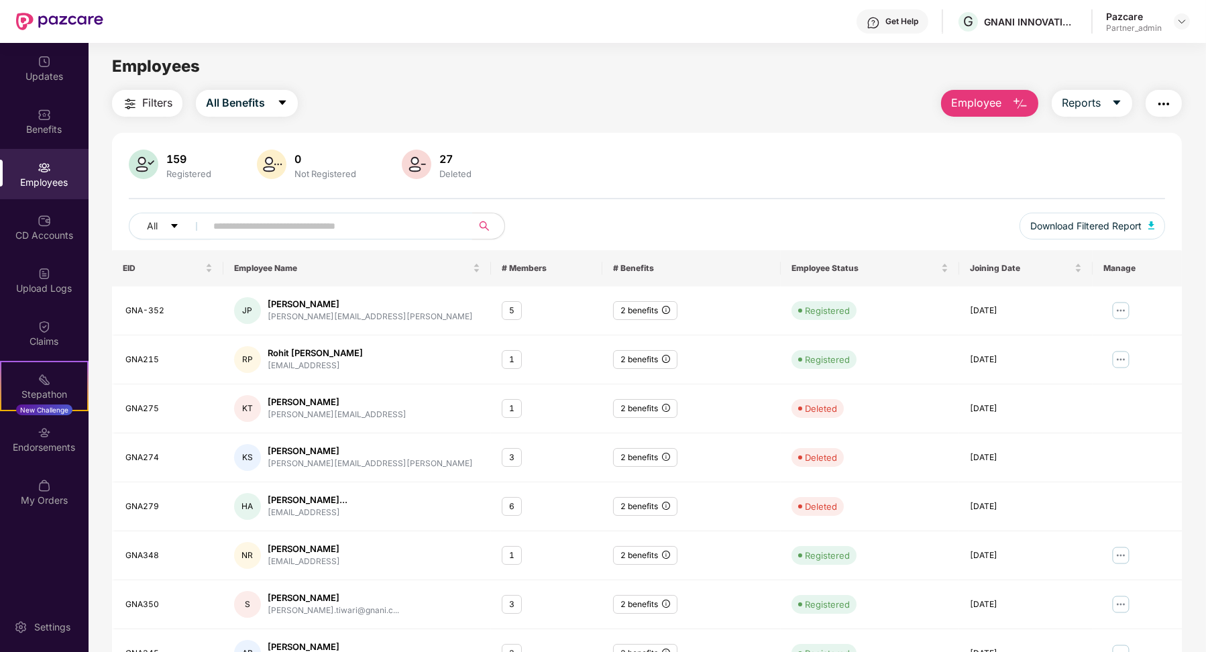
click at [307, 225] on input "text" at bounding box center [333, 226] width 241 height 20
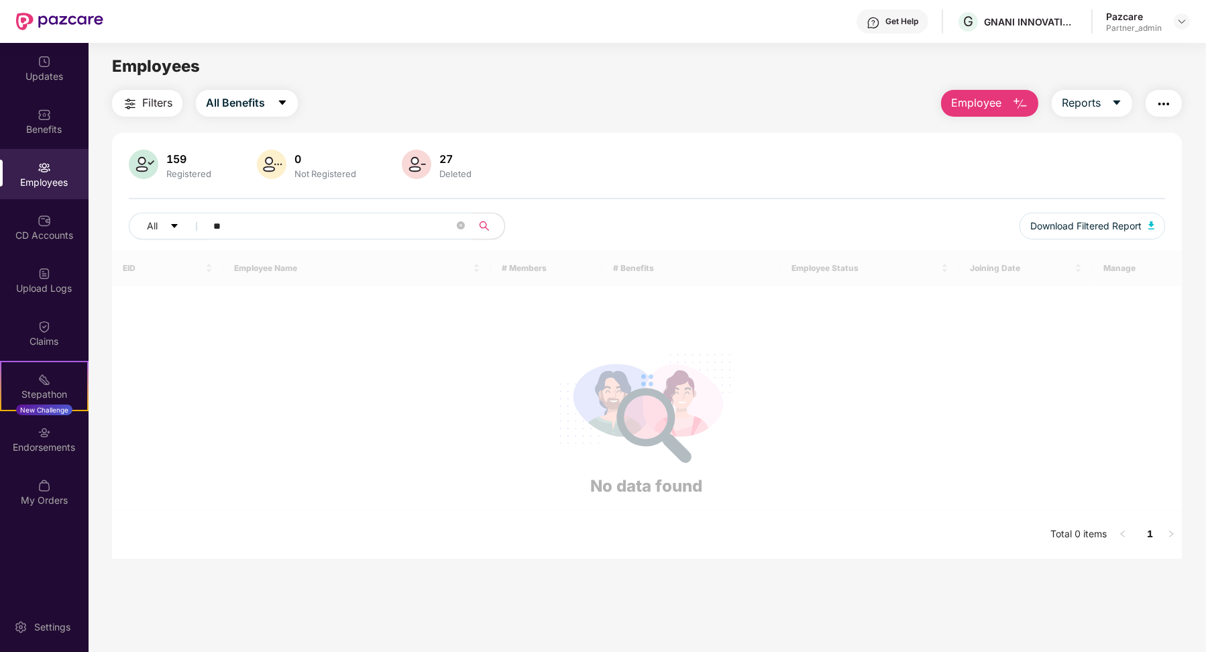
type input "***"
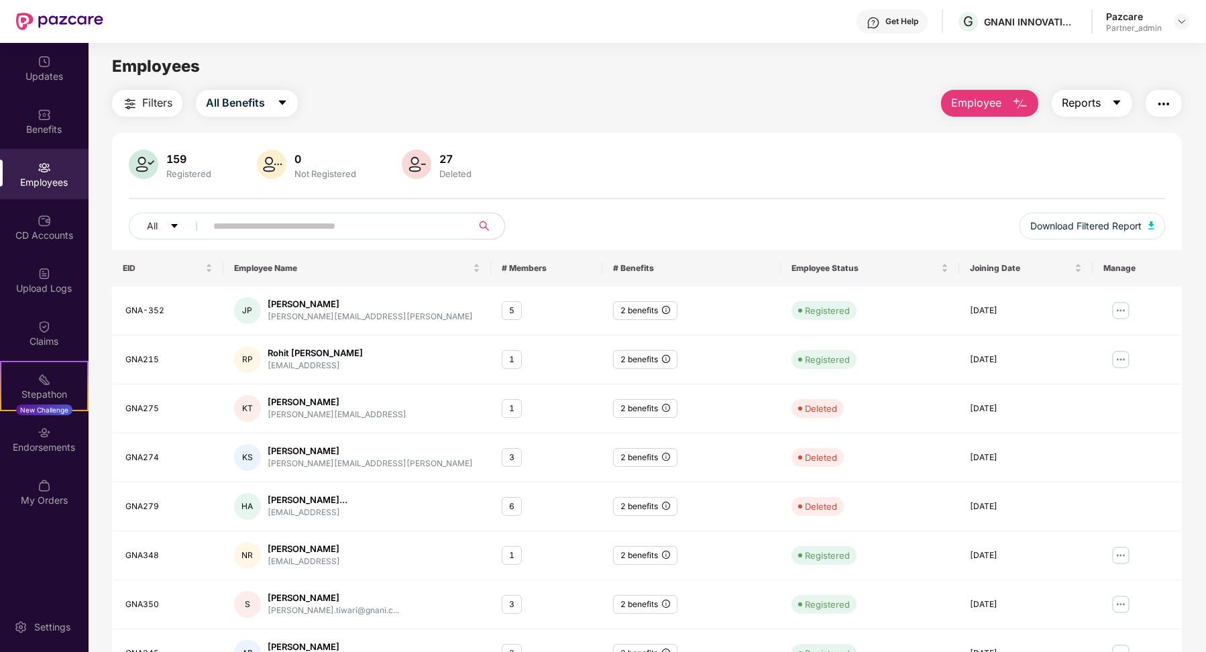
click at [1109, 114] on button "Reports" at bounding box center [1092, 103] width 80 height 27
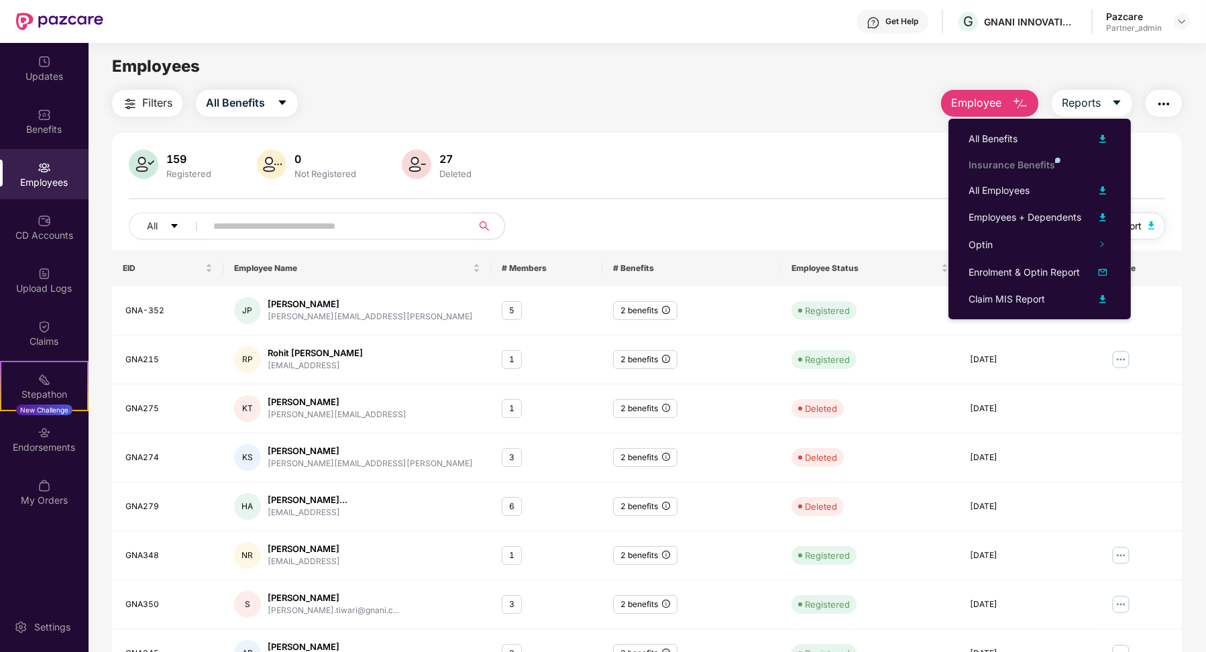
click at [1152, 221] on img "button" at bounding box center [1151, 225] width 7 height 8
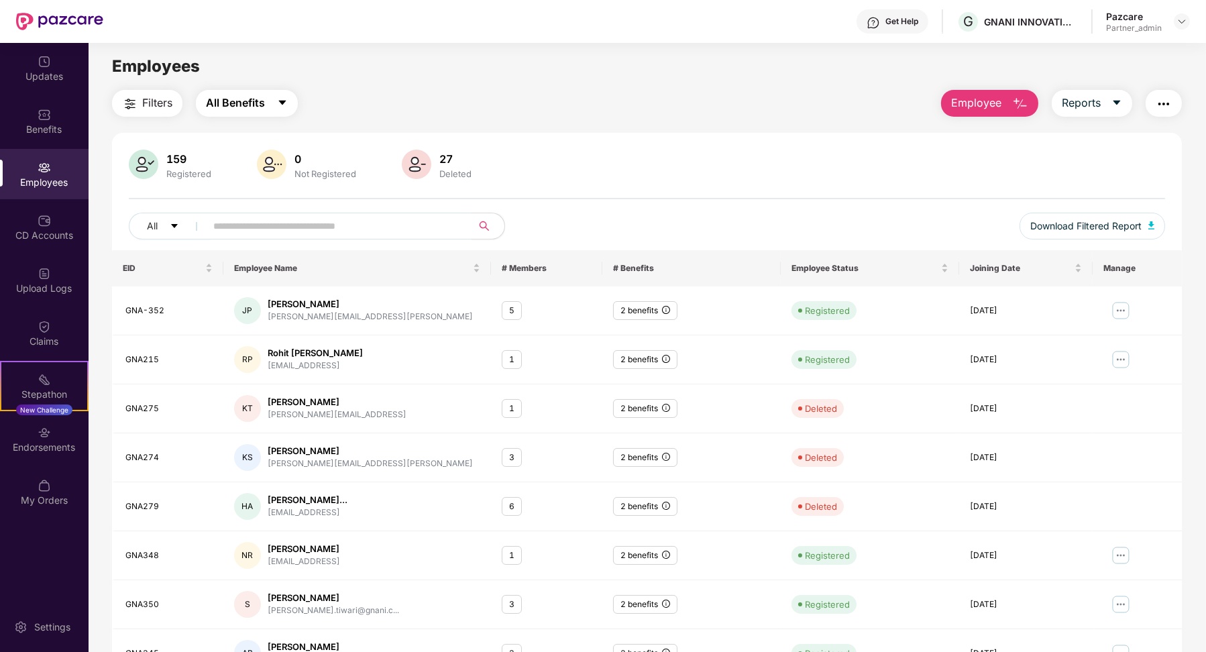
click at [267, 105] on button "All Benefits" at bounding box center [247, 103] width 102 height 27
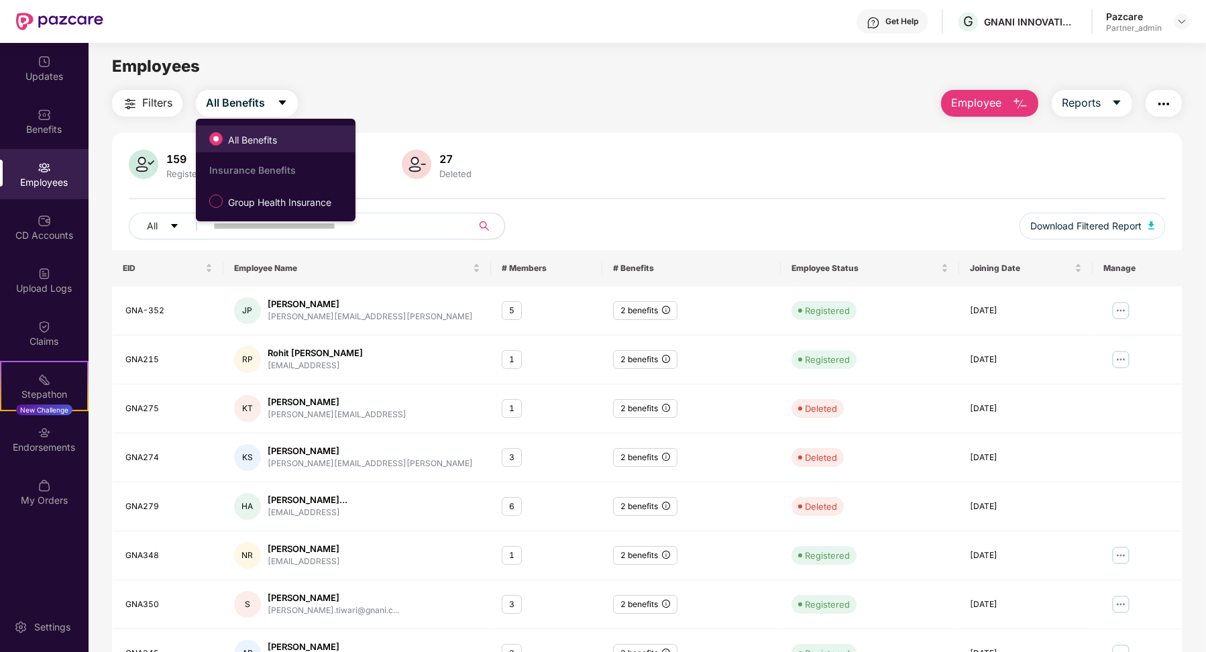
click at [257, 144] on span "All Benefits" at bounding box center [253, 140] width 60 height 15
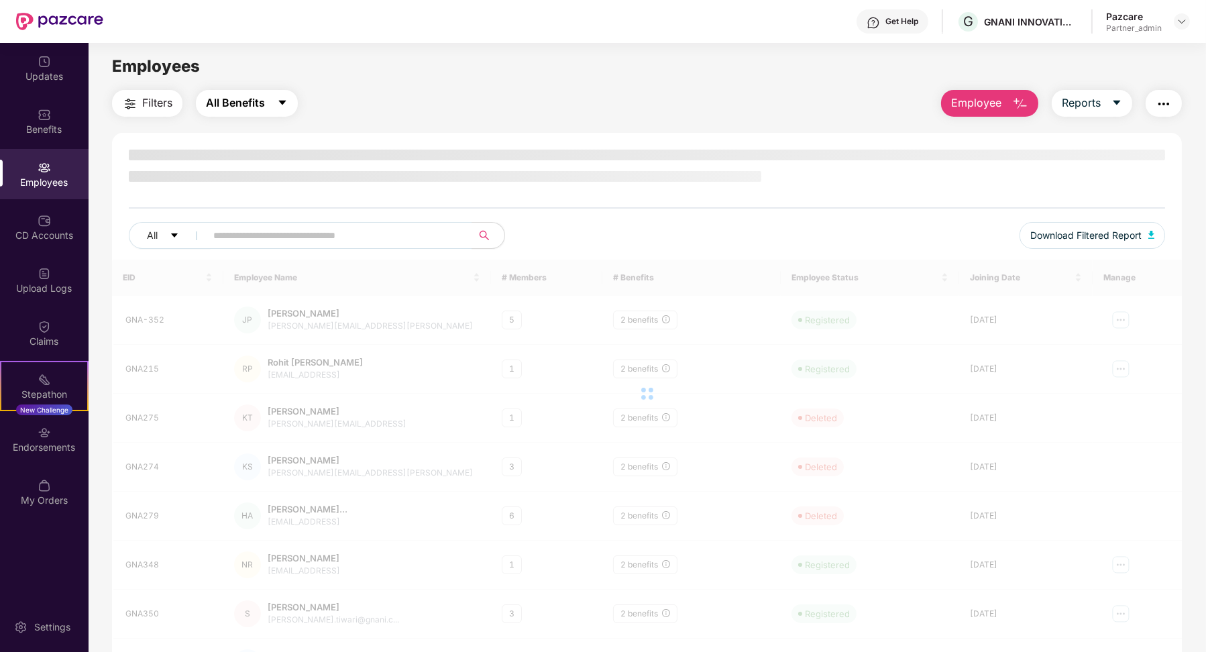
click at [262, 105] on span "All Benefits" at bounding box center [235, 103] width 59 height 17
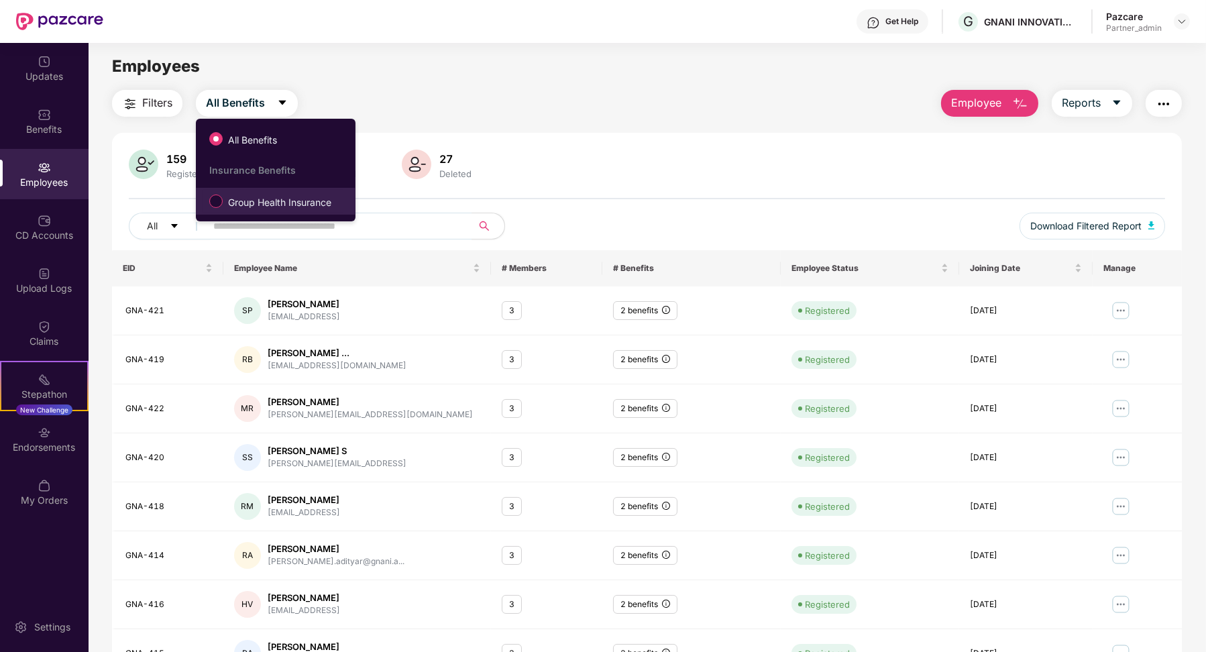
click at [261, 198] on span "Group Health Insurance" at bounding box center [280, 202] width 114 height 15
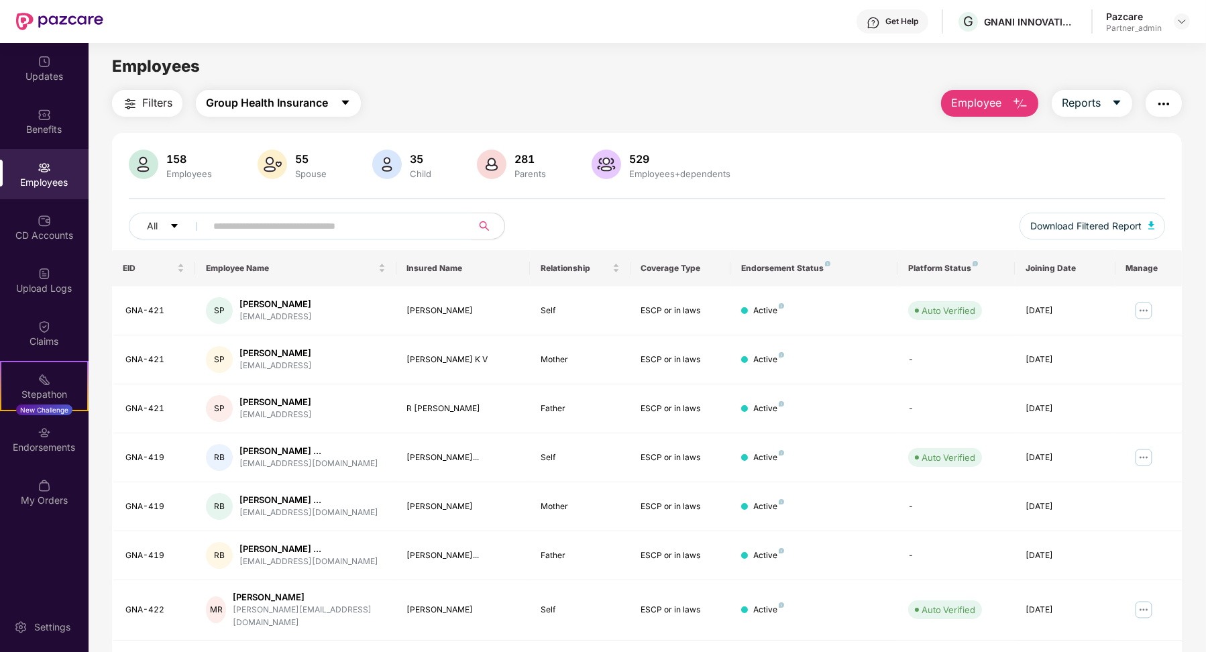
click at [328, 109] on span "Group Health Insurance" at bounding box center [267, 103] width 122 height 17
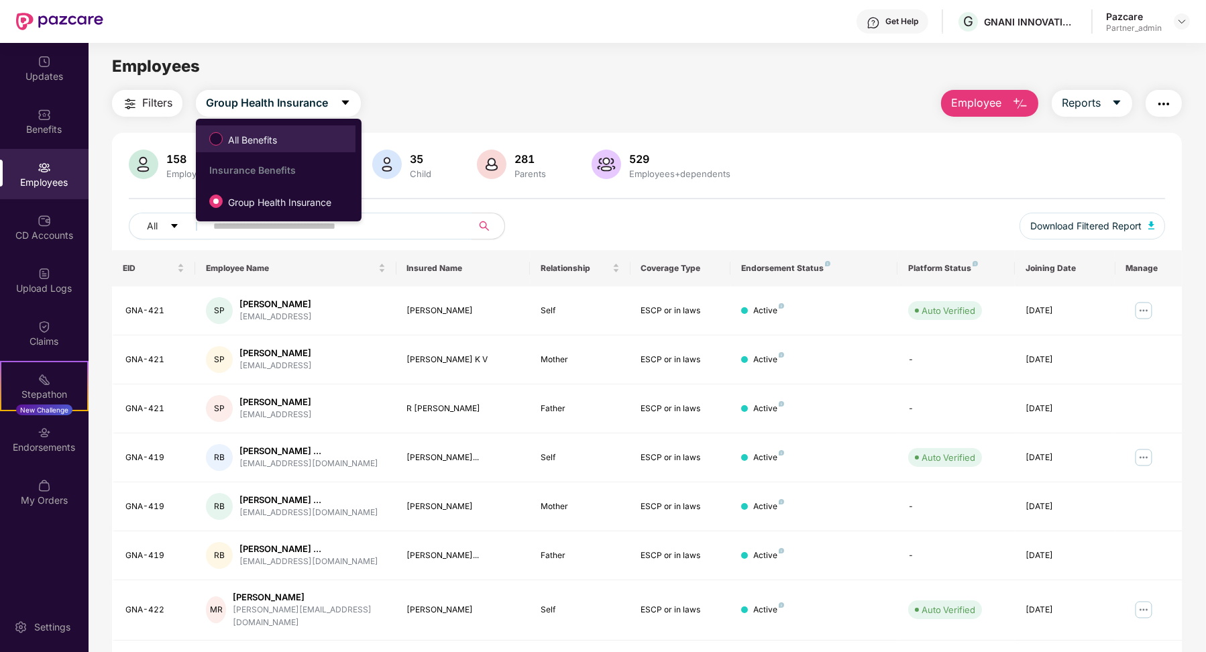
click at [307, 136] on span "All Benefits" at bounding box center [276, 138] width 146 height 23
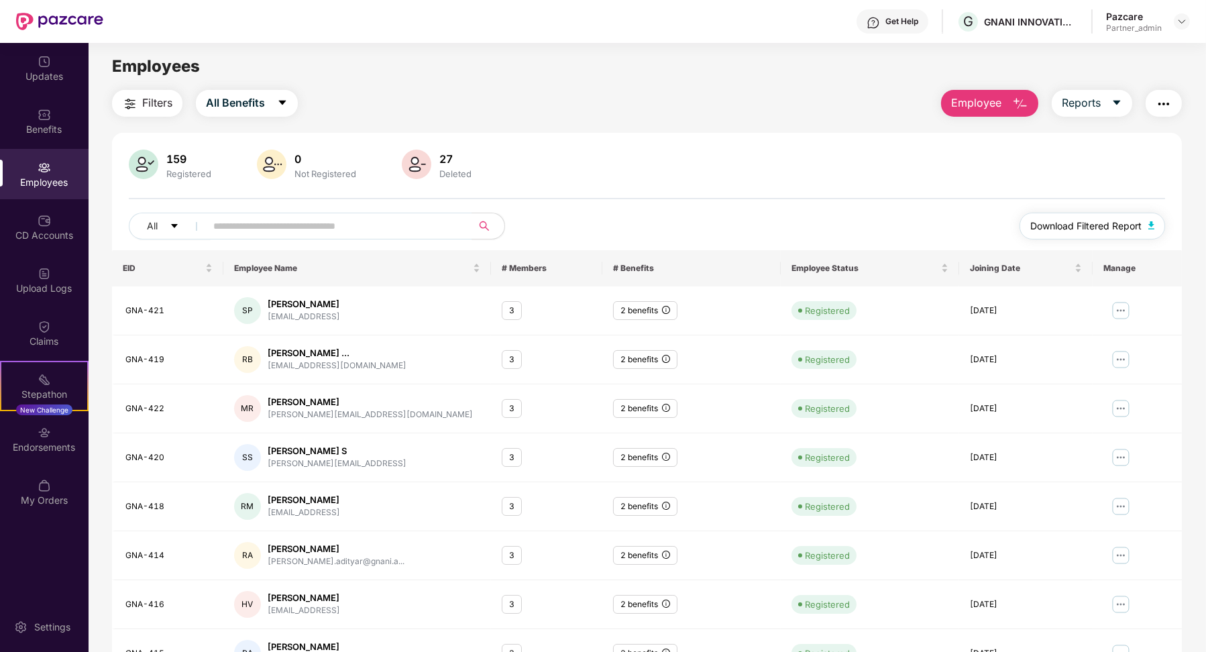
click at [1088, 223] on span "Download Filtered Report" at bounding box center [1085, 226] width 111 height 15
click at [299, 233] on input "text" at bounding box center [333, 226] width 241 height 20
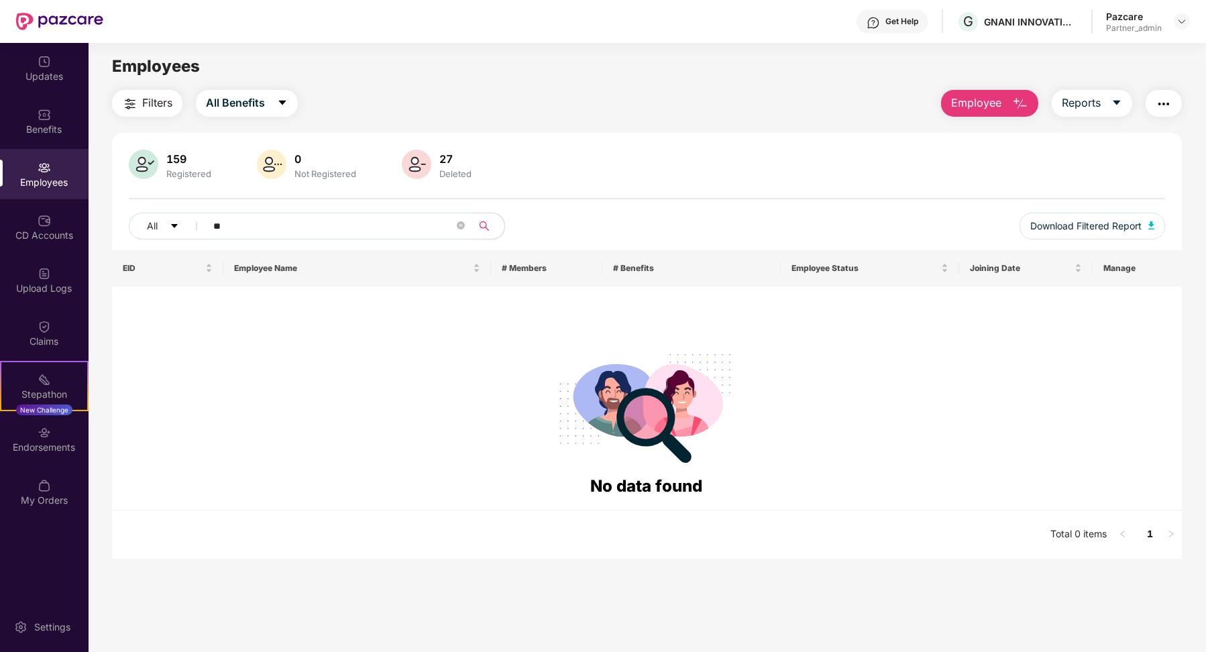
type input "*"
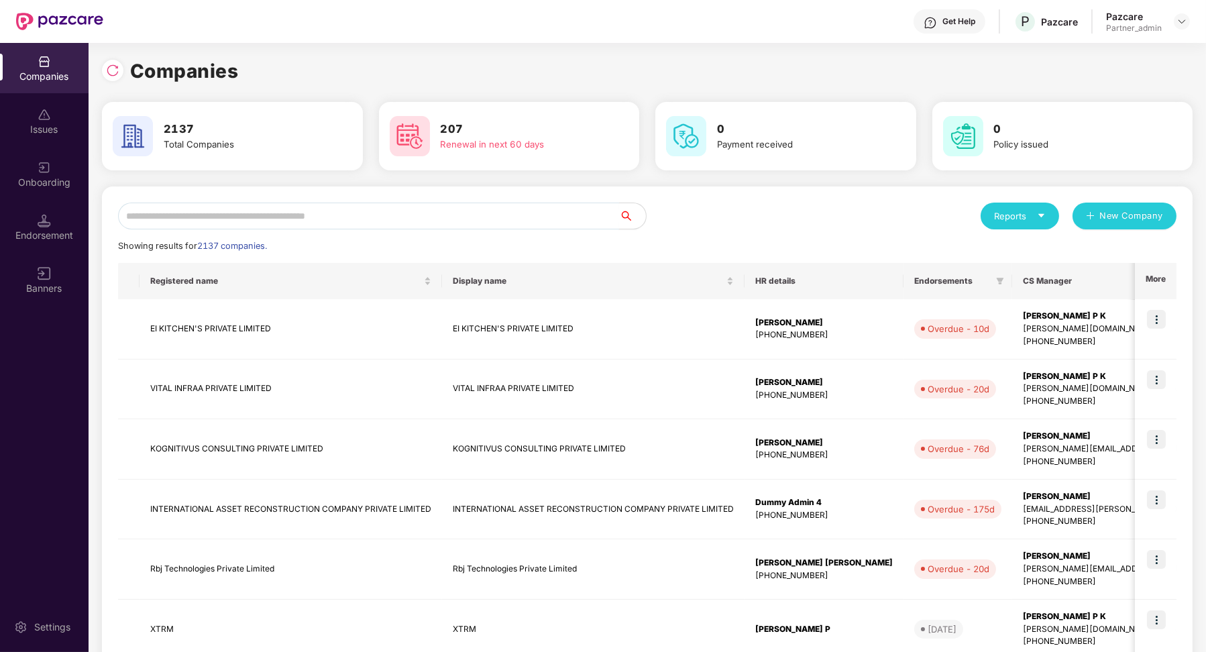
drag, startPoint x: 360, startPoint y: 219, endPoint x: 313, endPoint y: 11, distance: 213.2
click at [360, 219] on input "text" at bounding box center [368, 216] width 501 height 27
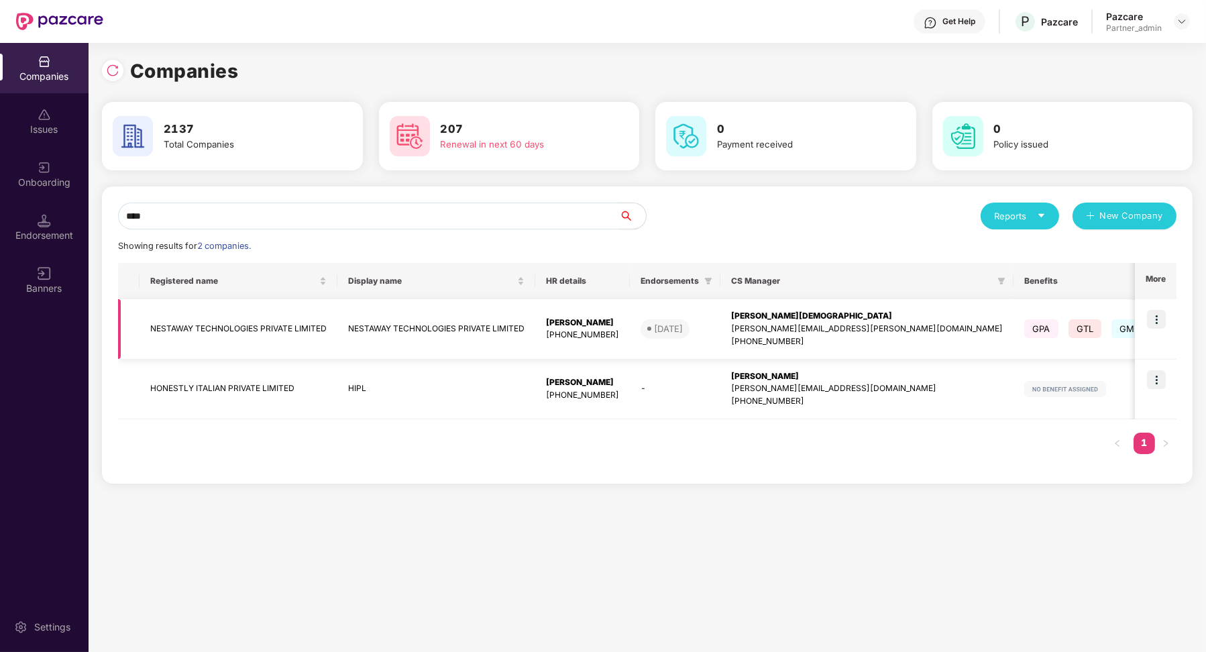
type input "****"
click at [354, 321] on td "NESTAWAY TECHNOLOGIES PRIVATE LIMITED" at bounding box center [436, 329] width 198 height 60
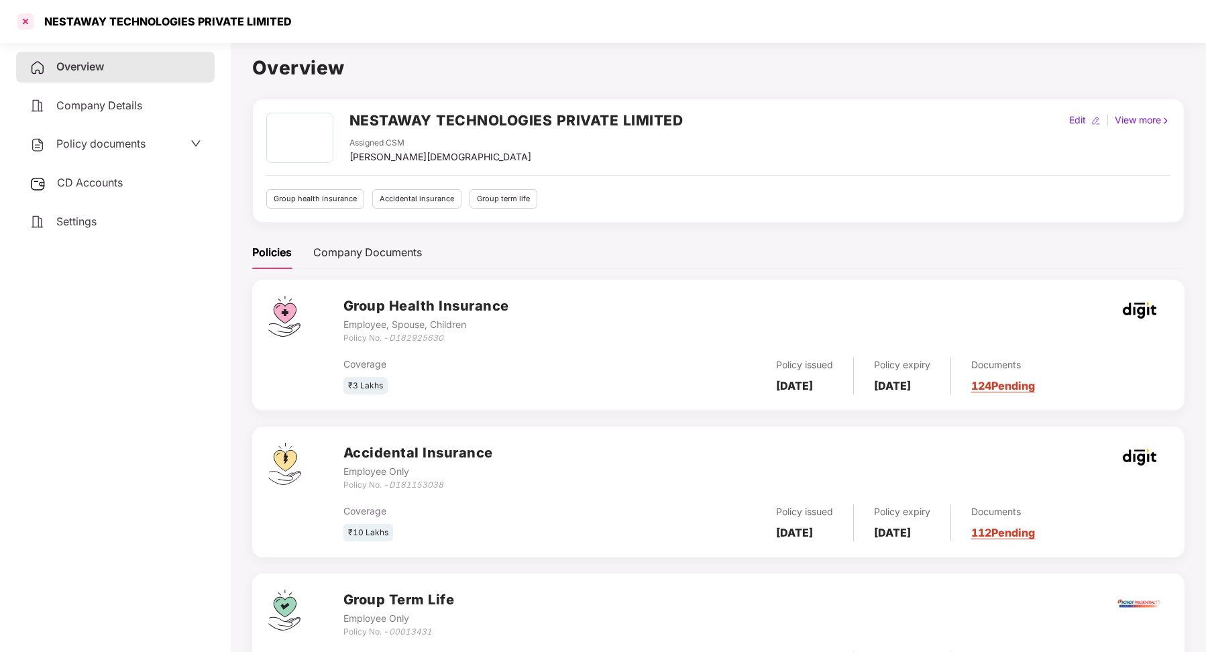
click at [25, 21] on div at bounding box center [25, 21] width 21 height 21
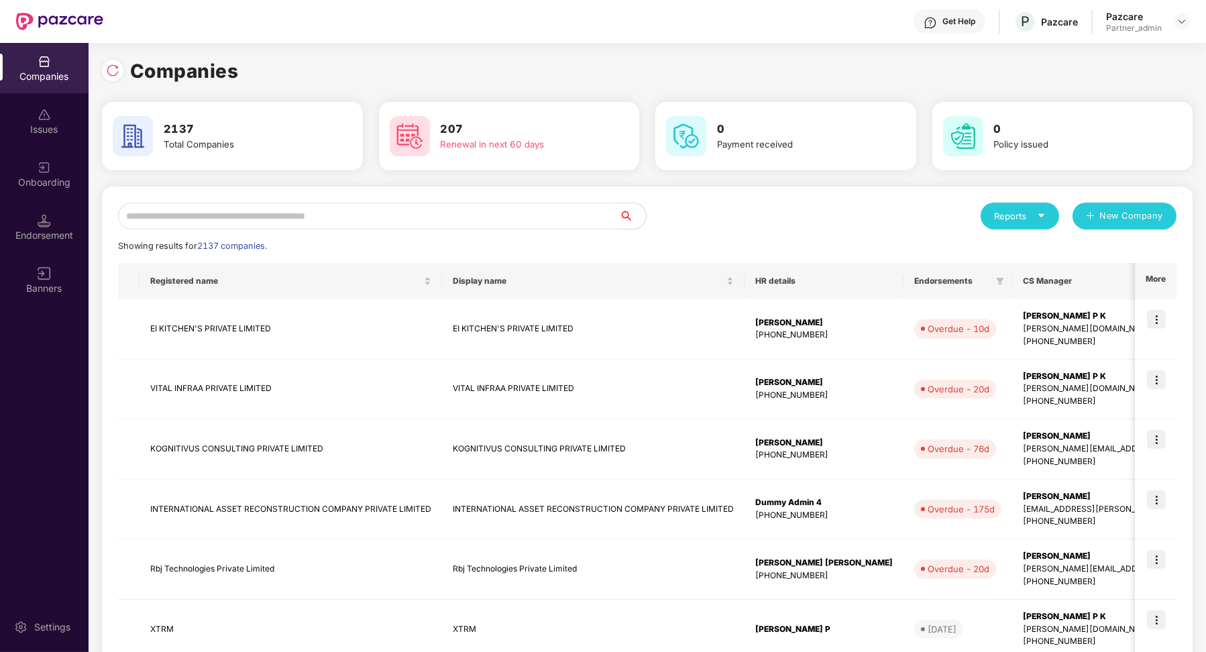
click at [366, 213] on input "text" at bounding box center [368, 216] width 501 height 27
paste input "**********"
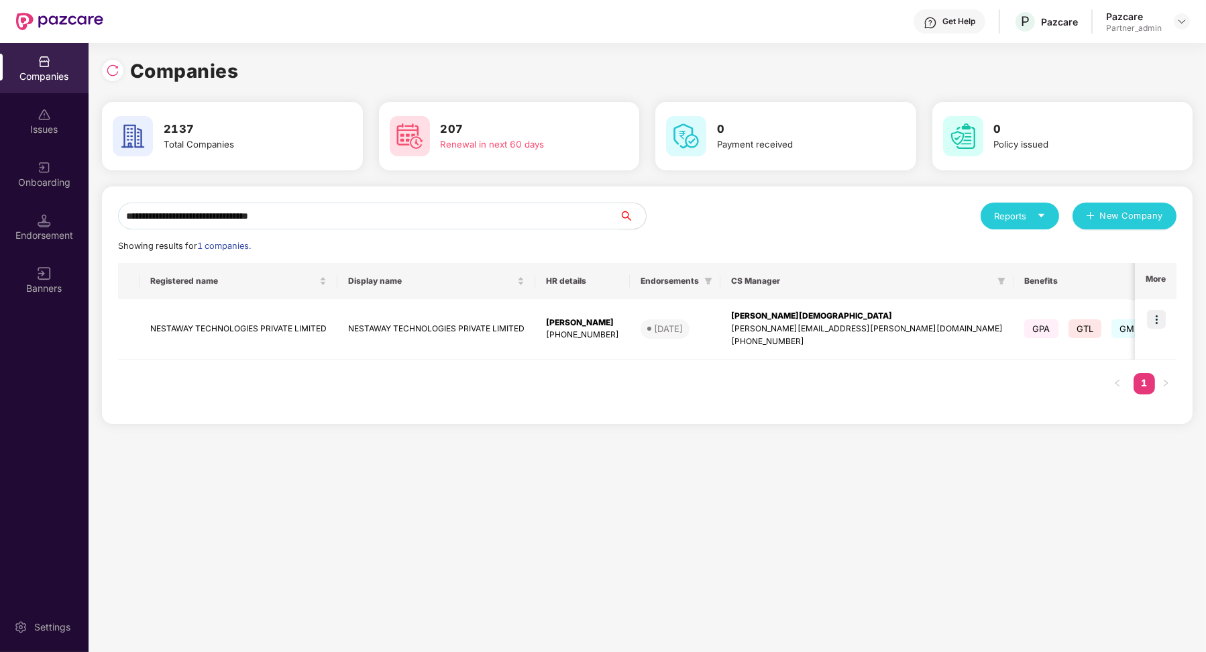
type input "**********"
click at [1161, 324] on img at bounding box center [1156, 319] width 19 height 19
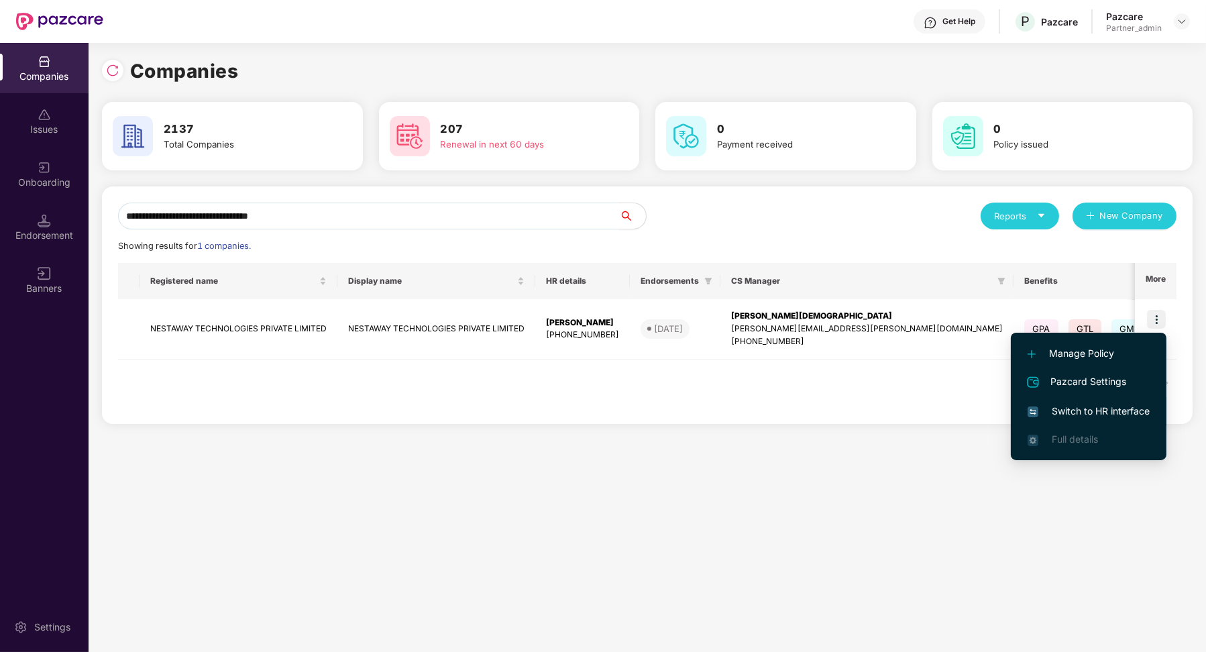
click at [1093, 404] on span "Switch to HR interface" at bounding box center [1089, 411] width 122 height 15
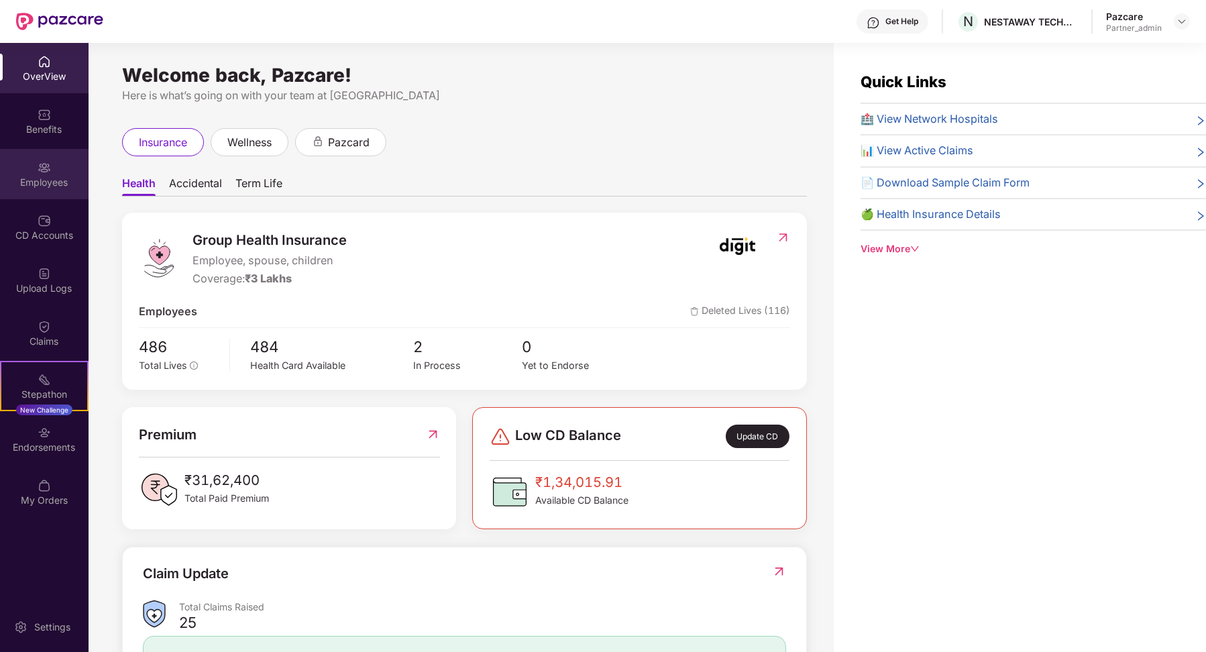
click at [56, 183] on div "Employees" at bounding box center [44, 182] width 89 height 13
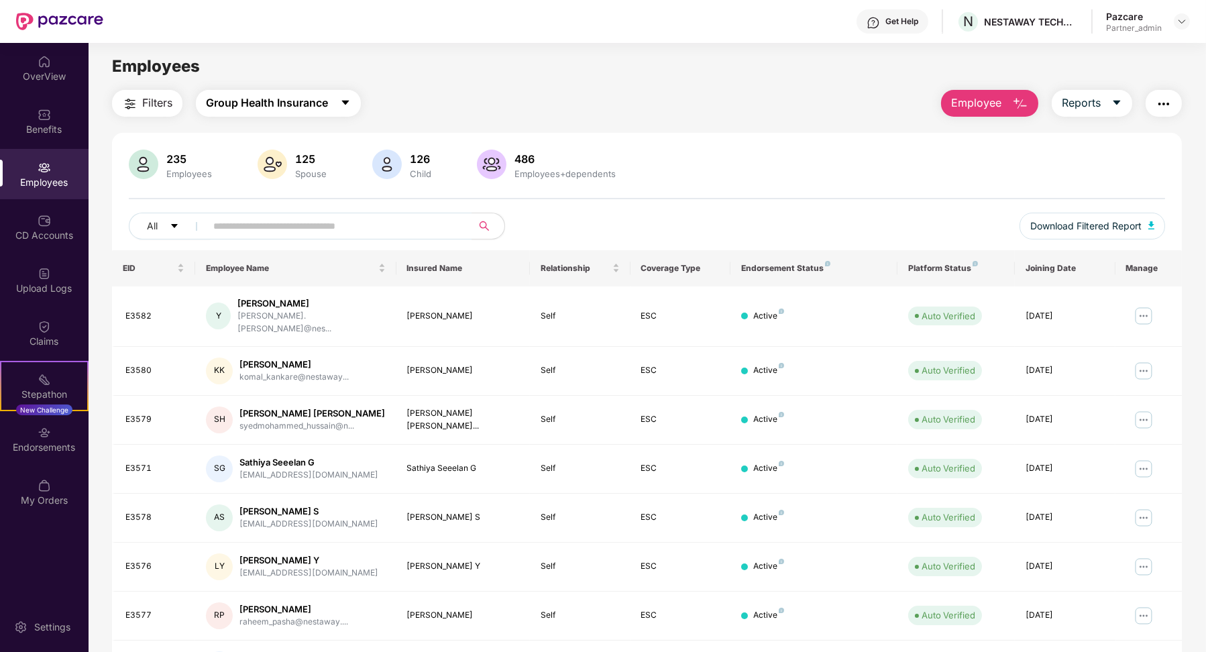
click at [308, 103] on span "Group Health Insurance" at bounding box center [267, 103] width 122 height 17
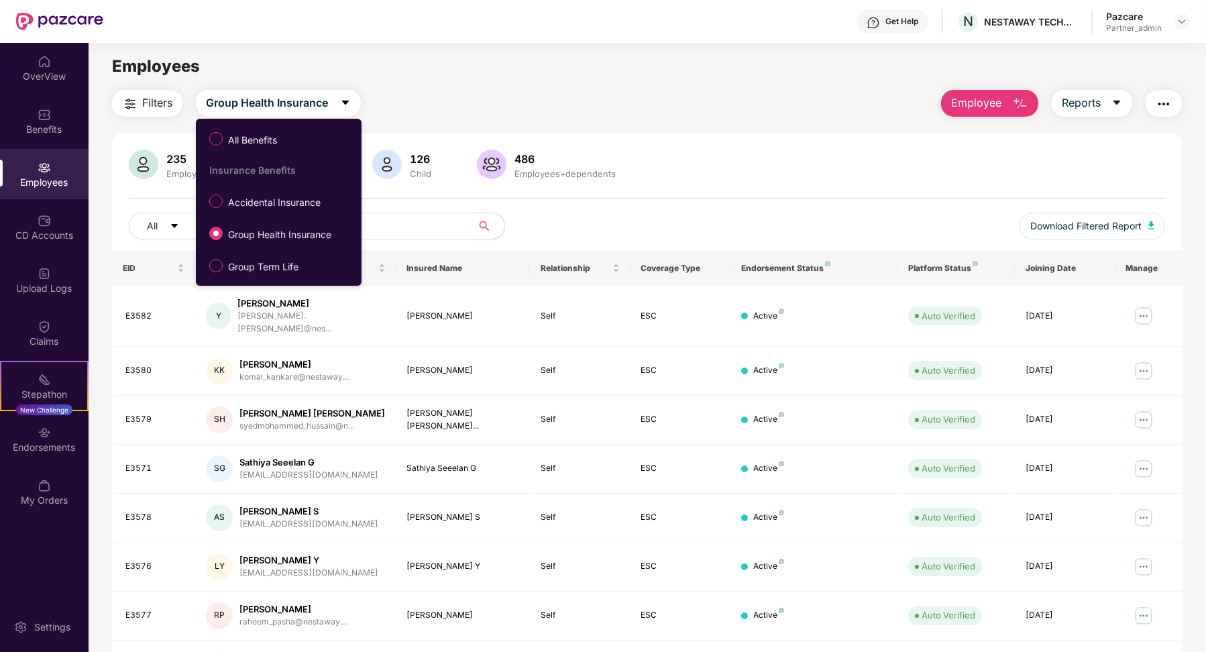
click at [284, 143] on label "All Benefits" at bounding box center [246, 138] width 87 height 23
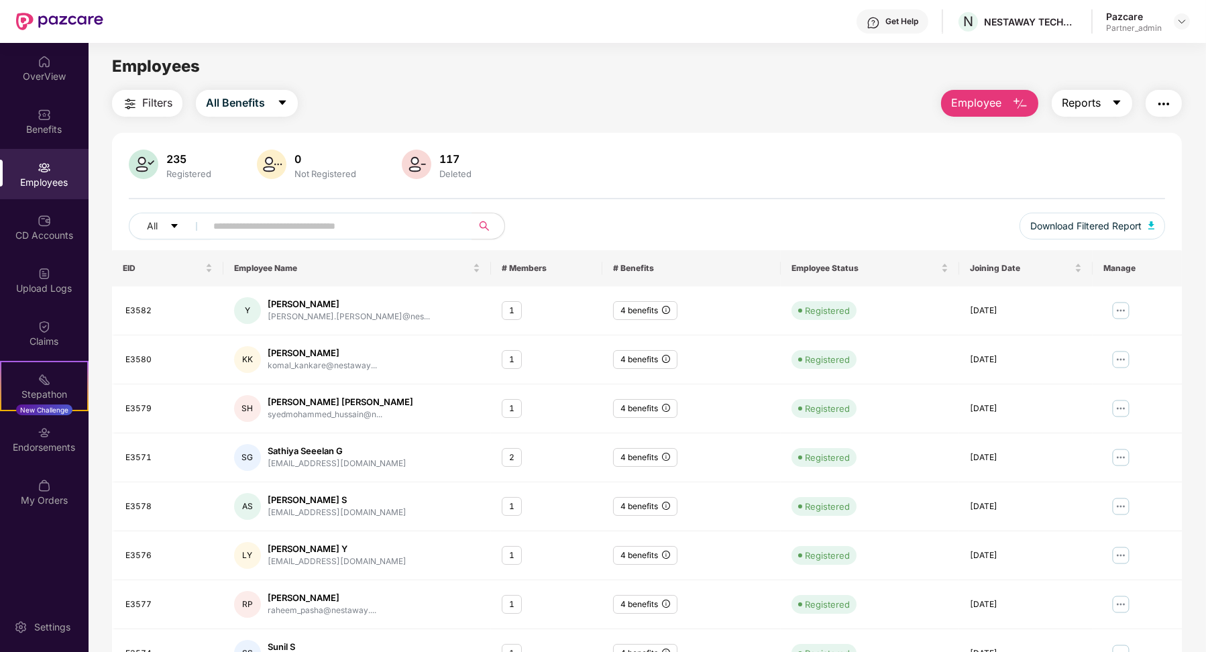
click at [1087, 112] on button "Reports" at bounding box center [1092, 103] width 80 height 27
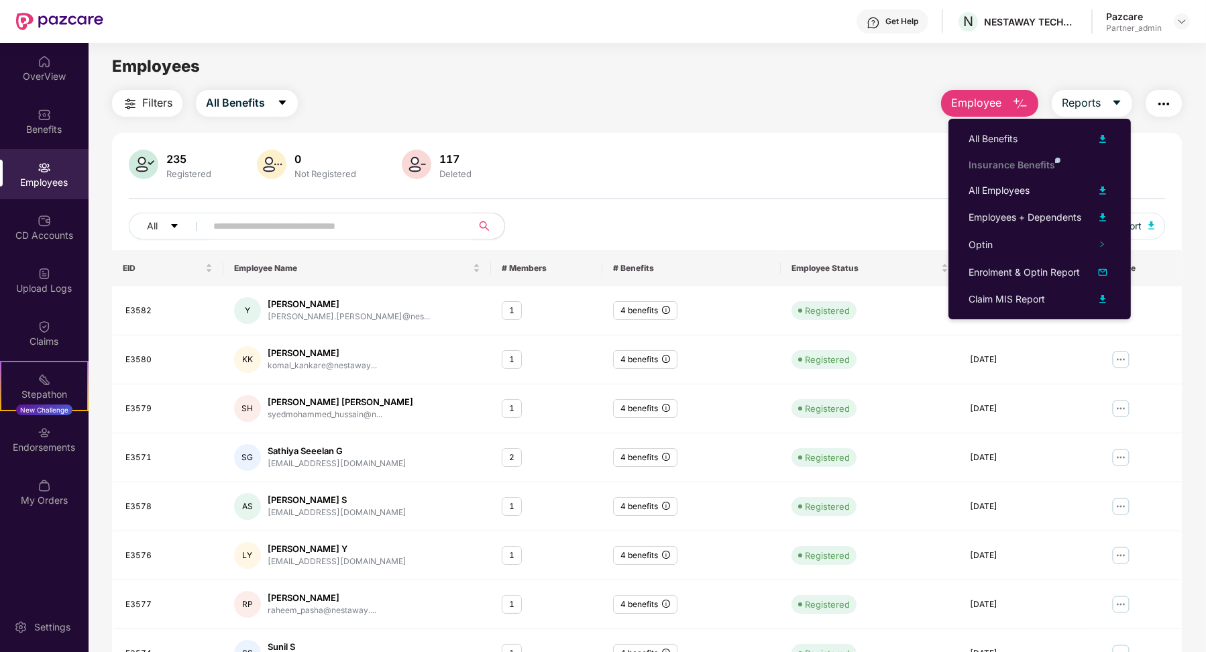
click at [802, 175] on div "235 Registered 0 Not Registered 117 Deleted" at bounding box center [647, 166] width 1037 height 32
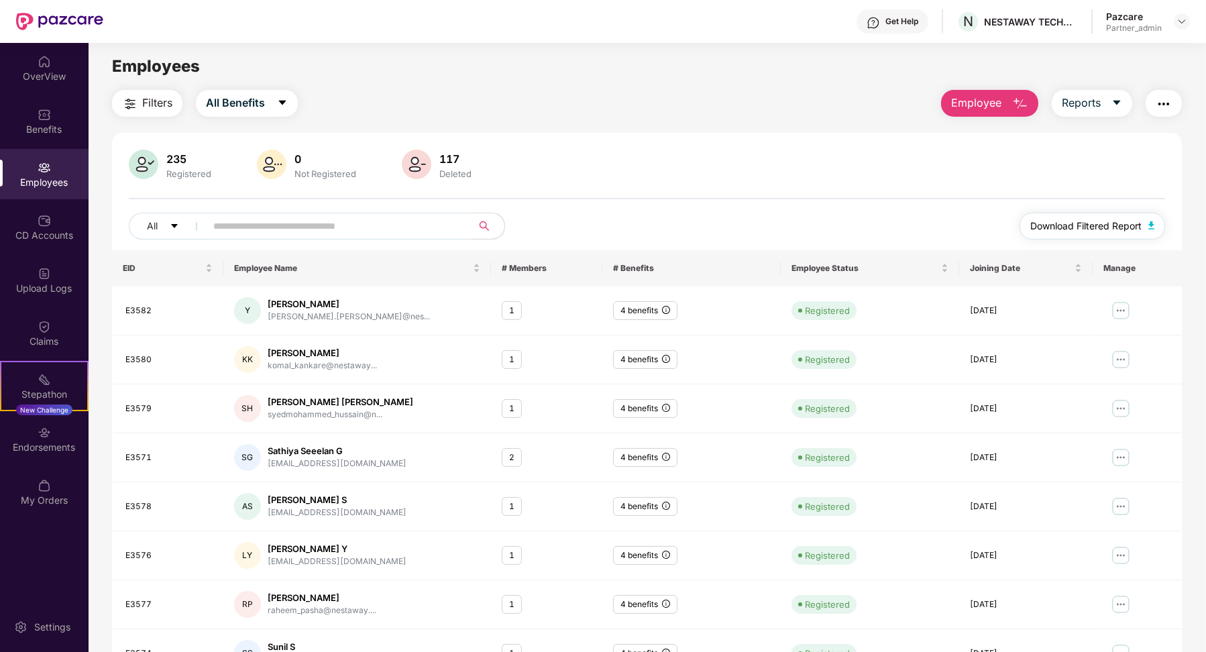
click at [1096, 227] on span "Download Filtered Report" at bounding box center [1085, 226] width 111 height 15
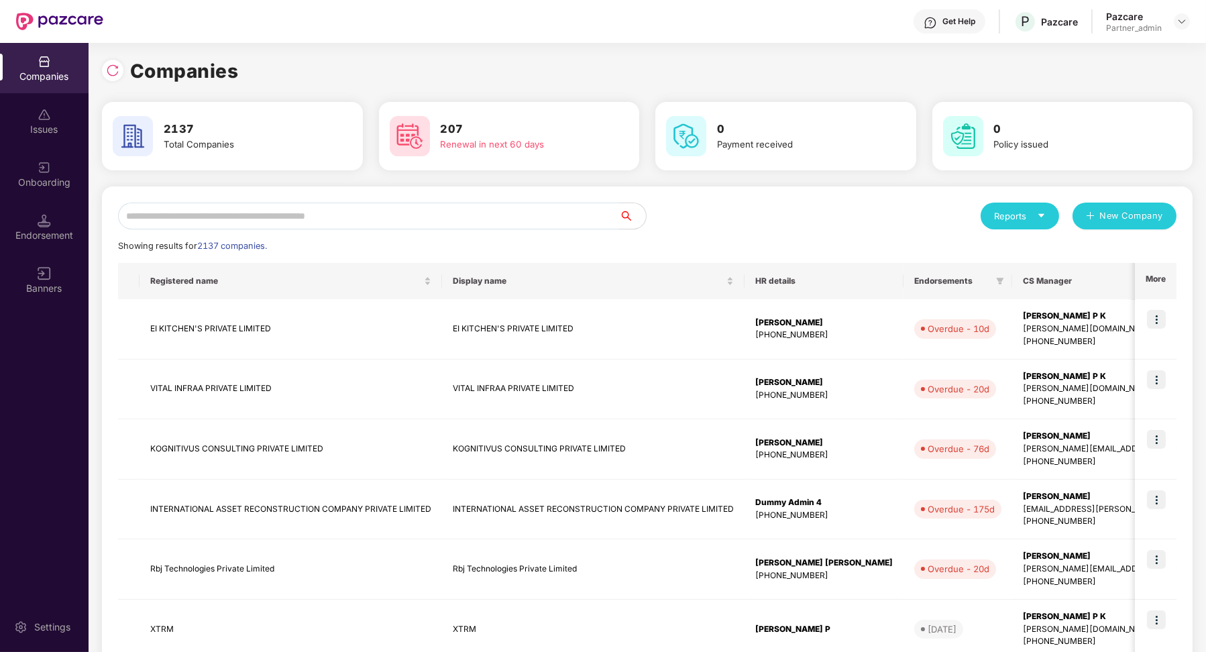
click at [266, 219] on input "text" at bounding box center [368, 216] width 501 height 27
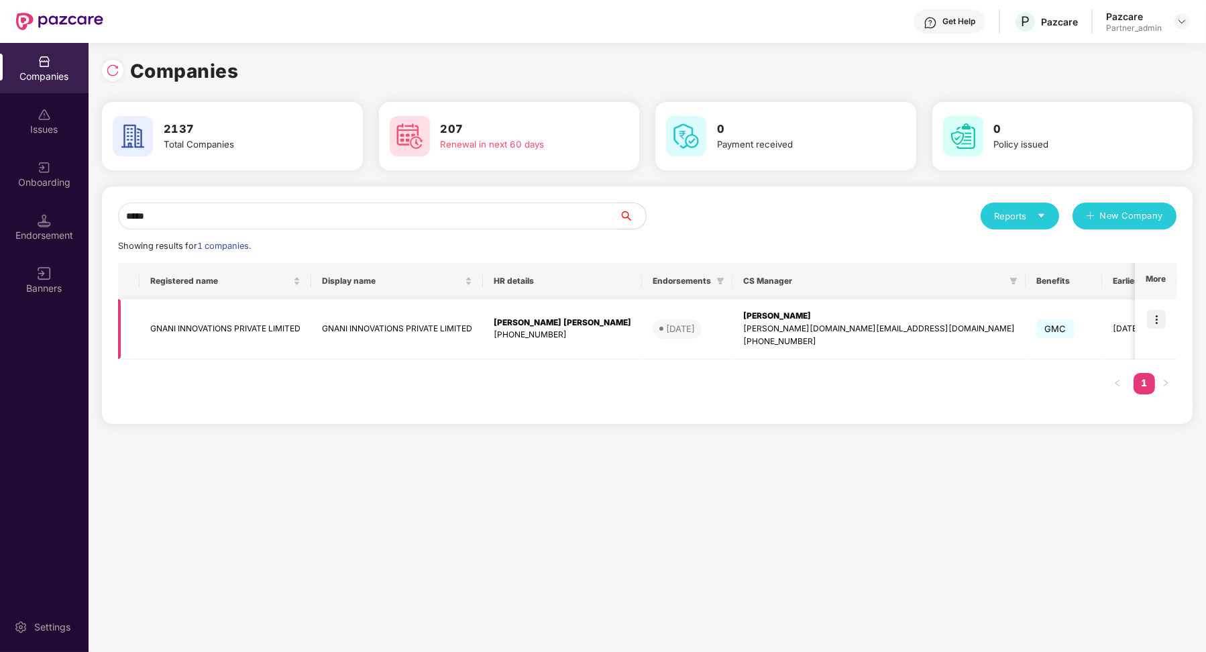
type input "*****"
click at [1161, 321] on img at bounding box center [1156, 319] width 19 height 19
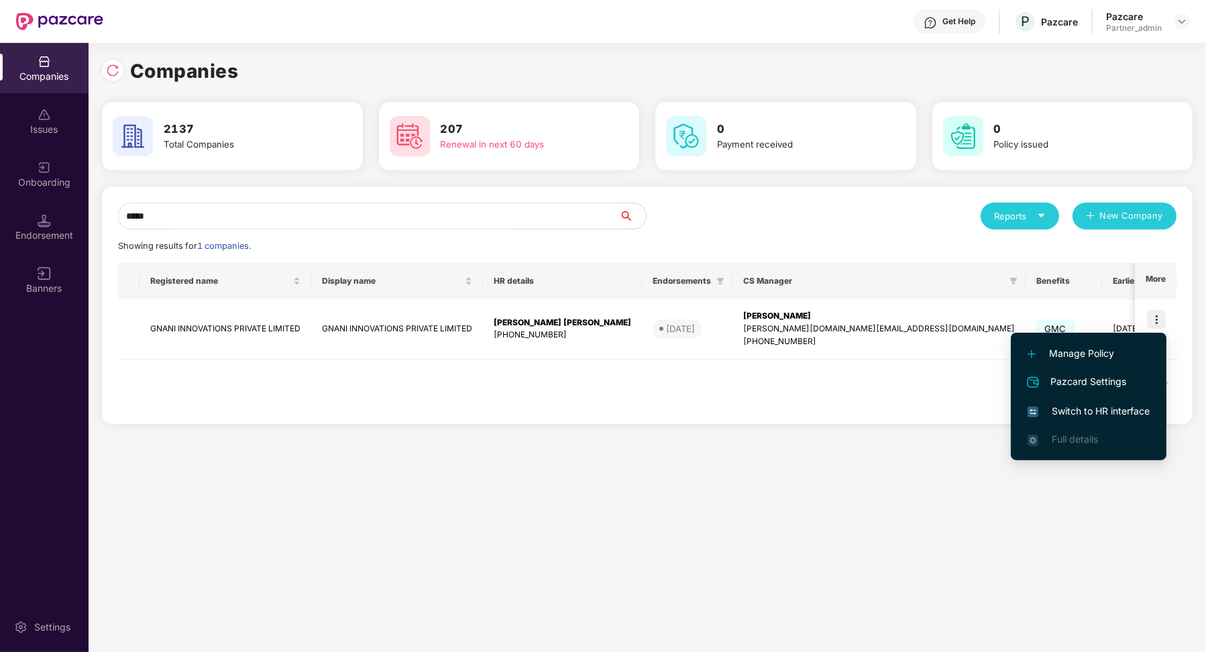
click at [1111, 401] on li "Switch to HR interface" at bounding box center [1089, 411] width 156 height 28
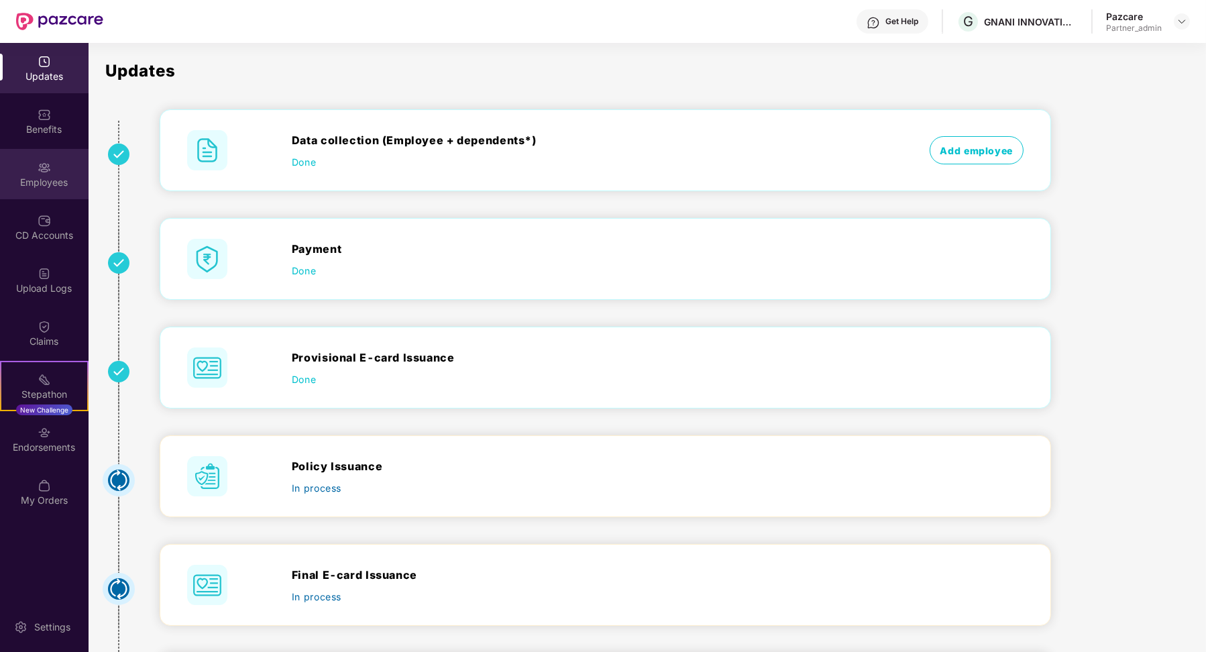
click at [42, 181] on div "Employees" at bounding box center [44, 182] width 89 height 13
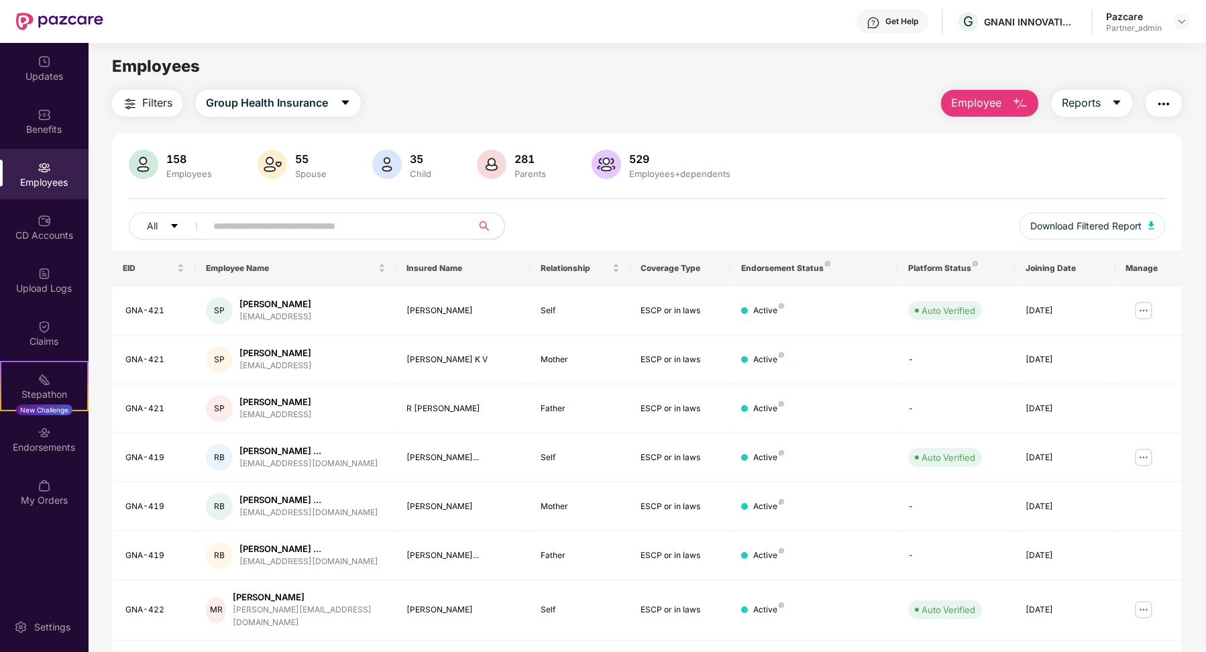
click at [242, 245] on div "All Download Filtered Report" at bounding box center [647, 232] width 1037 height 38
click at [241, 232] on input "text" at bounding box center [333, 226] width 241 height 20
paste input "*******"
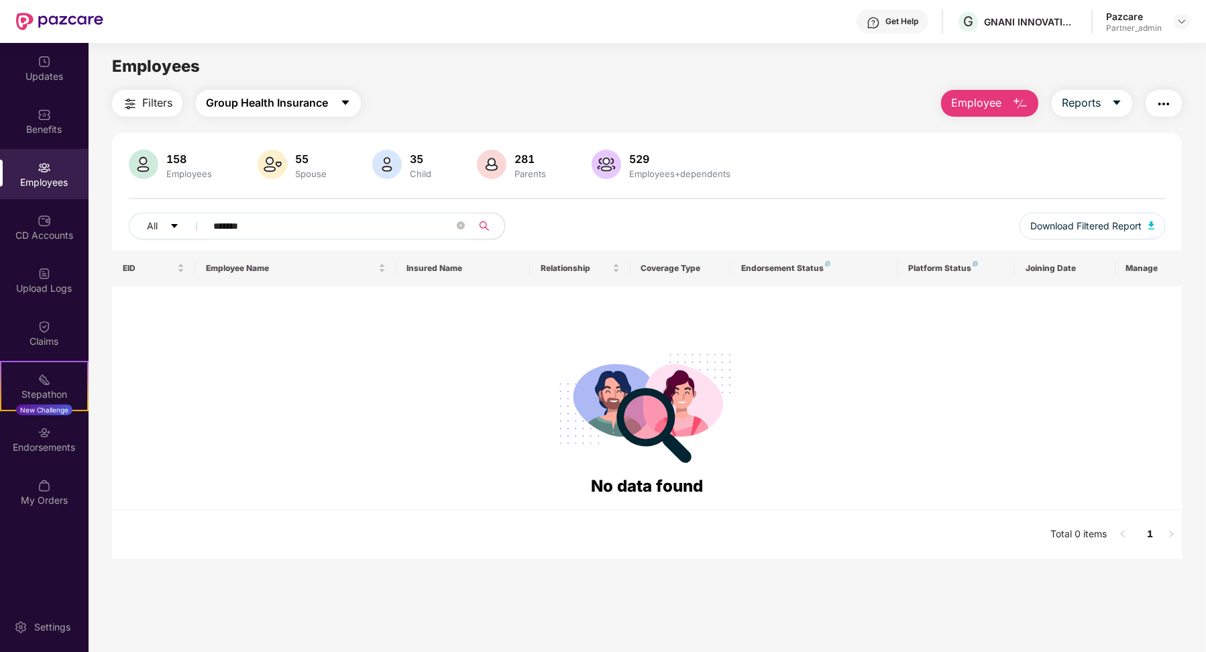
type input "*******"
click at [279, 111] on button "Group Health Insurance" at bounding box center [278, 103] width 165 height 27
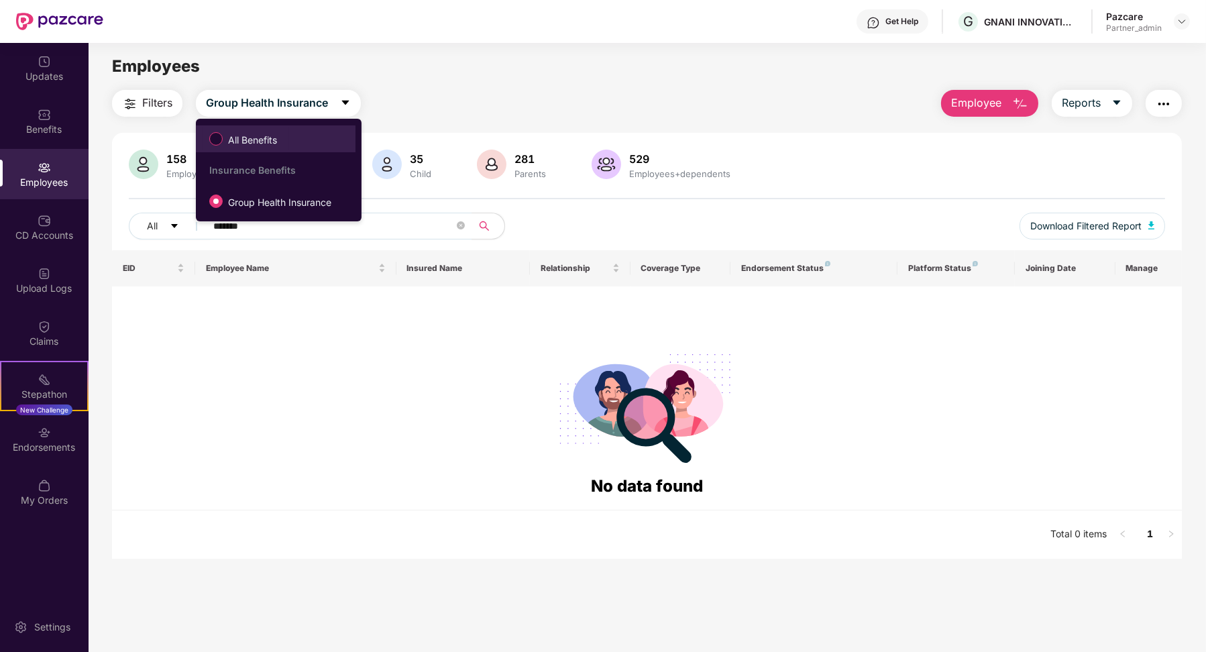
click at [279, 144] on span "All Benefits" at bounding box center [253, 140] width 60 height 15
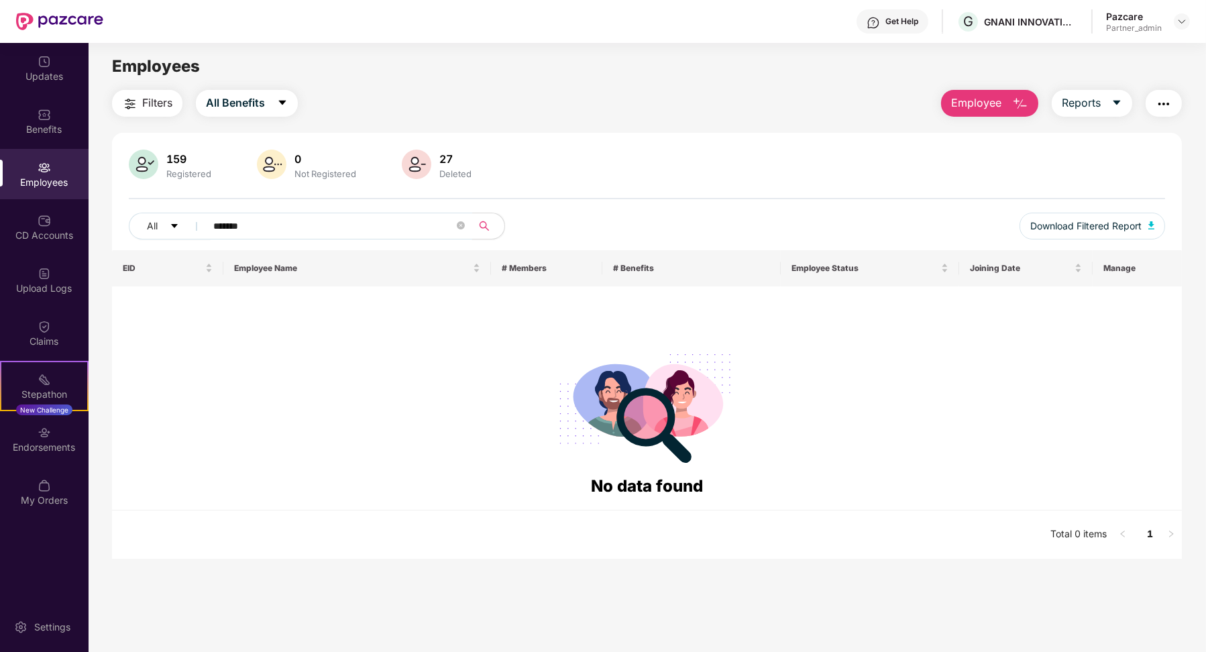
click at [276, 230] on input "*******" at bounding box center [333, 226] width 241 height 20
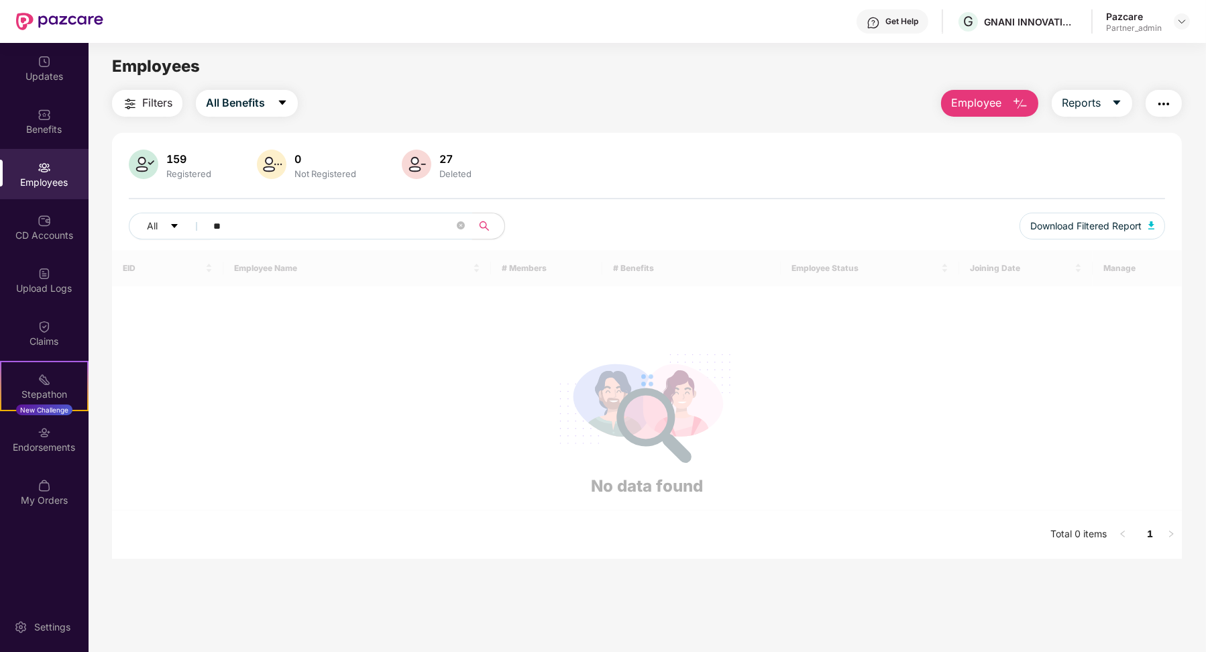
type input "***"
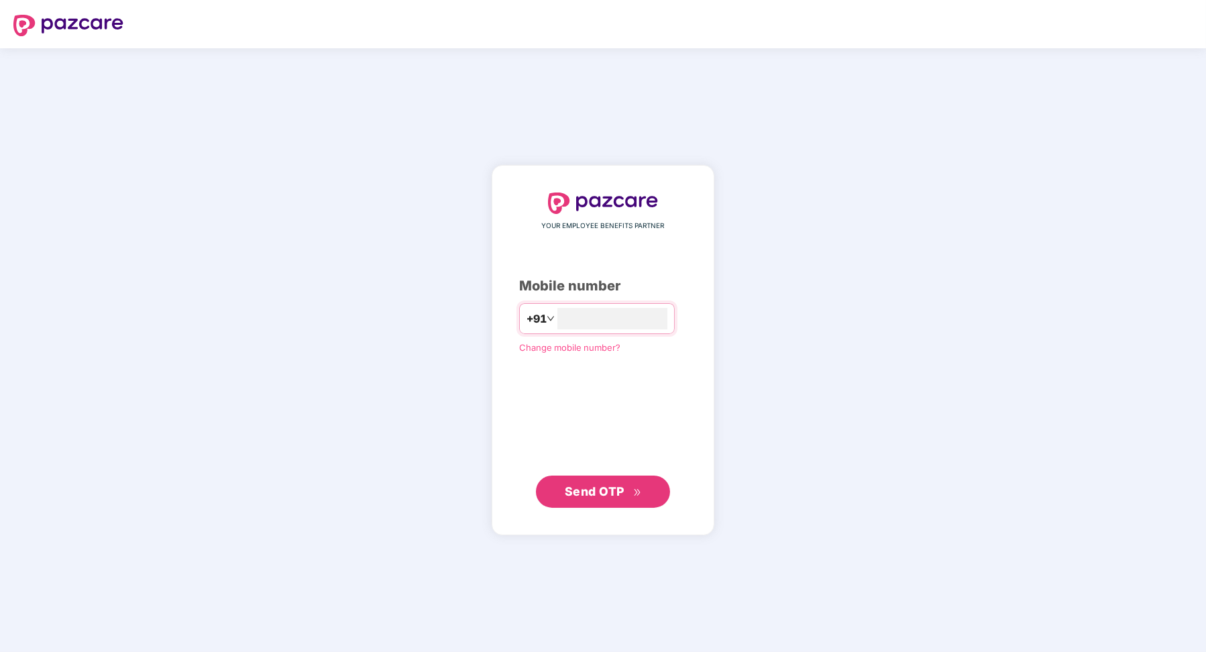
type input "**********"
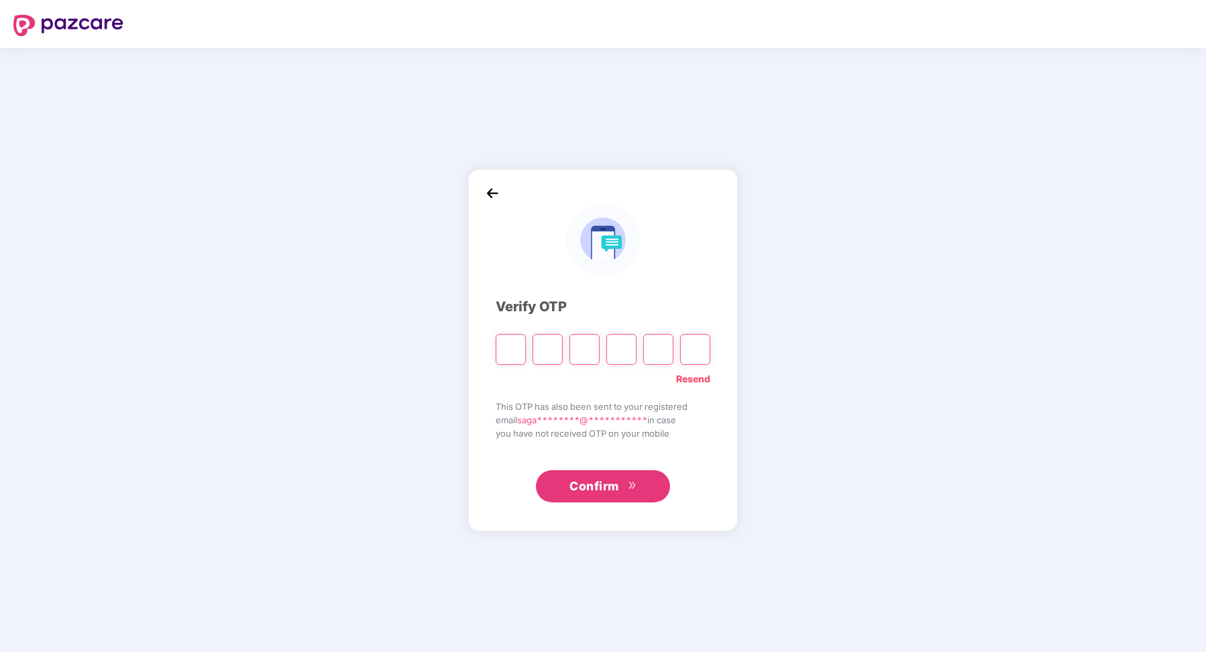
paste input "*"
type input "*"
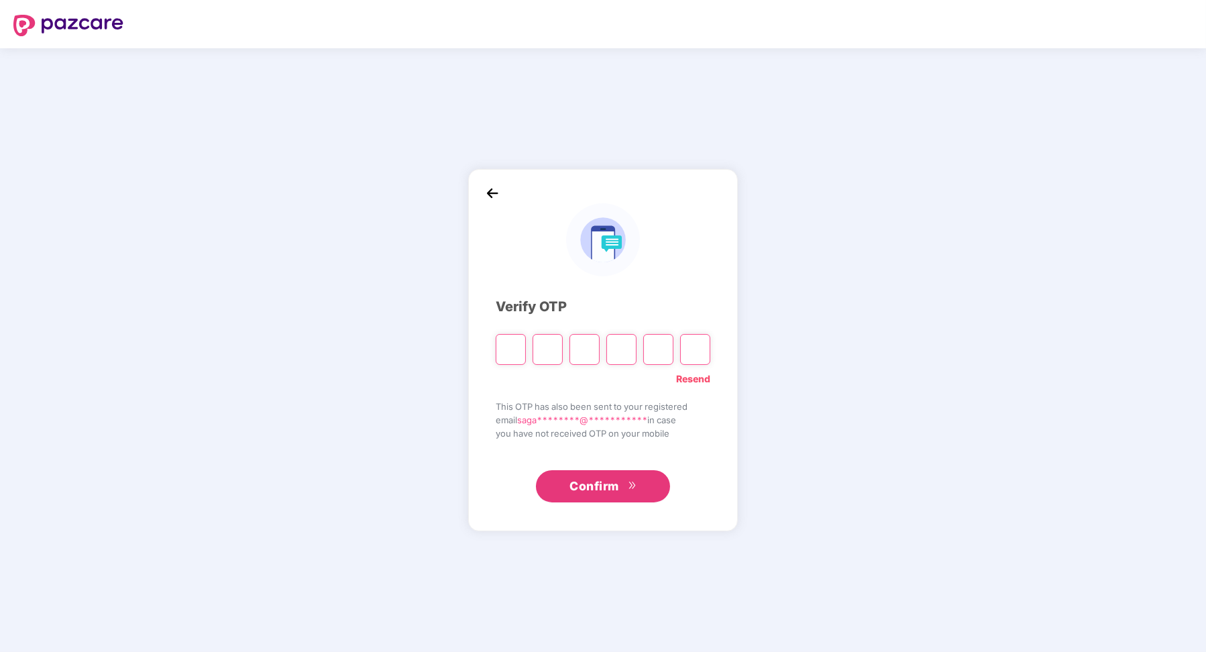
type input "*"
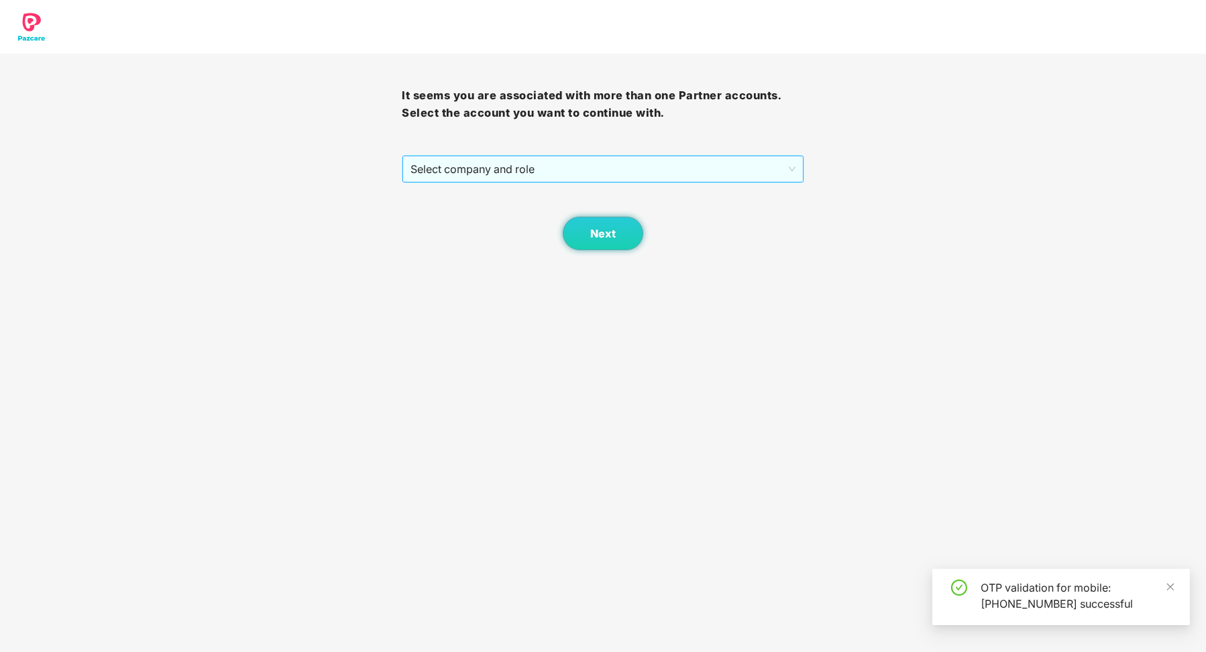
click at [579, 175] on span "Select company and role" at bounding box center [603, 168] width 384 height 25
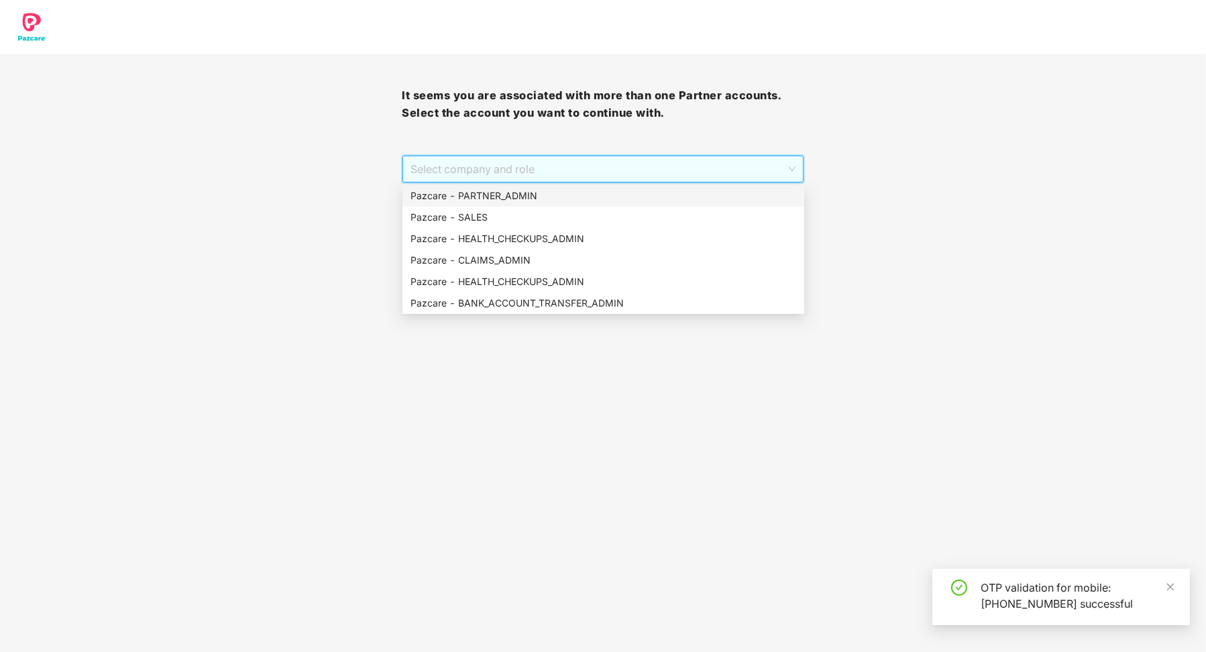
click at [573, 185] on div "Pazcare - PARTNER_ADMIN" at bounding box center [603, 195] width 402 height 21
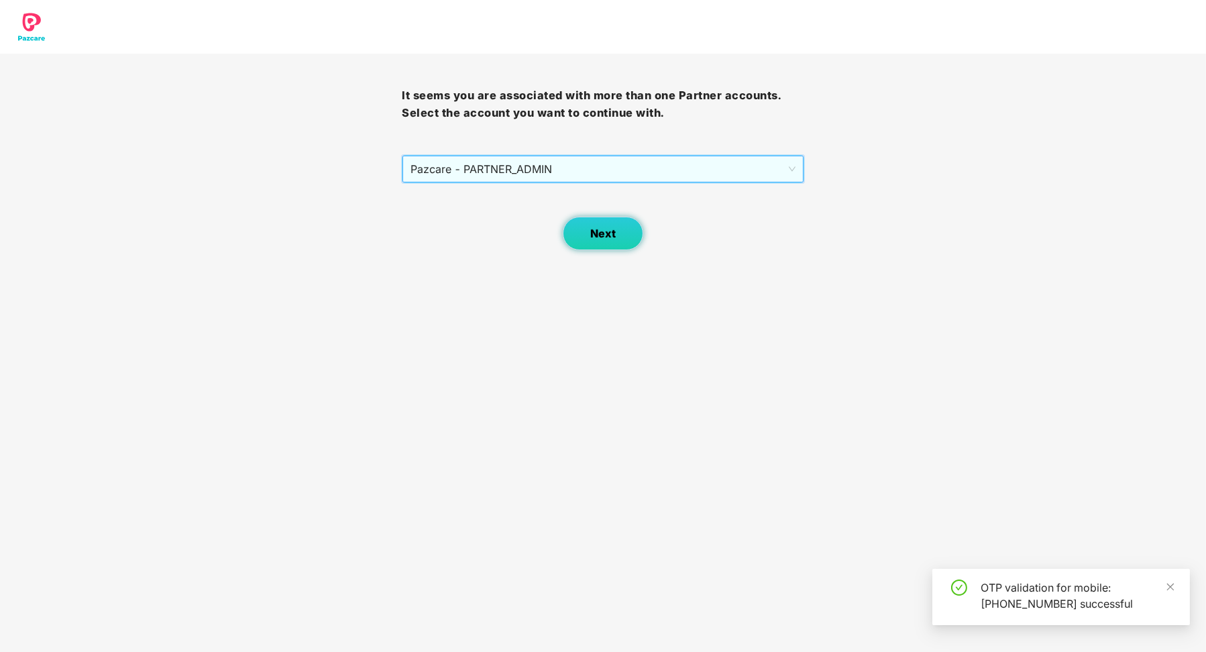
click at [618, 242] on button "Next" at bounding box center [603, 234] width 80 height 34
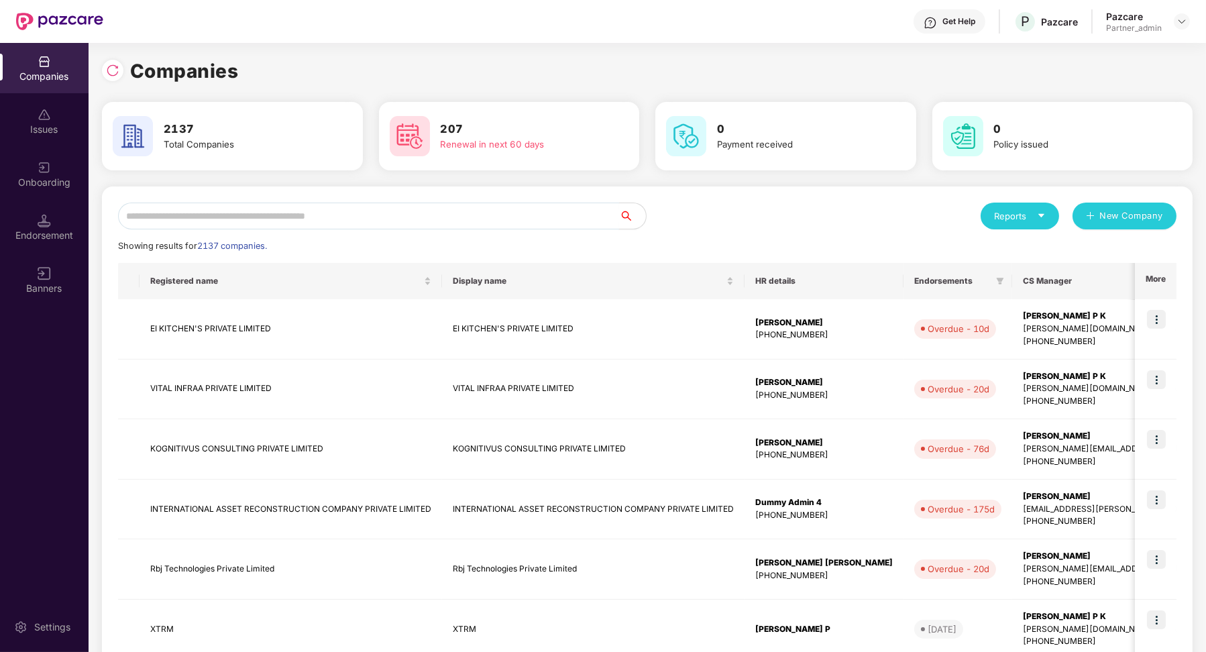
click at [497, 216] on input "text" at bounding box center [368, 216] width 501 height 27
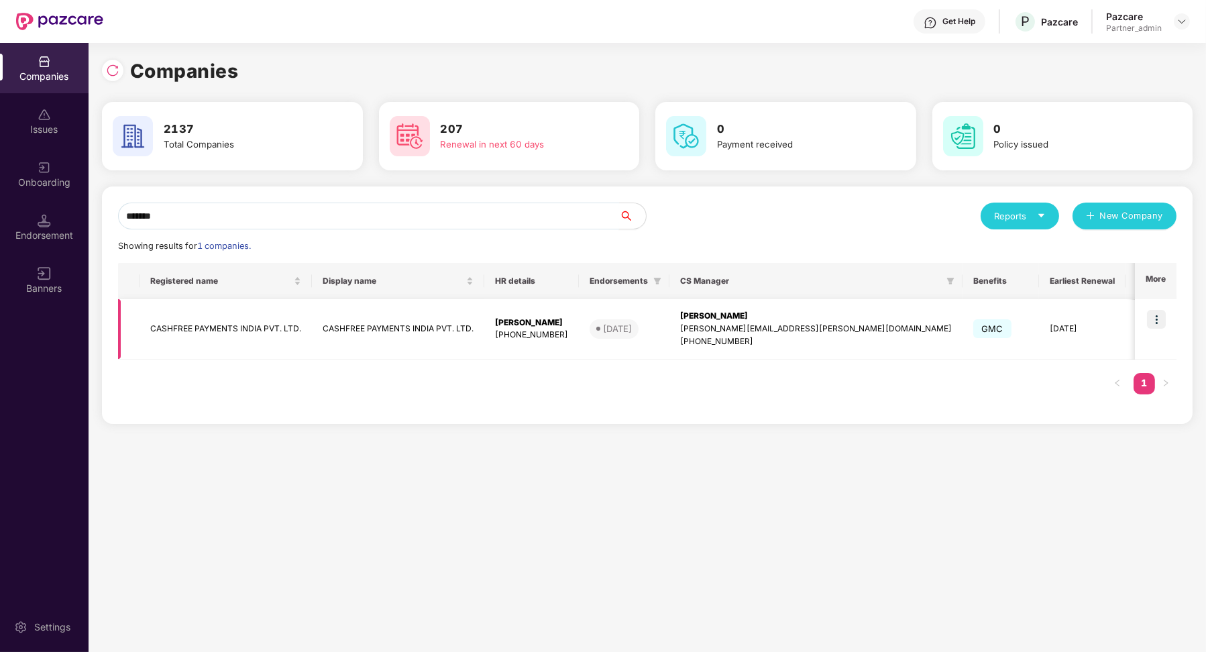
type input "*******"
click at [1158, 321] on img at bounding box center [1156, 319] width 19 height 19
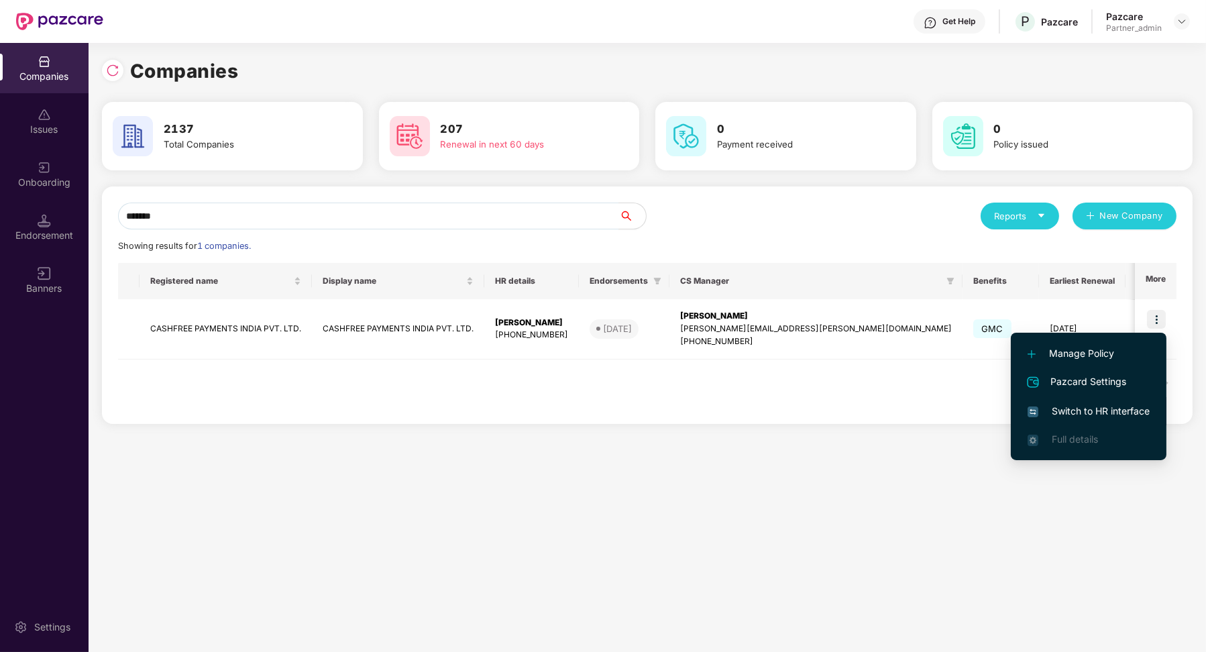
click at [1090, 404] on span "Switch to HR interface" at bounding box center [1089, 411] width 122 height 15
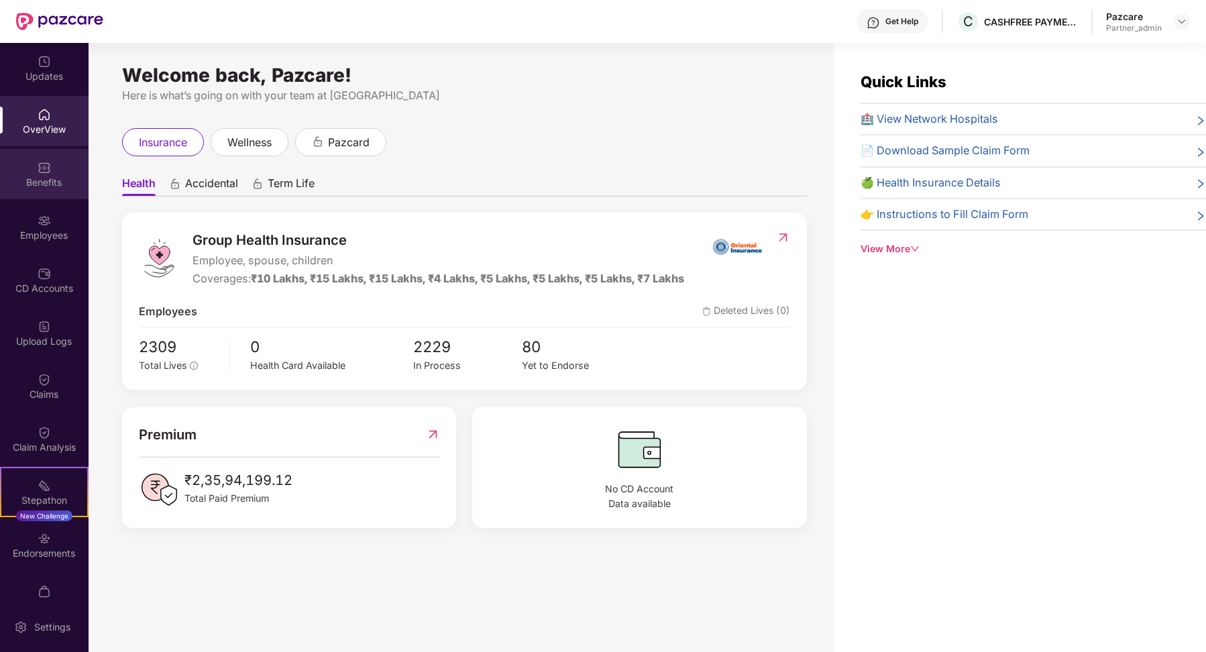
click at [38, 185] on div "Benefits" at bounding box center [44, 182] width 89 height 13
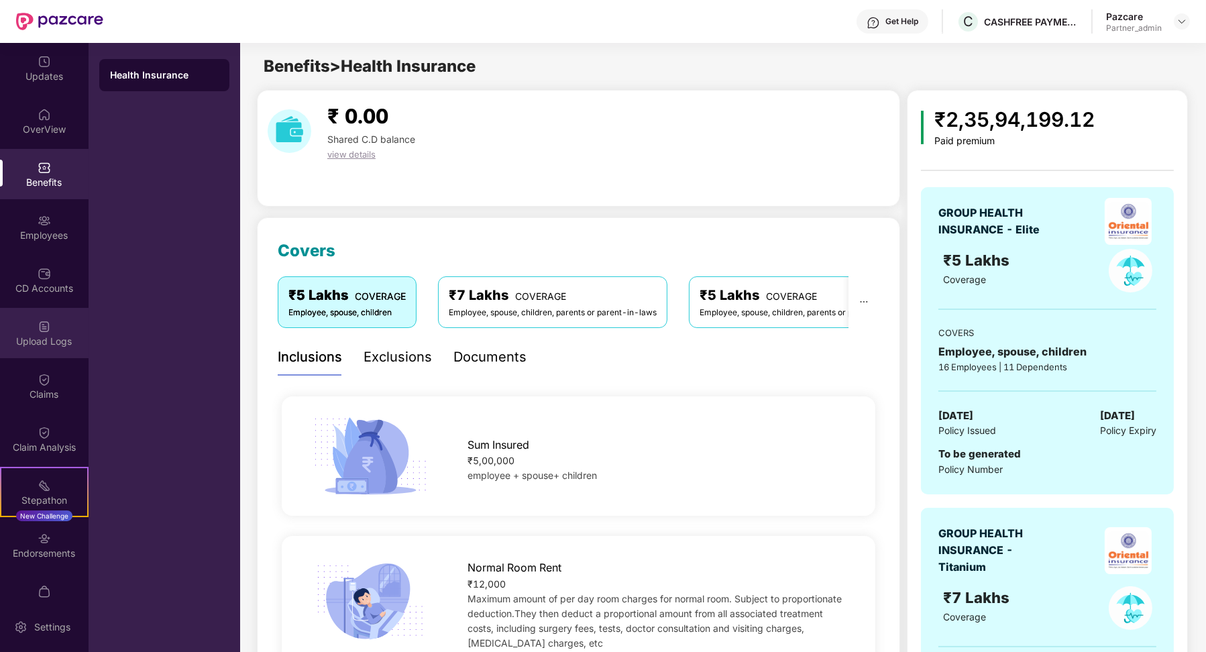
click at [48, 329] on div "Upload Logs" at bounding box center [44, 333] width 89 height 50
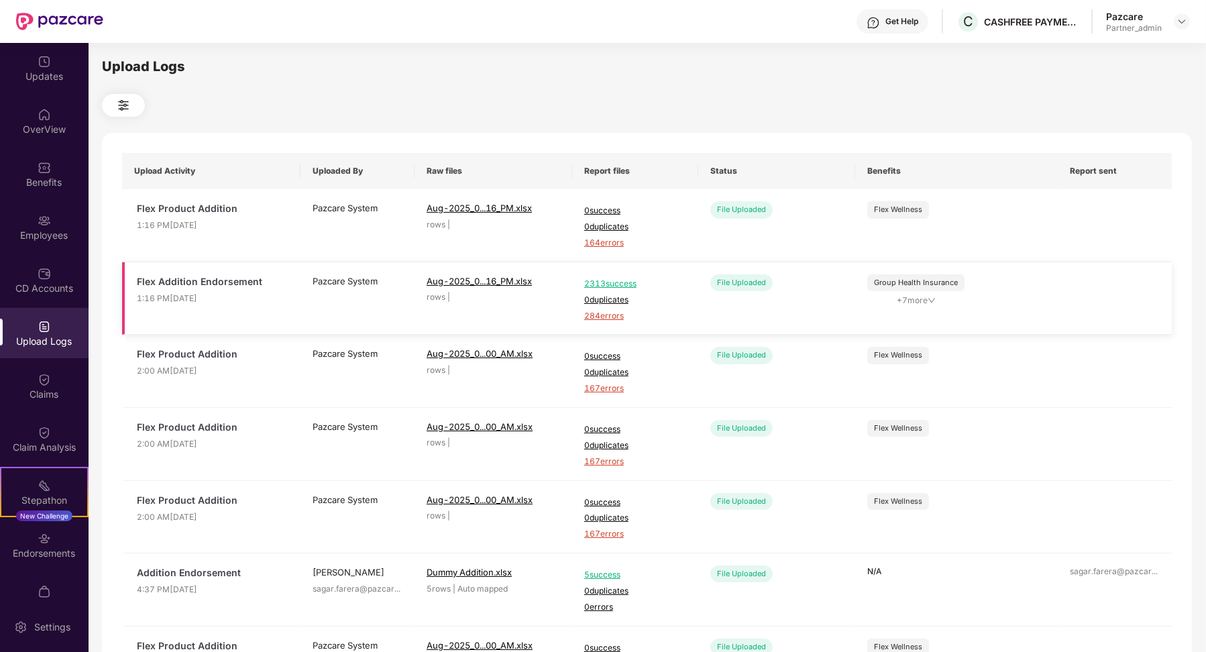
click at [604, 315] on span "284 errors" at bounding box center [635, 316] width 102 height 13
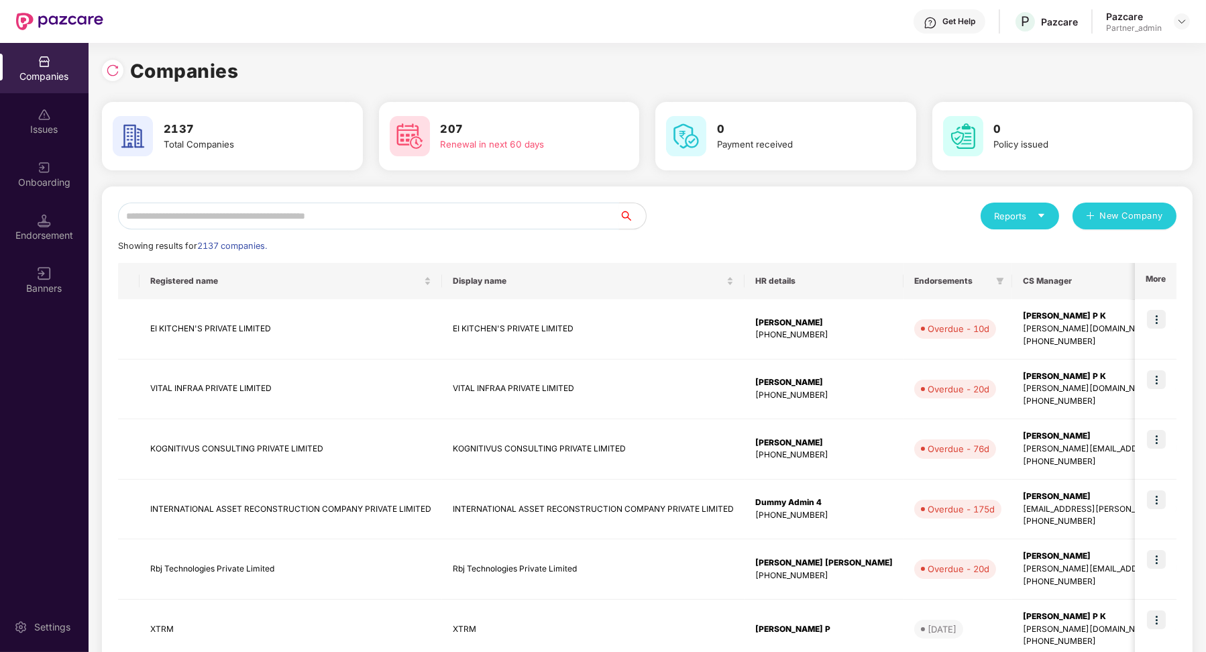
click at [256, 215] on input "text" at bounding box center [368, 216] width 501 height 27
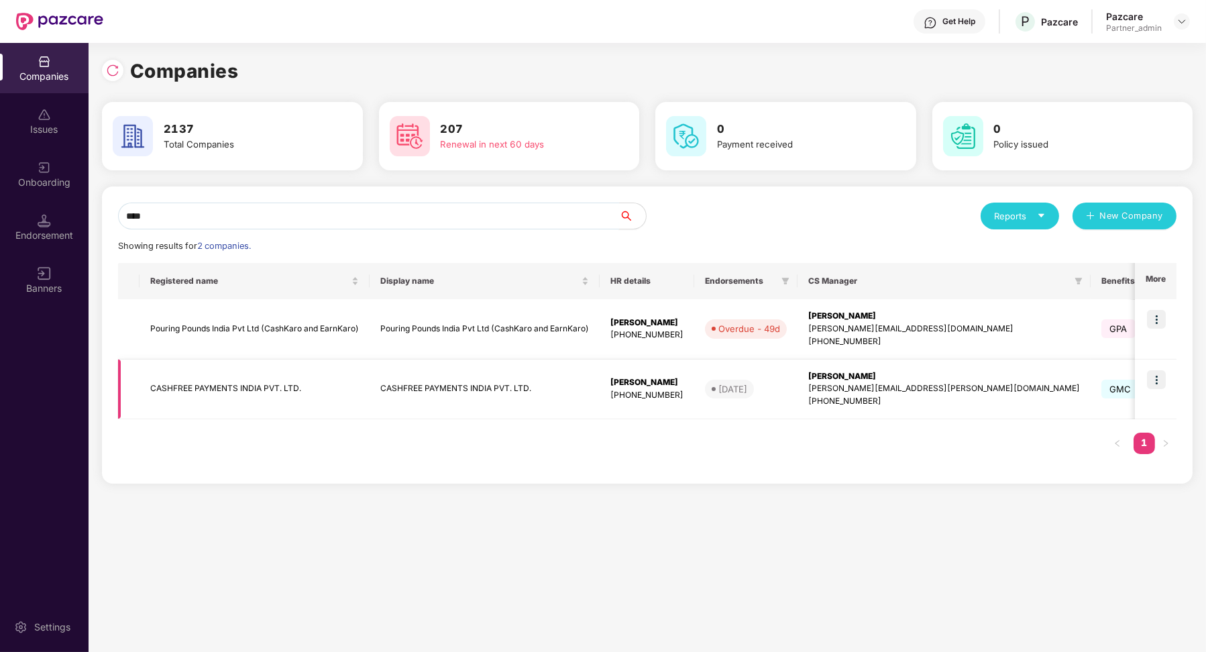
type input "****"
click at [247, 374] on td "CASHFREE PAYMENTS INDIA PVT. LTD." at bounding box center [255, 390] width 230 height 60
